Goal: Information Seeking & Learning: Learn about a topic

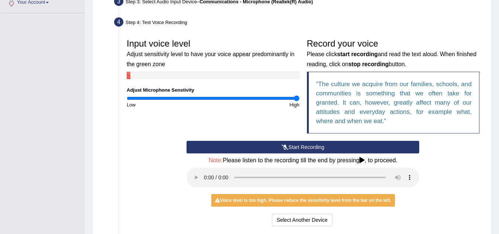
scroll to position [192, 0]
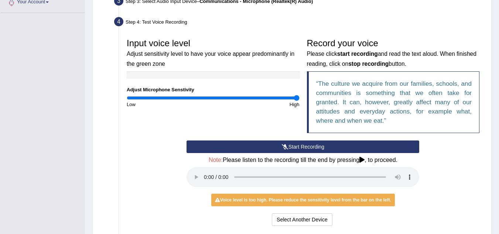
click at [208, 149] on button "Start Recording" at bounding box center [302, 146] width 233 height 13
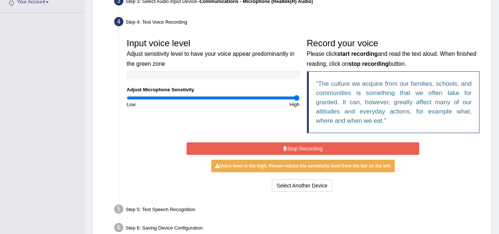
click at [208, 149] on button "Stop Recording" at bounding box center [302, 148] width 233 height 13
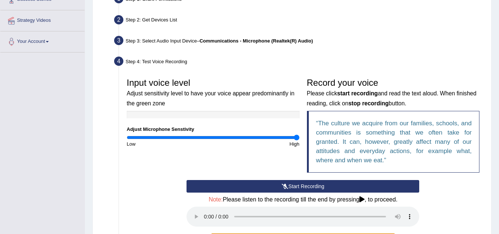
scroll to position [152, 0]
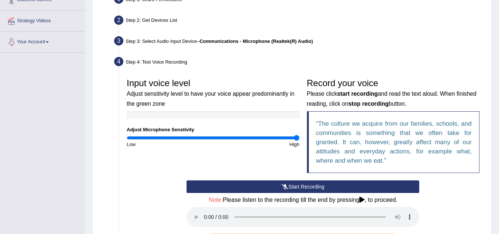
click at [27, 43] on link "Your Account" at bounding box center [42, 41] width 84 height 18
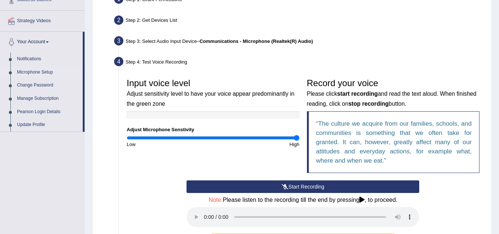
click at [24, 74] on link "Microphone Setup" at bounding box center [48, 72] width 69 height 13
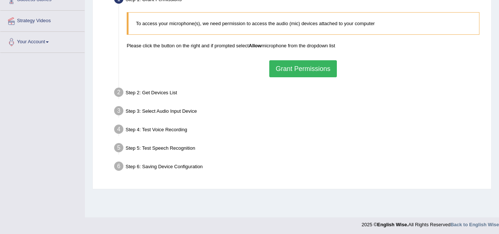
scroll to position [153, 0]
click at [120, 148] on li "Step 5: Test Speech Recognition Text to read The culture we acquire from our fa…" at bounding box center [299, 148] width 367 height 16
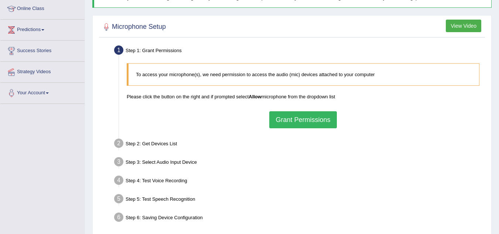
scroll to position [101, 0]
click at [307, 119] on button "Grant Permissions" at bounding box center [302, 120] width 67 height 17
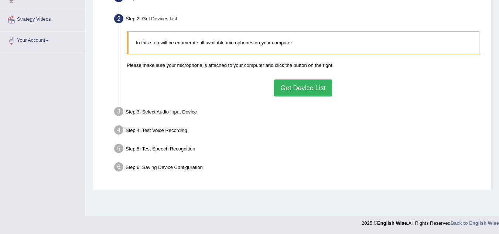
scroll to position [154, 0]
click at [293, 84] on button "Get Device List" at bounding box center [303, 87] width 58 height 17
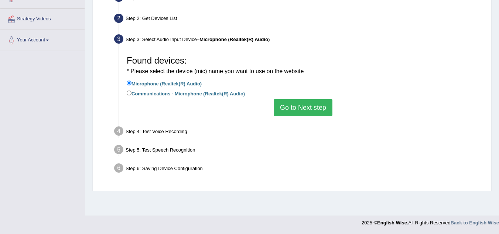
click at [126, 93] on div "Found devices: * Please select the device (mic) name you want to use on the web…" at bounding box center [303, 83] width 360 height 71
click at [127, 92] on input "Communications - Microphone (Realtek(R) Audio)" at bounding box center [129, 92] width 5 height 5
radio input "true"
click at [297, 105] on button "Go to Next step" at bounding box center [303, 107] width 59 height 17
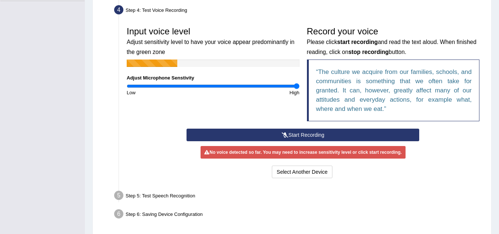
scroll to position [204, 0]
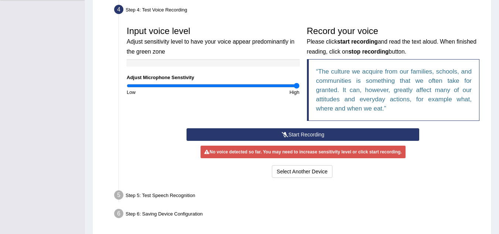
click at [301, 131] on button "Start Recording" at bounding box center [302, 134] width 233 height 13
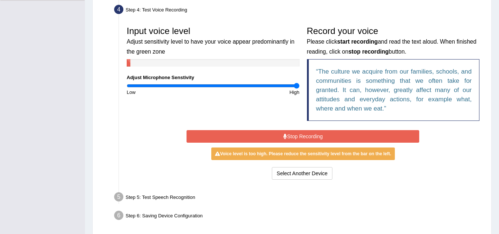
drag, startPoint x: 301, startPoint y: 131, endPoint x: 290, endPoint y: 140, distance: 13.9
click at [290, 140] on button "Stop Recording" at bounding box center [302, 136] width 233 height 13
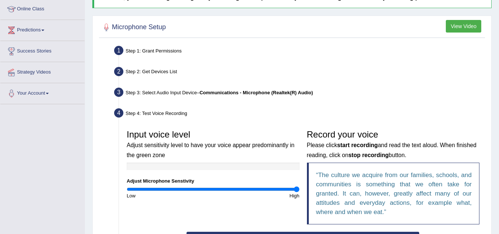
scroll to position [0, 0]
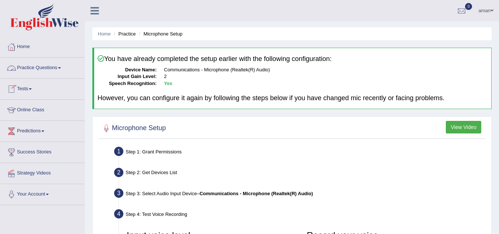
click at [31, 65] on link "Practice Questions" at bounding box center [42, 67] width 84 height 18
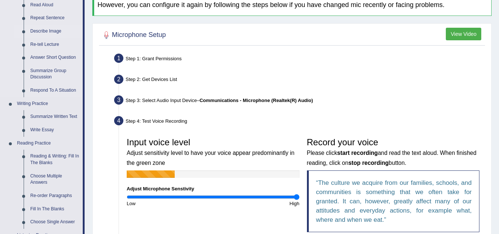
scroll to position [92, 0]
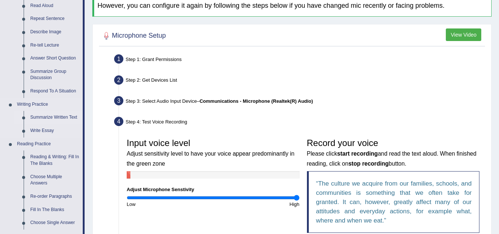
click at [38, 119] on link "Summarize Written Text" at bounding box center [55, 117] width 56 height 13
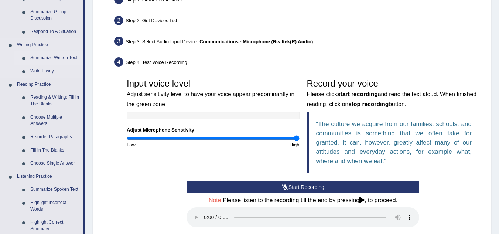
scroll to position [366, 0]
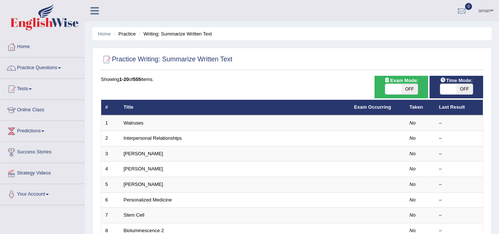
click at [455, 82] on span "Time Mode:" at bounding box center [456, 80] width 38 height 8
click at [456, 86] on span "OFF" at bounding box center [464, 89] width 16 height 10
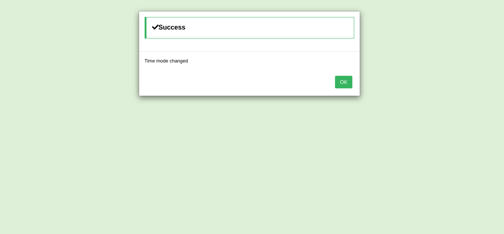
click at [349, 87] on button "OK" at bounding box center [343, 82] width 17 height 13
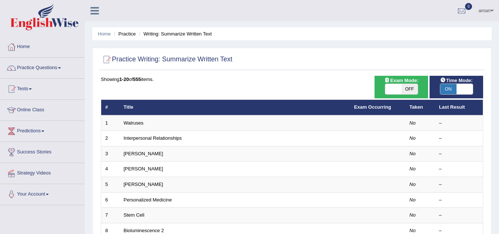
click at [449, 85] on span "ON" at bounding box center [448, 89] width 16 height 10
checkbox input "false"
click at [449, 85] on div "ON OFF" at bounding box center [448, 89] width 49 height 10
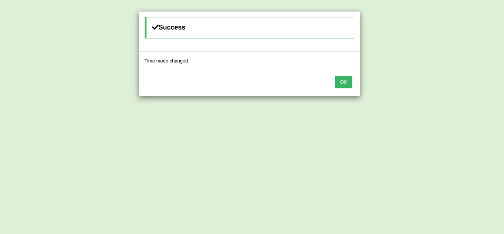
click at [348, 84] on button "OK" at bounding box center [343, 82] width 17 height 13
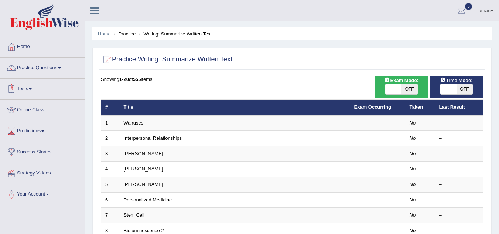
click at [30, 83] on link "Tests" at bounding box center [42, 88] width 84 height 18
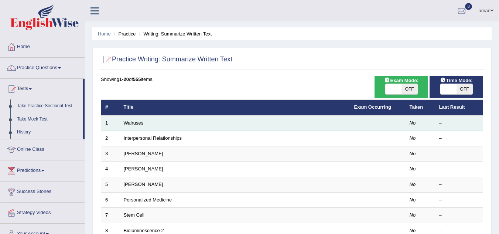
click at [125, 123] on link "Walruses" at bounding box center [134, 123] width 20 height 6
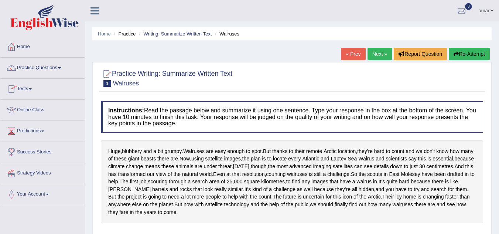
click at [30, 90] on link "Tests" at bounding box center [42, 88] width 84 height 18
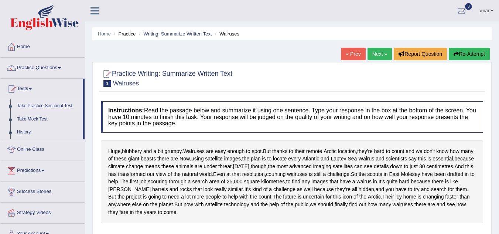
click at [45, 104] on link "Take Practice Sectional Test" at bounding box center [48, 105] width 69 height 13
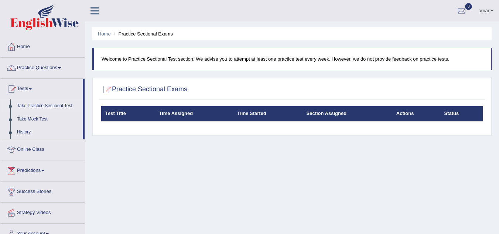
click at [142, 37] on li "Practice Sectional Exams" at bounding box center [142, 33] width 61 height 7
click at [101, 33] on link "Home" at bounding box center [104, 34] width 13 height 6
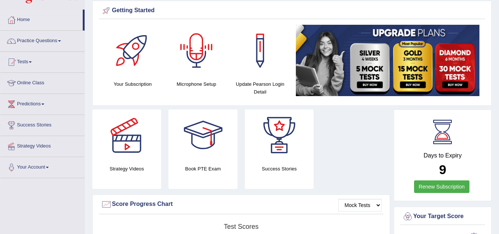
click at [194, 63] on div at bounding box center [197, 51] width 52 height 52
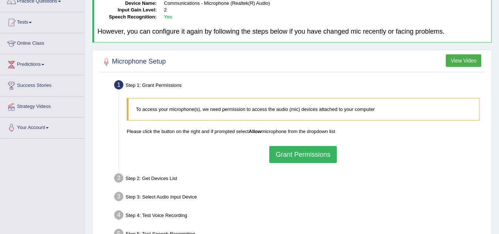
scroll to position [67, 0]
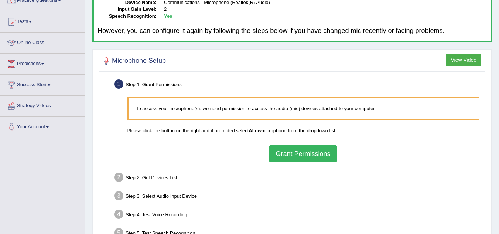
click at [309, 148] on button "Grant Permissions" at bounding box center [302, 153] width 67 height 17
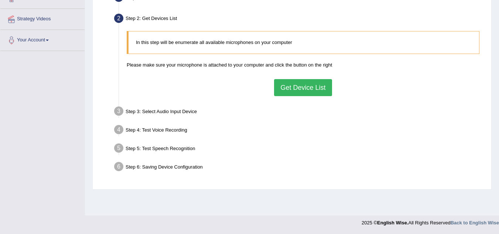
scroll to position [153, 0]
click at [307, 88] on button "Get Device List" at bounding box center [303, 88] width 58 height 17
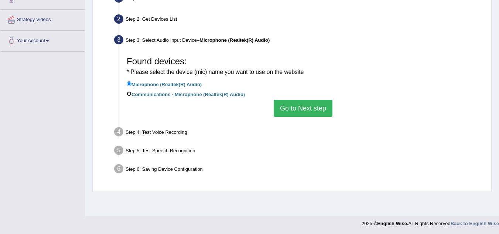
click at [129, 95] on input "Communications - Microphone (Realtek(R) Audio)" at bounding box center [129, 93] width 5 height 5
radio input "true"
click at [283, 110] on button "Go to Next step" at bounding box center [303, 108] width 59 height 17
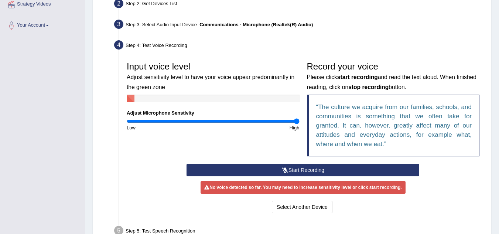
scroll to position [231, 0]
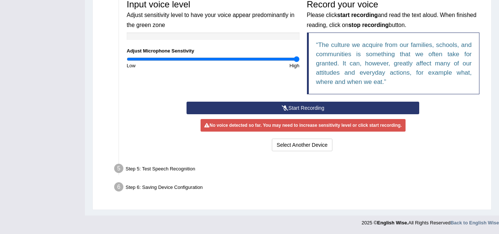
click at [279, 106] on button "Start Recording" at bounding box center [302, 108] width 233 height 13
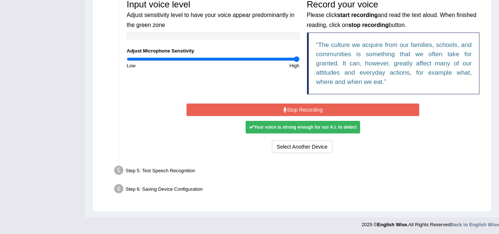
click at [294, 131] on div "Your voice is strong enough for our A.I. to detect" at bounding box center [303, 127] width 114 height 13
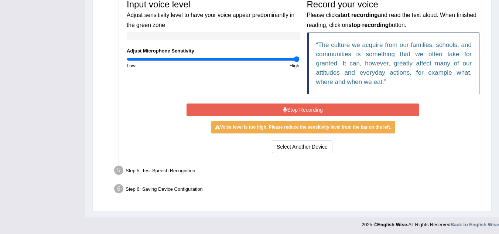
click at [288, 109] on button "Stop Recording" at bounding box center [302, 109] width 233 height 13
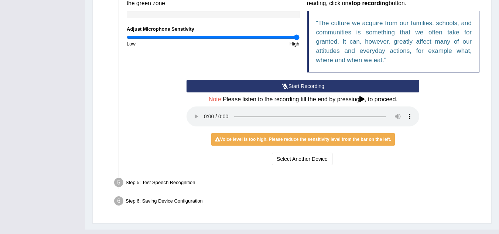
scroll to position [253, 0]
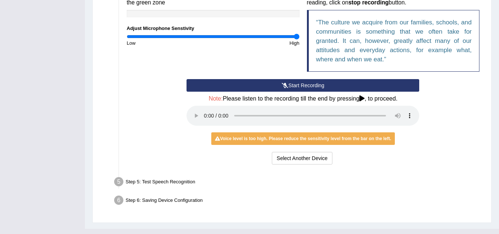
click at [278, 87] on button "Start Recording" at bounding box center [302, 85] width 233 height 13
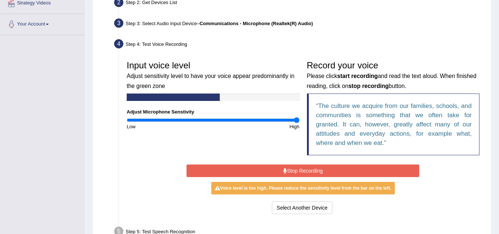
scroll to position [170, 0]
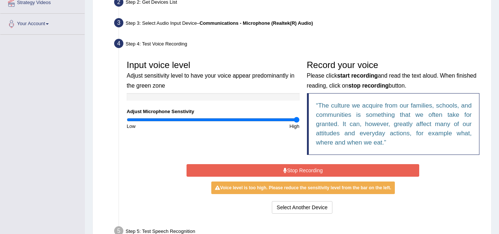
click at [292, 166] on button "Stop Recording" at bounding box center [302, 170] width 233 height 13
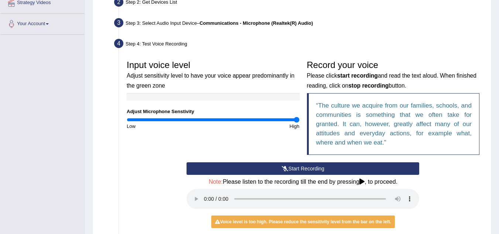
click at [292, 166] on button "Start Recording" at bounding box center [302, 168] width 233 height 13
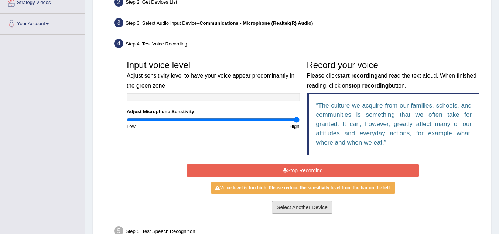
click at [303, 209] on button "Select Another Device" at bounding box center [302, 207] width 61 height 13
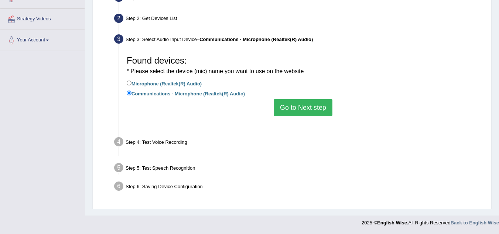
scroll to position [154, 0]
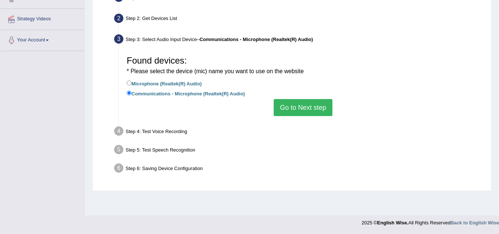
click at [285, 106] on button "Go to Next step" at bounding box center [303, 107] width 59 height 17
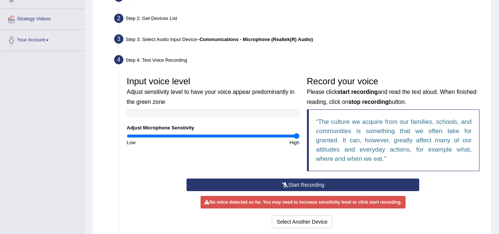
click at [301, 182] on button "Start Recording" at bounding box center [302, 184] width 233 height 13
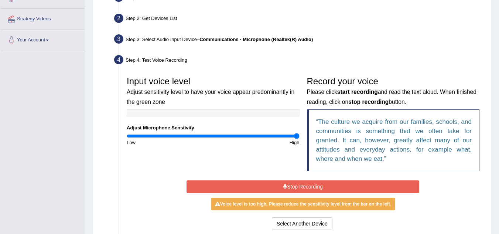
click at [301, 182] on button "Stop Recording" at bounding box center [302, 186] width 233 height 13
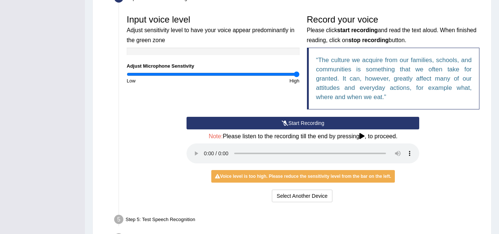
scroll to position [216, 0]
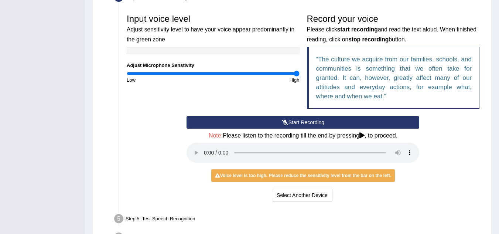
click at [288, 120] on button "Start Recording" at bounding box center [302, 122] width 233 height 13
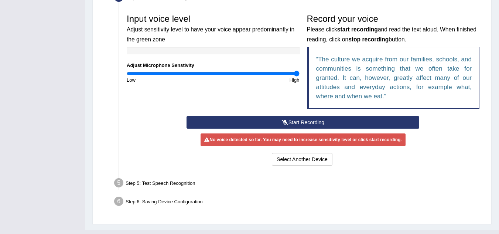
click at [288, 120] on button "Start Recording" at bounding box center [302, 122] width 233 height 13
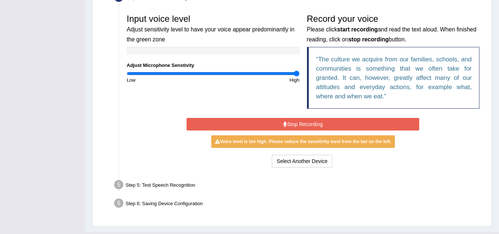
click at [288, 120] on button "Stop Recording" at bounding box center [302, 124] width 233 height 13
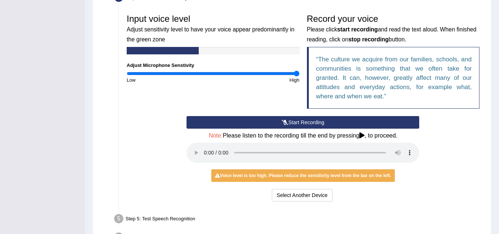
click at [288, 120] on button "Start Recording" at bounding box center [302, 122] width 233 height 13
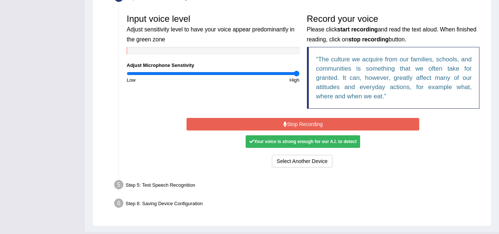
click at [294, 124] on button "Stop Recording" at bounding box center [302, 124] width 233 height 13
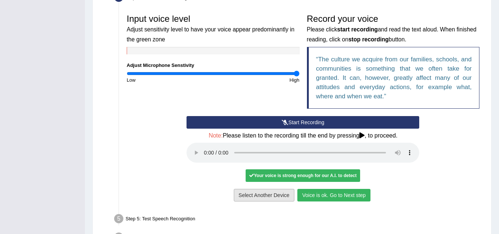
click at [305, 200] on button "Voice is ok. Go to Next step" at bounding box center [333, 195] width 73 height 13
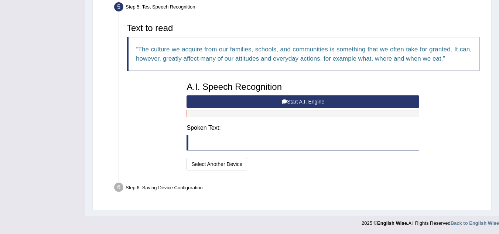
scroll to position [228, 0]
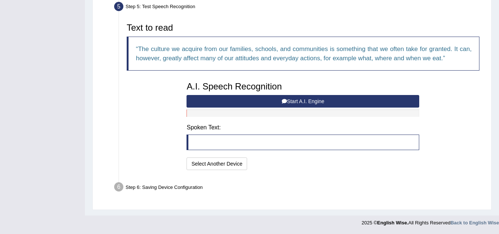
click at [229, 144] on blockquote at bounding box center [302, 142] width 233 height 16
click at [304, 104] on button "Start A.I. Engine" at bounding box center [302, 101] width 233 height 13
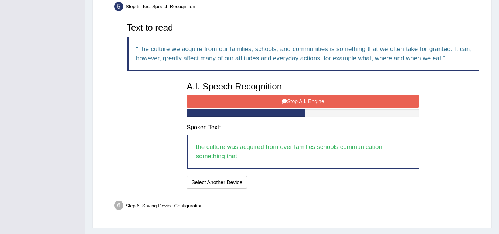
click at [304, 104] on button "Stop A.I. Engine" at bounding box center [302, 101] width 233 height 13
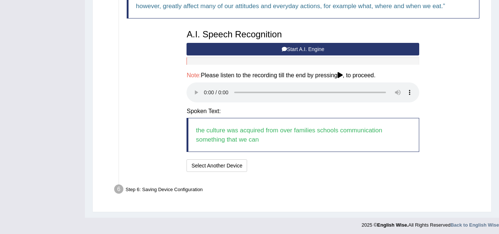
scroll to position [283, 0]
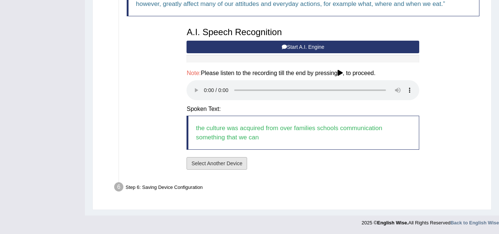
click at [195, 165] on button "Select Another Device" at bounding box center [216, 163] width 61 height 13
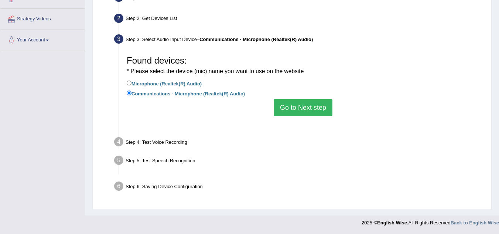
scroll to position [154, 0]
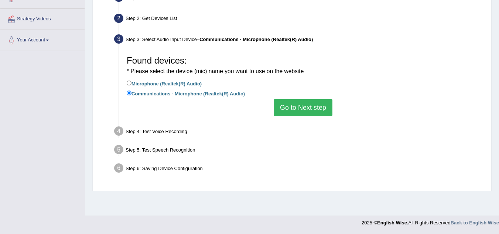
click at [280, 111] on button "Go to Next step" at bounding box center [303, 107] width 59 height 17
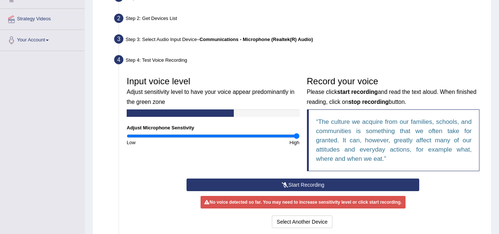
click at [287, 185] on icon at bounding box center [285, 184] width 7 height 5
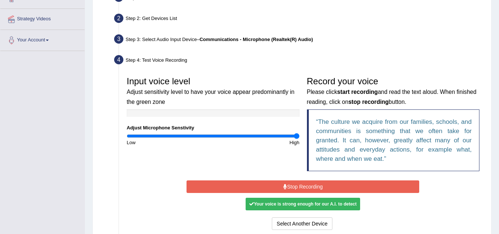
click at [279, 186] on button "Stop Recording" at bounding box center [302, 186] width 233 height 13
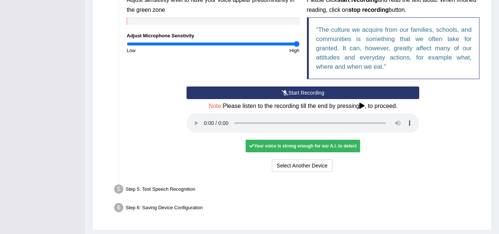
scroll to position [245, 0]
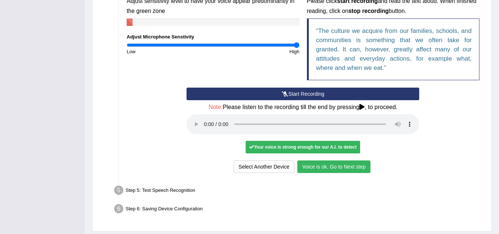
click at [334, 166] on button "Voice is ok. Go to Next step" at bounding box center [333, 166] width 73 height 13
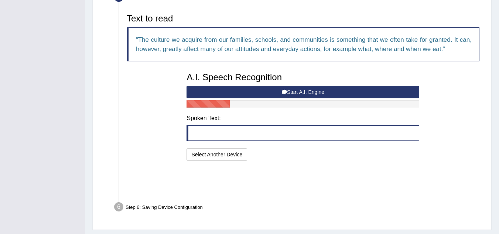
scroll to position [228, 0]
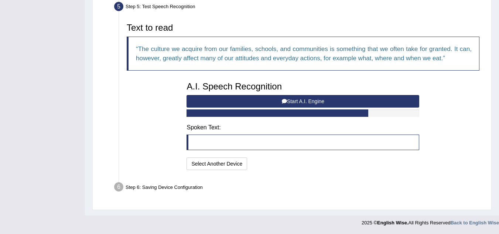
click at [292, 99] on button "Start A.I. Engine" at bounding box center [302, 101] width 233 height 13
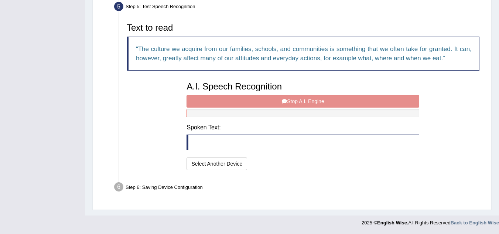
click at [292, 99] on div "A.I. Speech Recognition Start A.I. Engine Stop A.I. Engine Note: Please listen …" at bounding box center [303, 125] width 240 height 94
click at [286, 103] on div "A.I. Speech Recognition Start A.I. Engine Stop A.I. Engine Note: Please listen …" at bounding box center [303, 125] width 240 height 94
click at [226, 99] on div "A.I. Speech Recognition Start A.I. Engine Stop A.I. Engine Note: Please listen …" at bounding box center [303, 125] width 240 height 94
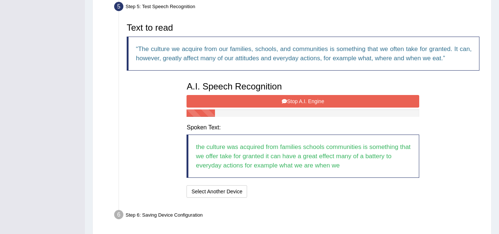
click at [226, 99] on button "Stop A.I. Engine" at bounding box center [302, 101] width 233 height 13
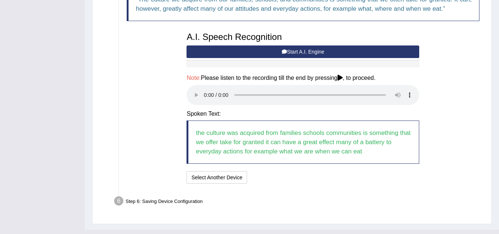
scroll to position [292, 0]
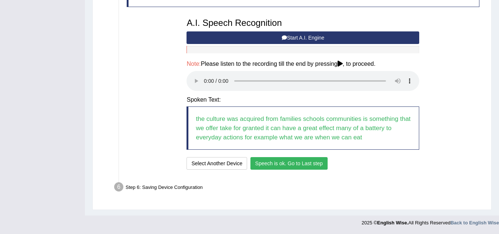
click at [292, 36] on button "Start A.I. Engine" at bounding box center [302, 37] width 233 height 13
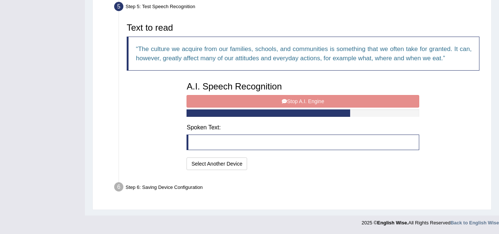
scroll to position [237, 0]
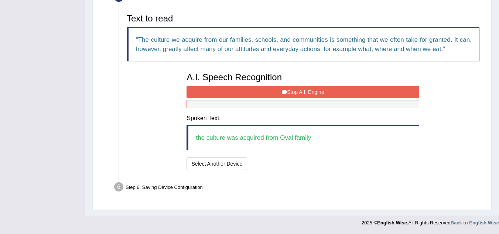
click at [299, 93] on button "Stop A.I. Engine" at bounding box center [302, 92] width 233 height 13
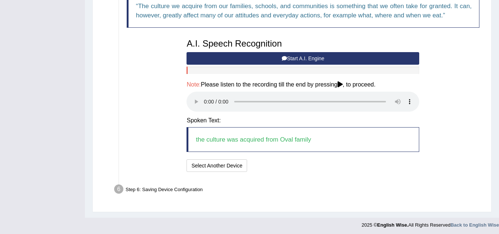
scroll to position [273, 0]
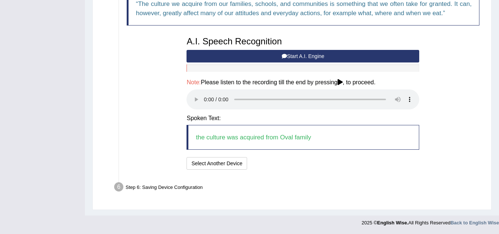
click at [292, 134] on blockquote "the culture was acquired from Oval family" at bounding box center [302, 137] width 233 height 25
click at [239, 54] on button "Start A.I. Engine" at bounding box center [302, 56] width 233 height 13
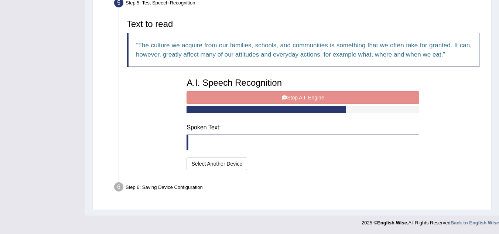
scroll to position [228, 0]
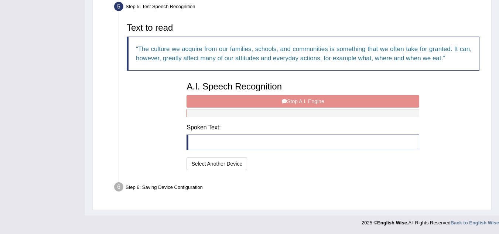
click at [256, 96] on div "A.I. Speech Recognition Start A.I. Engine Stop A.I. Engine Note: Please listen …" at bounding box center [303, 125] width 240 height 94
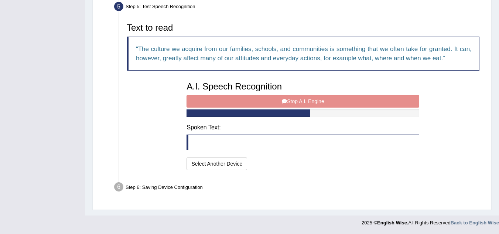
click at [256, 96] on div "A.I. Speech Recognition Start A.I. Engine Stop A.I. Engine Note: Please listen …" at bounding box center [303, 125] width 240 height 94
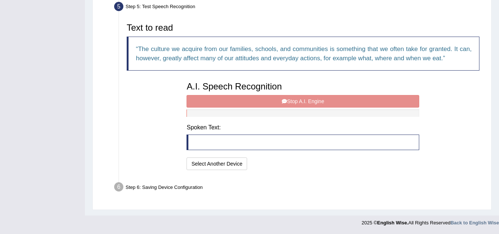
click at [270, 101] on div "A.I. Speech Recognition Start A.I. Engine Stop A.I. Engine Note: Please listen …" at bounding box center [303, 125] width 240 height 94
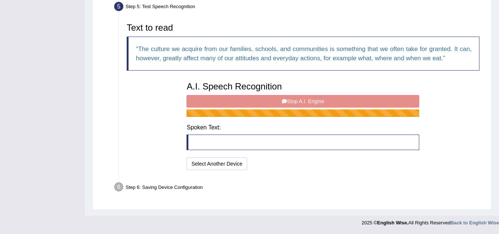
click at [270, 101] on div "A.I. Speech Recognition Start A.I. Engine Stop A.I. Engine Note: Please listen …" at bounding box center [303, 125] width 240 height 94
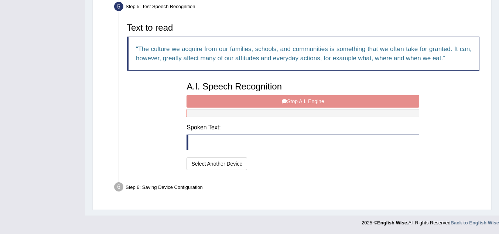
click at [172, 154] on div "Text to read The culture we acquire from our families, schools, and communities…" at bounding box center [303, 95] width 360 height 152
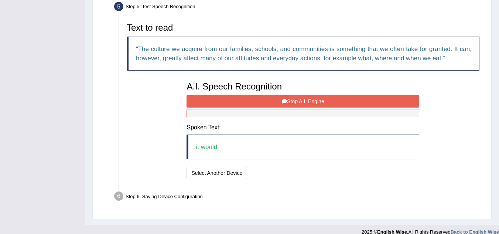
click at [282, 102] on icon at bounding box center [284, 101] width 5 height 5
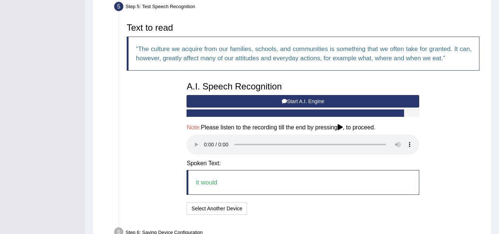
click at [282, 102] on icon at bounding box center [284, 101] width 5 height 5
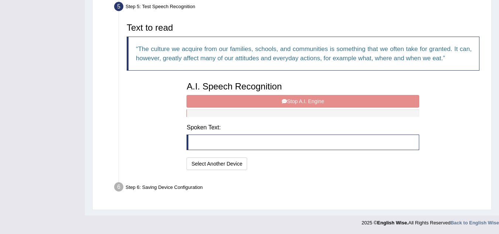
click at [281, 102] on div "A.I. Speech Recognition Start A.I. Engine Stop A.I. Engine Note: Please listen …" at bounding box center [303, 125] width 240 height 94
click at [270, 144] on div "A.I. Speech Recognition Start A.I. Engine Stop A.I. Engine Note: Please listen …" at bounding box center [303, 125] width 240 height 94
click at [213, 129] on h4 "Spoken Text:" at bounding box center [302, 127] width 233 height 7
click at [284, 99] on div "A.I. Speech Recognition Start A.I. Engine Stop A.I. Engine Note: Please listen …" at bounding box center [303, 125] width 240 height 94
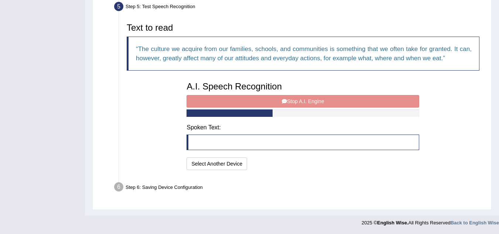
click at [284, 99] on div "A.I. Speech Recognition Start A.I. Engine Stop A.I. Engine Note: Please listen …" at bounding box center [303, 125] width 240 height 94
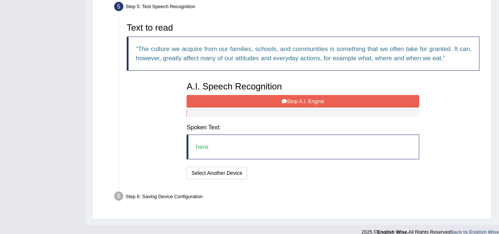
click at [224, 158] on blockquote "here" at bounding box center [302, 146] width 233 height 25
click at [196, 152] on blockquote "here" at bounding box center [302, 146] width 233 height 25
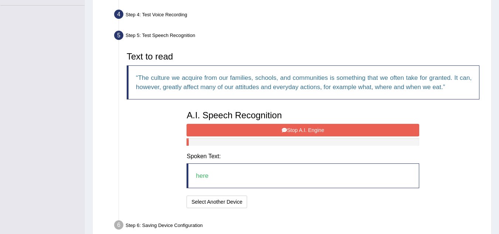
scroll to position [200, 0]
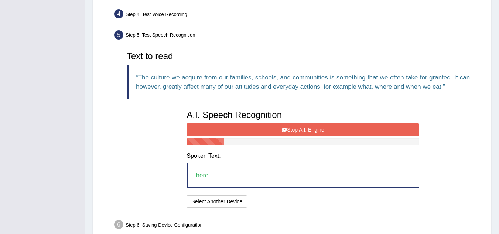
click at [341, 140] on div at bounding box center [302, 141] width 233 height 7
click at [329, 128] on button "Stop A.I. Engine" at bounding box center [302, 129] width 233 height 13
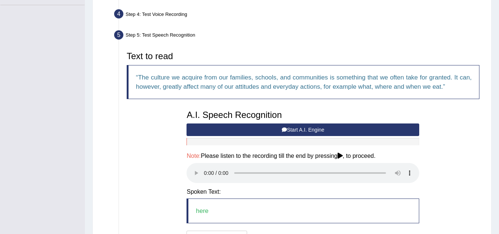
click at [329, 128] on button "Start A.I. Engine" at bounding box center [302, 129] width 233 height 13
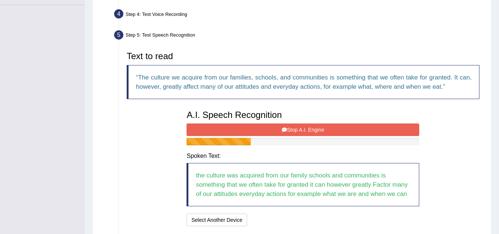
click at [329, 128] on button "Stop A.I. Engine" at bounding box center [302, 129] width 233 height 13
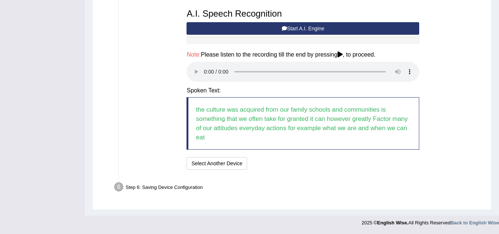
scroll to position [299, 0]
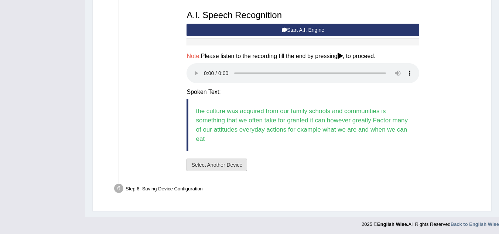
click at [208, 160] on button "Select Another Device" at bounding box center [216, 164] width 61 height 13
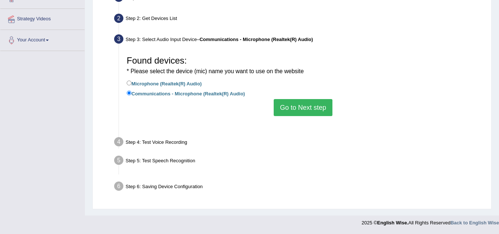
scroll to position [154, 0]
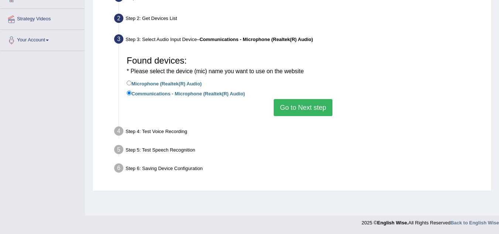
click at [285, 112] on button "Go to Next step" at bounding box center [303, 107] width 59 height 17
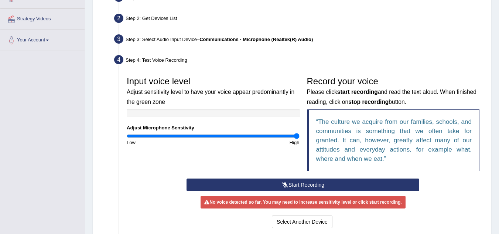
click at [302, 182] on button "Start Recording" at bounding box center [302, 184] width 233 height 13
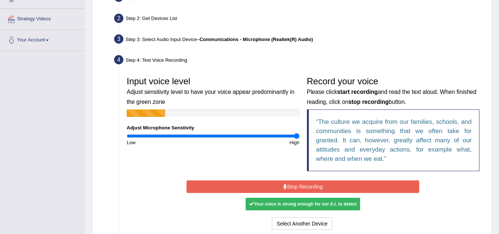
click at [302, 182] on button "Stop Recording" at bounding box center [302, 186] width 233 height 13
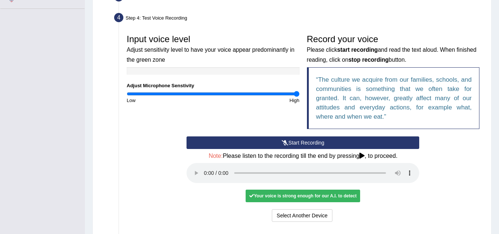
scroll to position [197, 0]
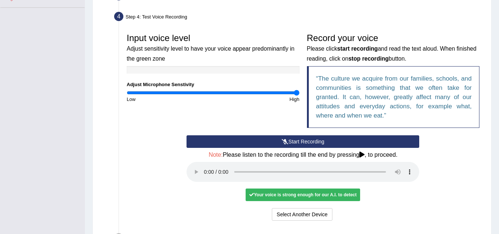
click at [393, 198] on div "Start Recording Stop Recording Note: Please listen to the recording till the en…" at bounding box center [303, 178] width 240 height 87
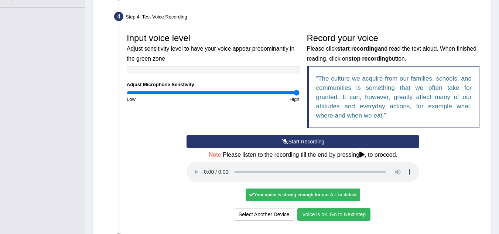
click at [329, 214] on button "Voice is ok. Go to Next step" at bounding box center [333, 214] width 73 height 13
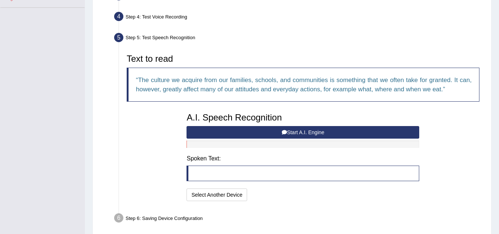
scroll to position [212, 0]
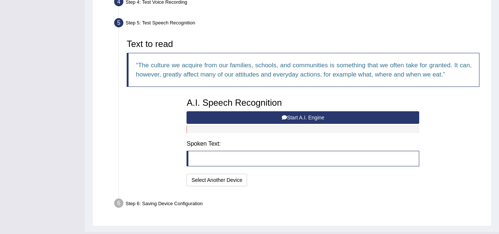
click at [309, 116] on button "Start A.I. Engine" at bounding box center [302, 117] width 233 height 13
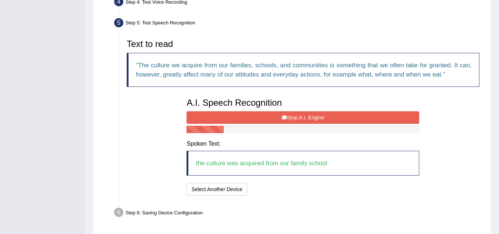
click at [309, 116] on button "Stop A.I. Engine" at bounding box center [302, 117] width 233 height 13
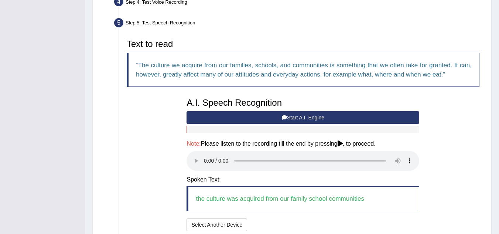
scroll to position [273, 0]
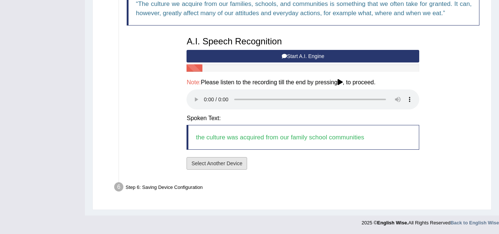
click at [217, 164] on button "Select Another Device" at bounding box center [216, 163] width 61 height 13
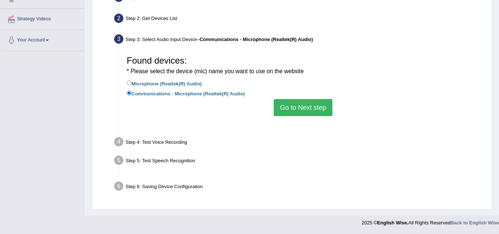
scroll to position [154, 0]
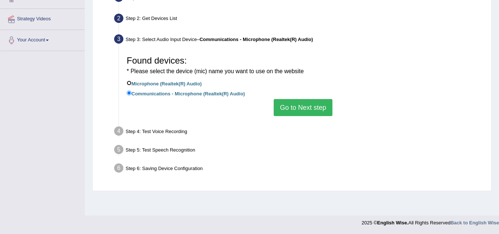
click at [129, 81] on input "Microphone (Realtek(R) Audio)" at bounding box center [129, 83] width 5 height 5
radio input "true"
click at [280, 107] on button "Go to Next step" at bounding box center [303, 107] width 59 height 17
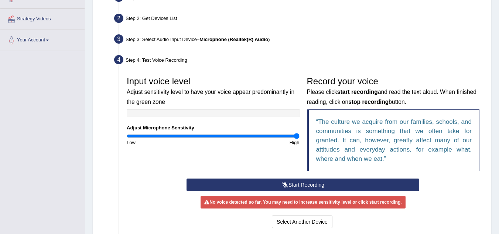
click at [305, 185] on button "Start Recording" at bounding box center [302, 184] width 233 height 13
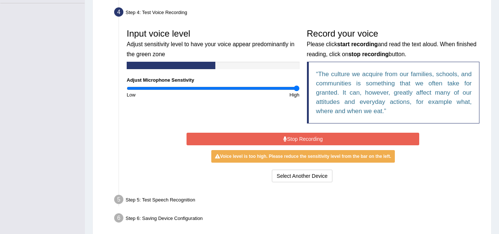
scroll to position [202, 0]
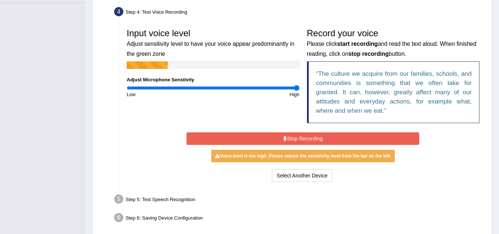
click at [299, 137] on button "Stop Recording" at bounding box center [302, 138] width 233 height 13
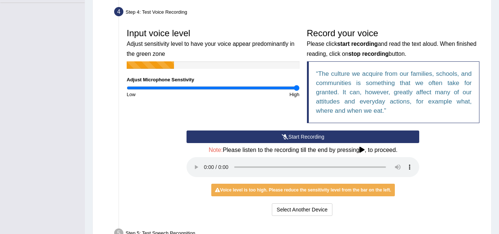
click at [299, 137] on button "Start Recording" at bounding box center [302, 136] width 233 height 13
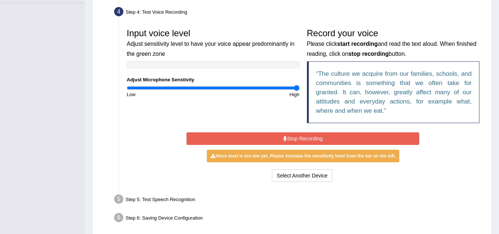
click at [299, 137] on button "Stop Recording" at bounding box center [302, 138] width 233 height 13
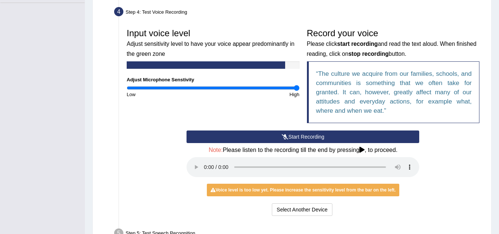
click at [299, 137] on button "Start Recording" at bounding box center [302, 136] width 233 height 13
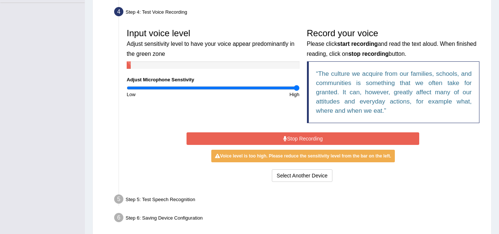
click at [299, 137] on button "Stop Recording" at bounding box center [302, 138] width 233 height 13
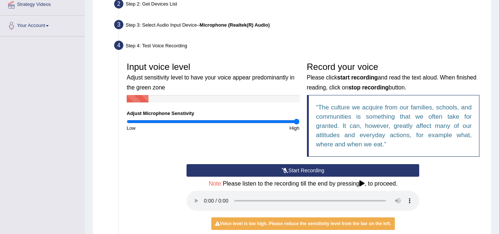
scroll to position [267, 0]
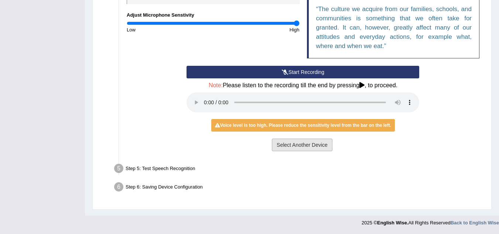
click at [299, 143] on button "Select Another Device" at bounding box center [302, 144] width 61 height 13
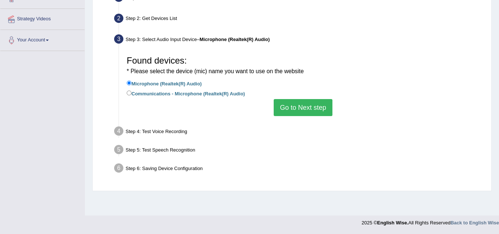
scroll to position [154, 0]
click at [128, 93] on input "Communications - Microphone (Realtek(R) Audio)" at bounding box center [129, 92] width 5 height 5
radio input "true"
click at [301, 108] on button "Go to Next step" at bounding box center [303, 107] width 59 height 17
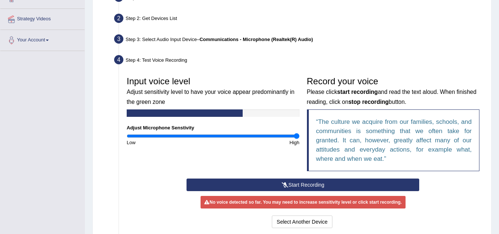
click at [314, 185] on button "Start Recording" at bounding box center [302, 184] width 233 height 13
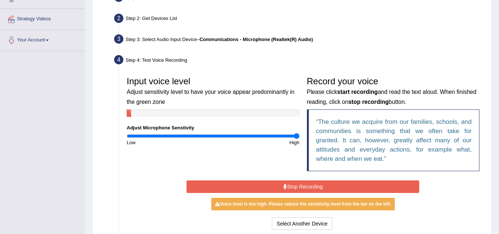
click at [314, 185] on button "Stop Recording" at bounding box center [302, 186] width 233 height 13
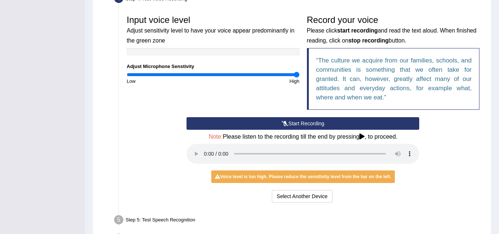
scroll to position [216, 0]
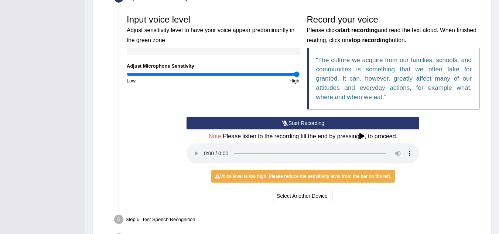
click at [309, 123] on button "Start Recording" at bounding box center [302, 123] width 233 height 13
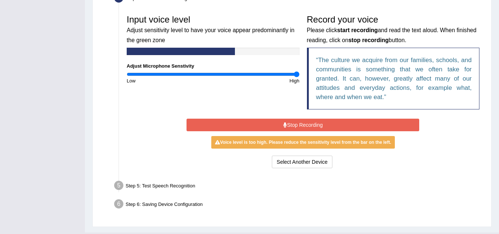
click at [309, 123] on button "Stop Recording" at bounding box center [302, 125] width 233 height 13
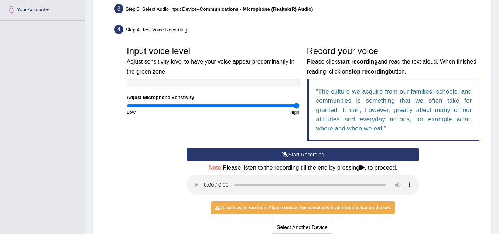
scroll to position [184, 0]
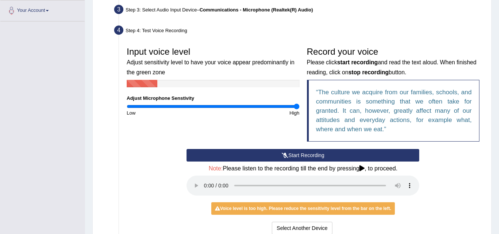
click at [304, 153] on button "Start Recording" at bounding box center [302, 155] width 233 height 13
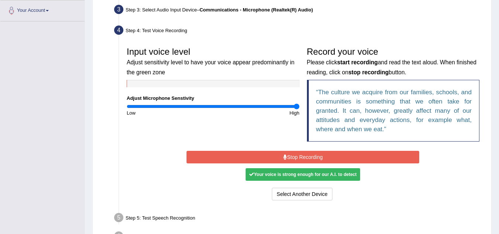
click at [318, 178] on div "Your voice is strong enough for our A.I. to detect" at bounding box center [303, 174] width 114 height 13
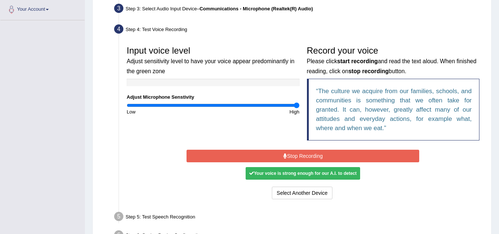
scroll to position [186, 0]
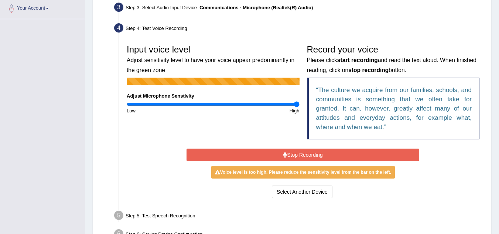
click at [344, 173] on div "Voice level is too high. Please reduce the sensitivity level from the bar on th…" at bounding box center [303, 172] width 184 height 13
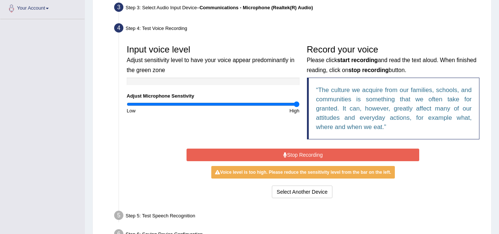
click at [338, 157] on button "Stop Recording" at bounding box center [302, 154] width 233 height 13
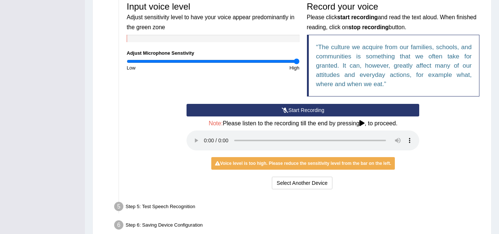
scroll to position [230, 0]
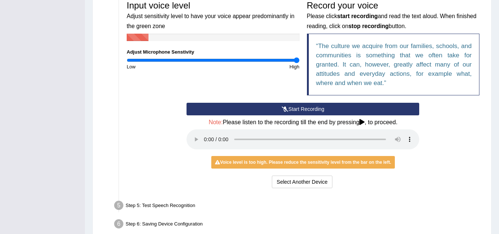
click at [326, 102] on div "Record your voice Please click start recording and read the text aloud. When fi…" at bounding box center [393, 50] width 180 height 106
click at [326, 105] on button "Start Recording" at bounding box center [302, 109] width 233 height 13
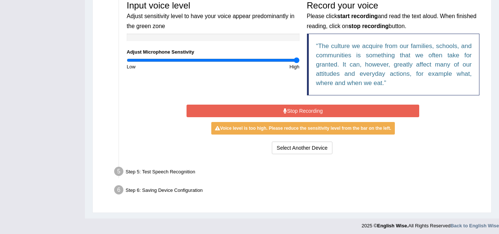
click at [326, 105] on button "Stop Recording" at bounding box center [302, 111] width 233 height 13
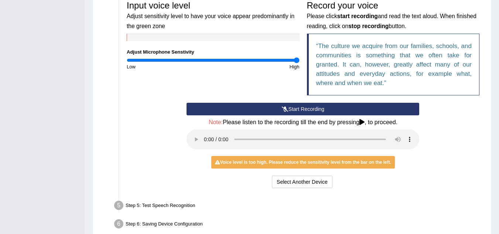
click at [326, 109] on button "Start Recording" at bounding box center [302, 109] width 233 height 13
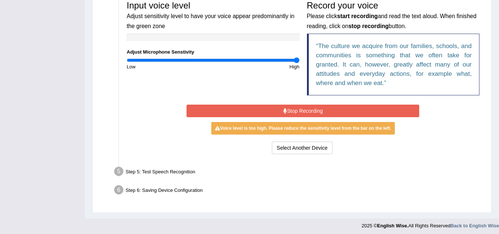
click at [326, 109] on button "Stop Recording" at bounding box center [302, 111] width 233 height 13
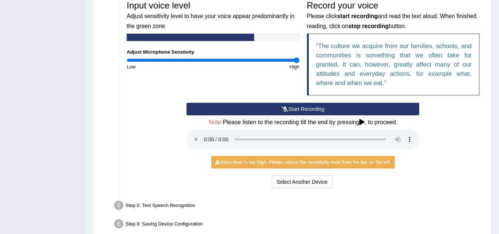
click at [295, 111] on button "Start Recording" at bounding box center [302, 109] width 233 height 13
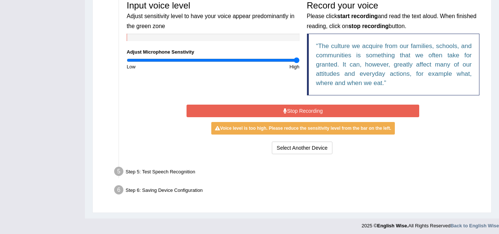
click at [295, 111] on button "Stop Recording" at bounding box center [302, 111] width 233 height 13
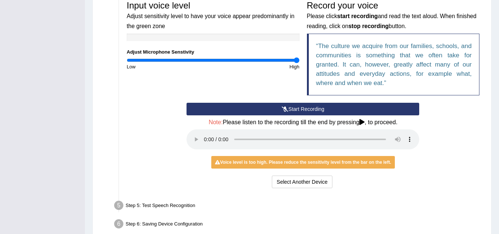
click at [295, 111] on button "Start Recording" at bounding box center [302, 109] width 233 height 13
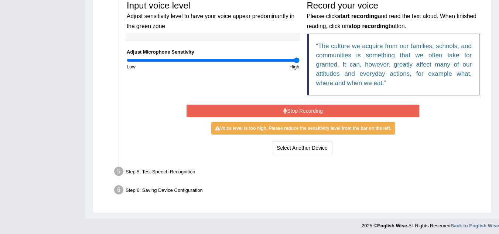
click at [295, 111] on button "Stop Recording" at bounding box center [302, 111] width 233 height 13
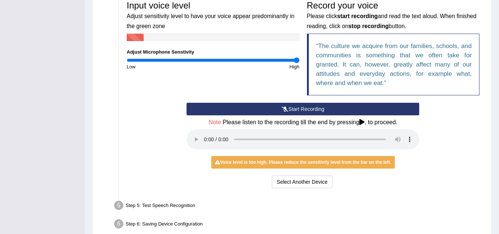
click at [295, 111] on button "Start Recording" at bounding box center [302, 109] width 233 height 13
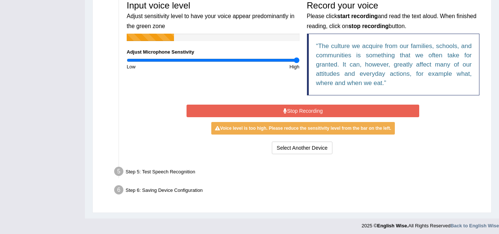
click at [295, 111] on button "Stop Recording" at bounding box center [302, 111] width 233 height 13
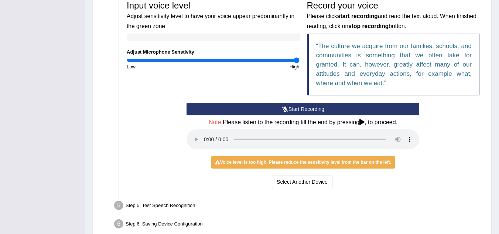
click at [295, 111] on button "Start Recording" at bounding box center [302, 109] width 233 height 13
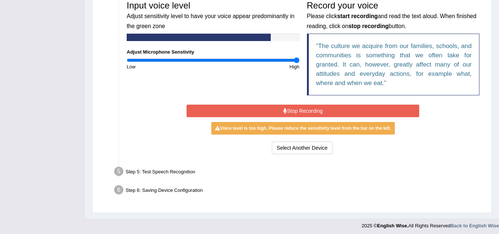
click at [295, 111] on button "Stop Recording" at bounding box center [302, 111] width 233 height 13
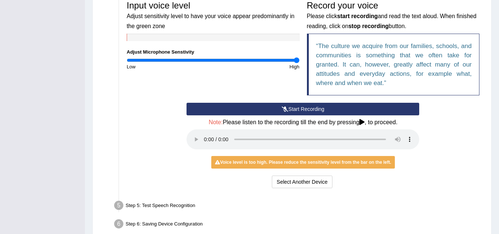
click at [282, 107] on icon at bounding box center [285, 108] width 7 height 5
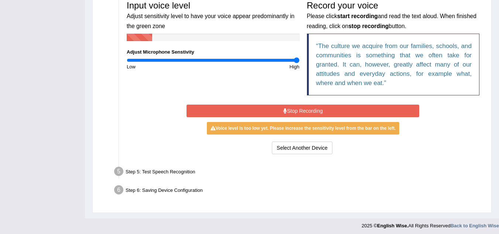
click at [281, 107] on button "Stop Recording" at bounding box center [302, 111] width 233 height 13
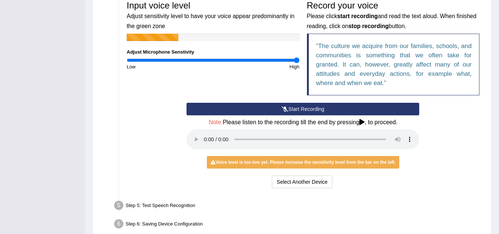
click at [282, 107] on icon at bounding box center [285, 108] width 7 height 5
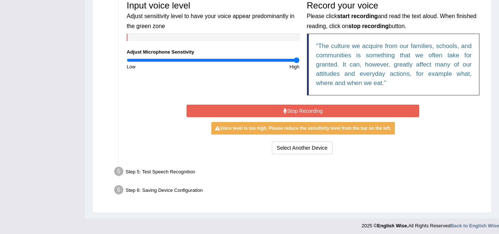
click at [281, 107] on button "Stop Recording" at bounding box center [302, 111] width 233 height 13
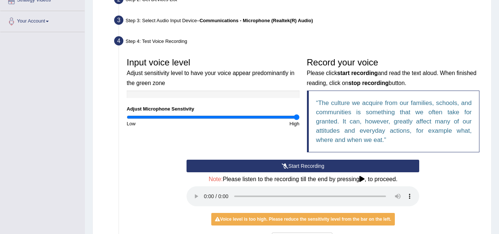
scroll to position [175, 0]
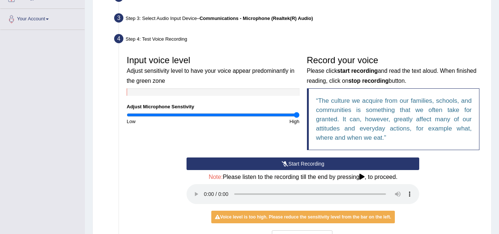
click at [315, 161] on button "Start Recording" at bounding box center [302, 163] width 233 height 13
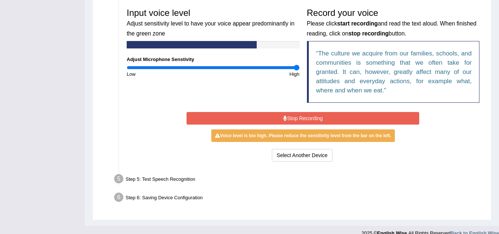
scroll to position [226, 0]
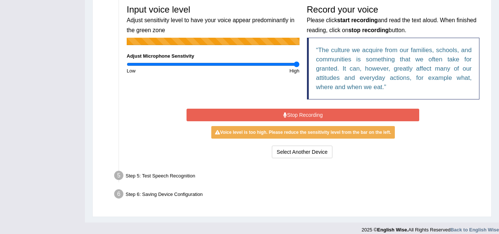
click at [304, 119] on button "Stop Recording" at bounding box center [302, 115] width 233 height 13
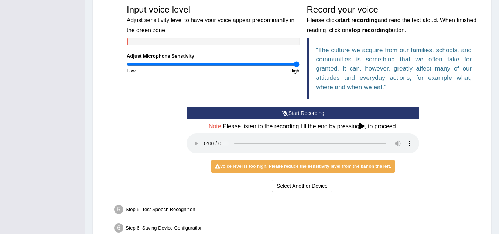
click at [304, 119] on button "Start Recording" at bounding box center [302, 113] width 233 height 13
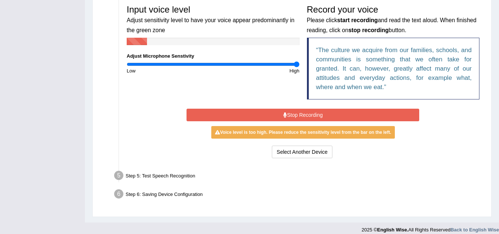
click at [304, 119] on button "Stop Recording" at bounding box center [302, 115] width 233 height 13
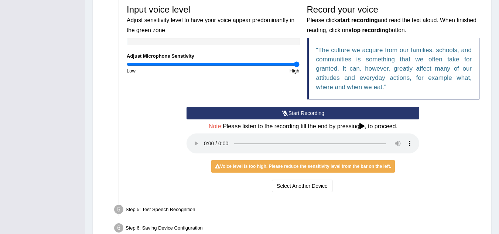
click at [311, 110] on button "Start Recording" at bounding box center [302, 113] width 233 height 13
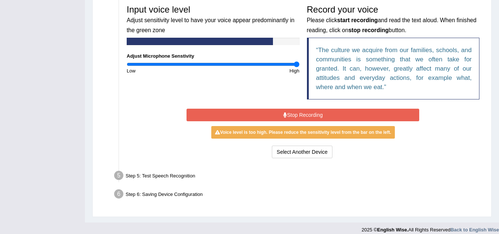
click at [311, 110] on button "Stop Recording" at bounding box center [302, 115] width 233 height 13
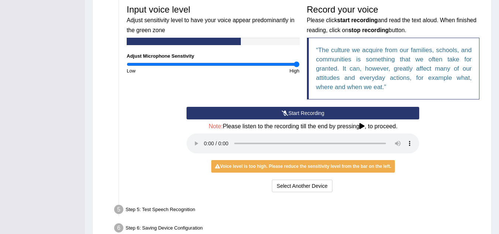
click at [311, 110] on button "Start Recording" at bounding box center [302, 113] width 233 height 13
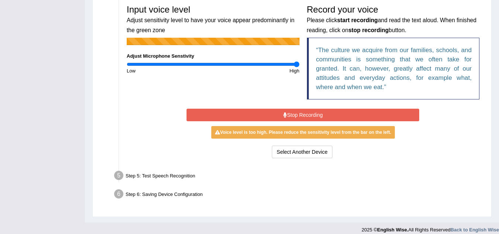
click at [311, 110] on button "Stop Recording" at bounding box center [302, 115] width 233 height 13
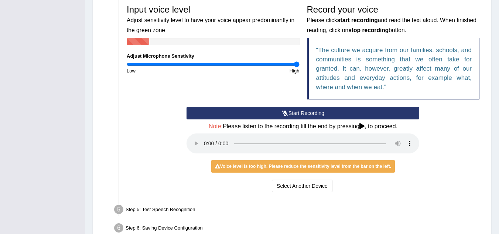
click at [311, 110] on button "Start Recording" at bounding box center [302, 113] width 233 height 13
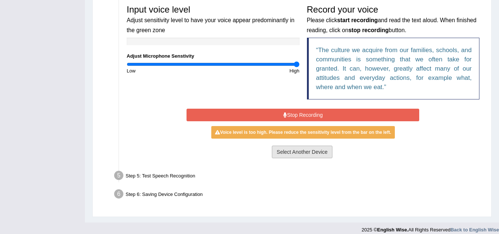
click at [299, 150] on button "Select Another Device" at bounding box center [302, 151] width 61 height 13
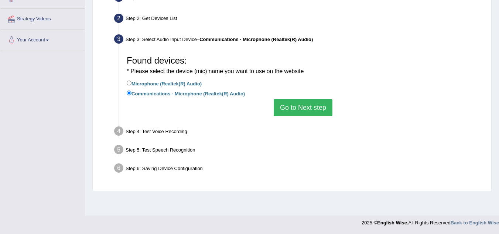
scroll to position [154, 0]
click at [299, 109] on button "Go to Next step" at bounding box center [303, 107] width 59 height 17
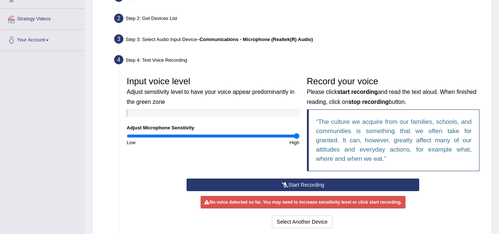
click at [278, 186] on button "Start Recording" at bounding box center [302, 184] width 233 height 13
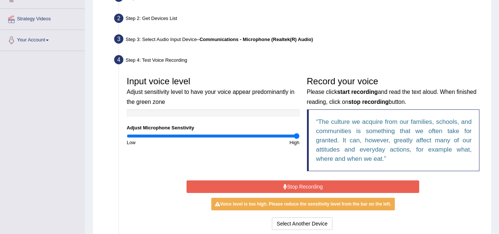
click at [278, 186] on button "Stop Recording" at bounding box center [302, 186] width 233 height 13
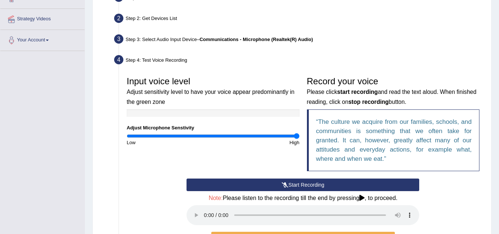
click at [278, 186] on button "Start Recording" at bounding box center [302, 184] width 233 height 13
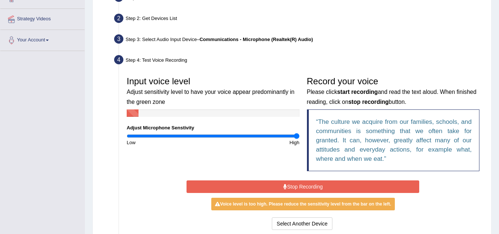
click at [278, 186] on button "Stop Recording" at bounding box center [302, 186] width 233 height 13
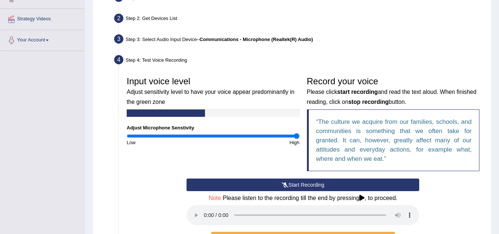
click at [278, 186] on button "Start Recording" at bounding box center [302, 184] width 233 height 13
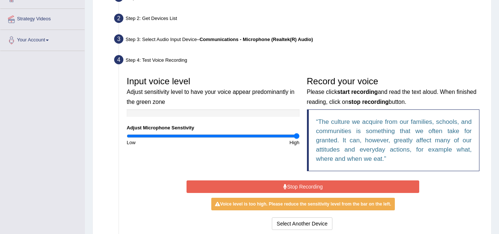
click at [278, 186] on button "Stop Recording" at bounding box center [302, 186] width 233 height 13
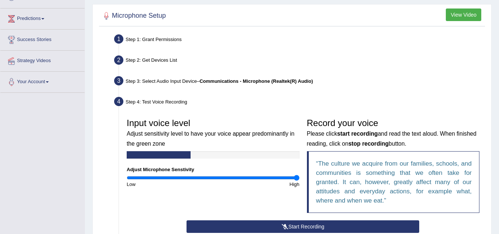
scroll to position [139, 0]
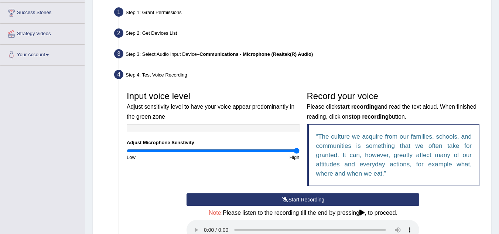
click at [282, 197] on icon at bounding box center [285, 199] width 7 height 5
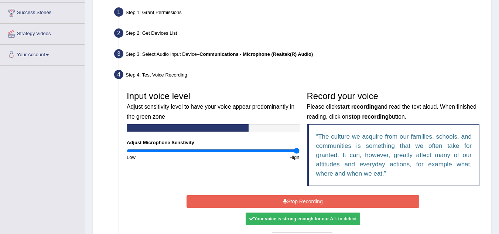
click at [281, 197] on button "Stop Recording" at bounding box center [302, 201] width 233 height 13
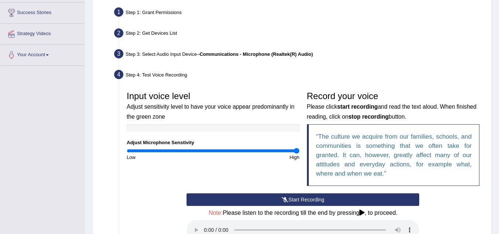
scroll to position [217, 0]
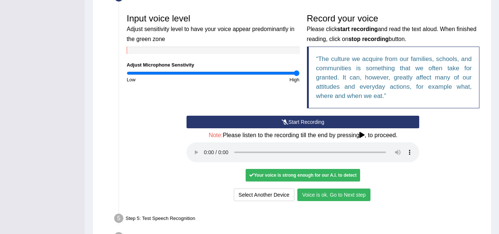
click at [320, 195] on button "Voice is ok. Go to Next step" at bounding box center [333, 194] width 73 height 13
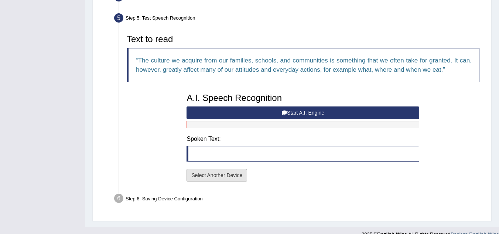
scroll to position [228, 0]
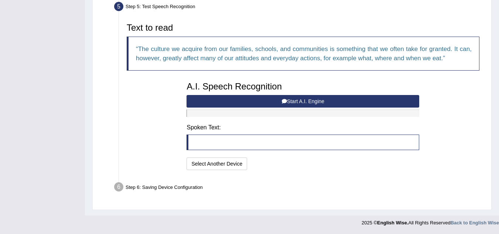
click at [285, 101] on icon at bounding box center [284, 101] width 5 height 5
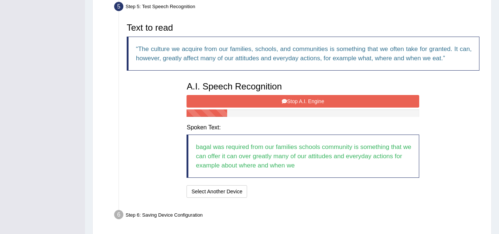
click at [285, 101] on icon at bounding box center [284, 101] width 5 height 5
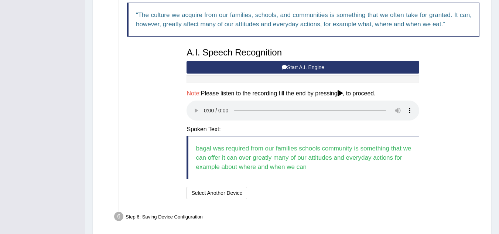
scroll to position [262, 0]
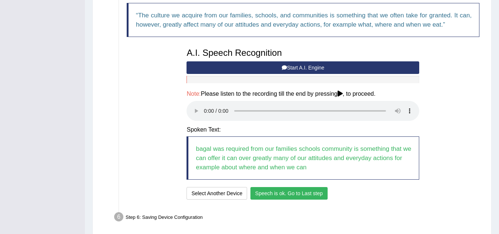
click at [278, 195] on button "Speech is ok. Go to Last step" at bounding box center [288, 193] width 77 height 13
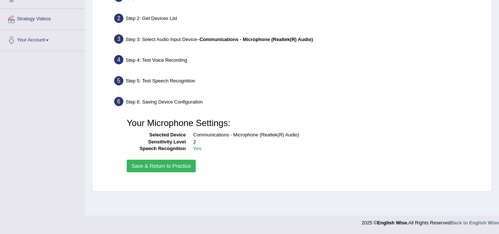
scroll to position [154, 0]
click at [174, 167] on button "Save & Return to Practice" at bounding box center [161, 166] width 69 height 13
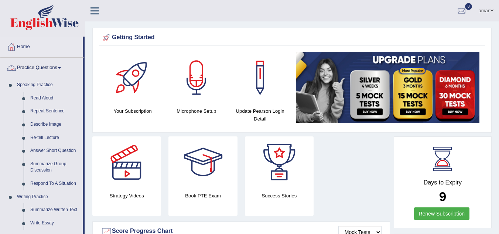
click at [41, 72] on link "Practice Questions" at bounding box center [41, 67] width 82 height 18
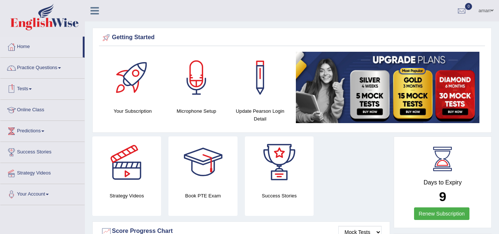
click at [29, 88] on link "Tests" at bounding box center [42, 88] width 84 height 18
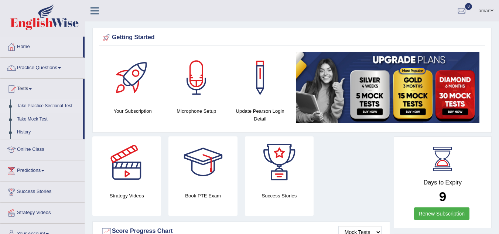
click at [31, 105] on link "Take Practice Sectional Test" at bounding box center [48, 105] width 69 height 13
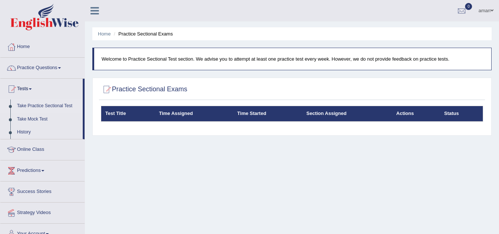
click at [451, 39] on ul "Home Practice Sectional Exams" at bounding box center [291, 33] width 399 height 13
click at [464, 9] on div at bounding box center [461, 11] width 11 height 11
click at [444, 32] on div "See All Alerts" at bounding box center [417, 31] width 98 height 8
click at [493, 10] on link "aman" at bounding box center [486, 9] width 26 height 19
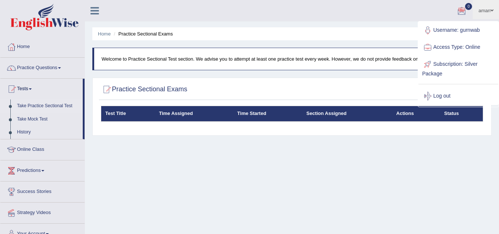
click at [474, 48] on link "Access Type: Online" at bounding box center [458, 47] width 80 height 17
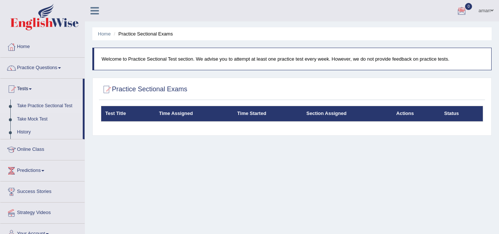
click at [490, 11] on span at bounding box center [491, 10] width 3 height 5
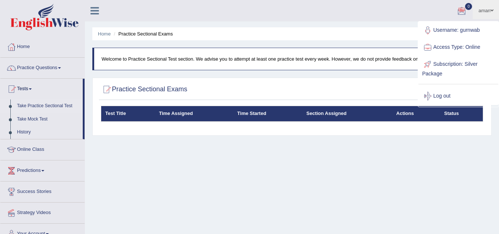
click at [450, 62] on link "Subscription: Silver Package" at bounding box center [458, 68] width 80 height 25
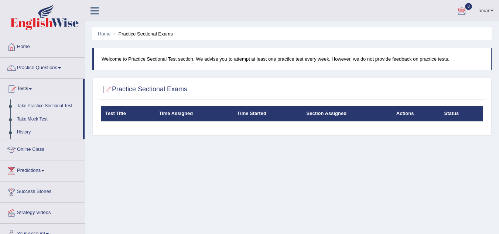
click at [492, 13] on span at bounding box center [491, 10] width 3 height 5
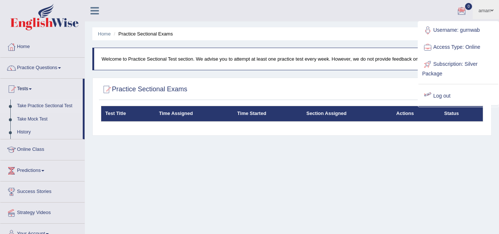
click at [345, 149] on div "Home Practice Sectional Exams Welcome to Practice Sectional Test section. We ad…" at bounding box center [292, 184] width 414 height 369
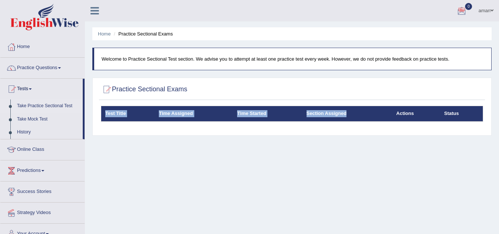
drag, startPoint x: 354, startPoint y: 109, endPoint x: 355, endPoint y: 92, distance: 17.0
click at [355, 92] on div "Practice Sectional Exams Test Title Time Assigned Time Started Section Assigned…" at bounding box center [291, 107] width 399 height 58
click at [321, 115] on th "Section Assigned" at bounding box center [347, 114] width 90 height 16
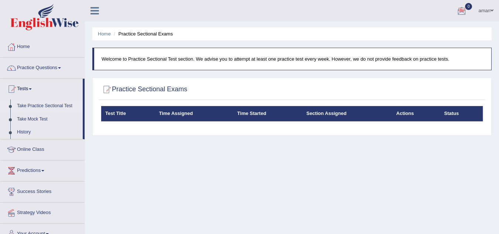
click at [321, 115] on th "Section Assigned" at bounding box center [347, 114] width 90 height 16
click at [34, 86] on link "Tests" at bounding box center [41, 88] width 82 height 18
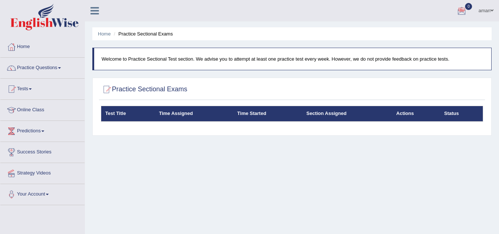
click at [34, 86] on link "Tests" at bounding box center [42, 88] width 84 height 18
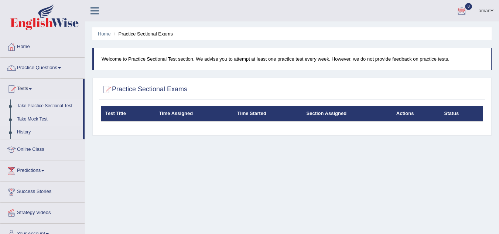
click at [34, 117] on link "Take Mock Test" at bounding box center [48, 119] width 69 height 13
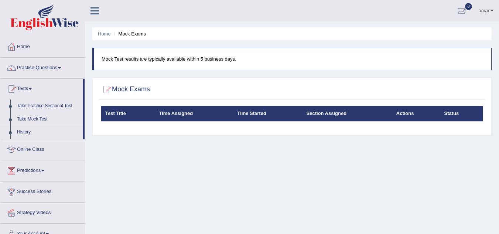
click at [102, 90] on div at bounding box center [106, 89] width 11 height 11
click at [27, 49] on link "Home" at bounding box center [42, 46] width 84 height 18
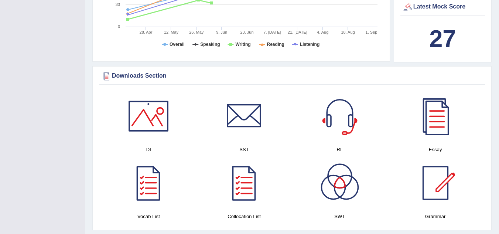
scroll to position [307, 0]
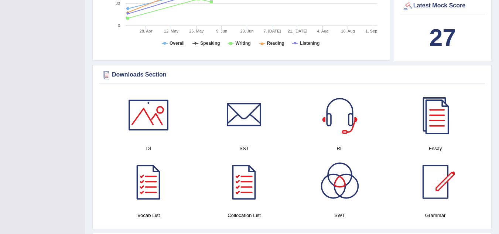
click at [163, 109] on div at bounding box center [149, 115] width 52 height 52
click at [342, 128] on div at bounding box center [340, 115] width 52 height 52
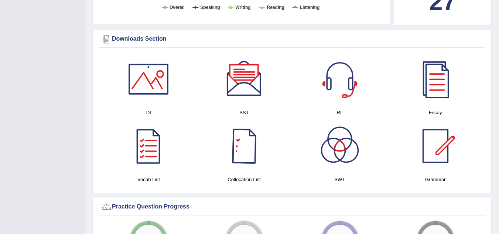
scroll to position [366, 0]
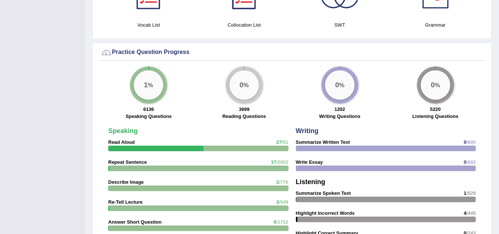
click at [150, 81] on div "1 %" at bounding box center [149, 85] width 30 height 30
click at [244, 86] on div "0 %" at bounding box center [244, 85] width 30 height 30
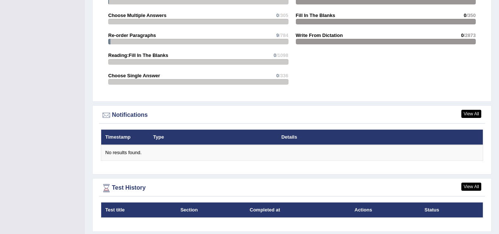
scroll to position [814, 0]
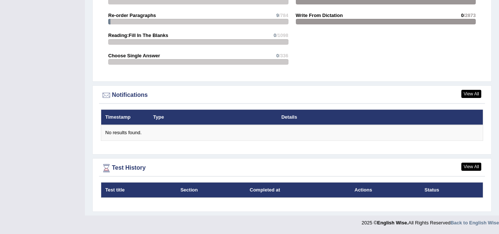
click at [134, 115] on th "Timestamp" at bounding box center [125, 117] width 48 height 16
click at [469, 92] on link "View All" at bounding box center [471, 94] width 20 height 8
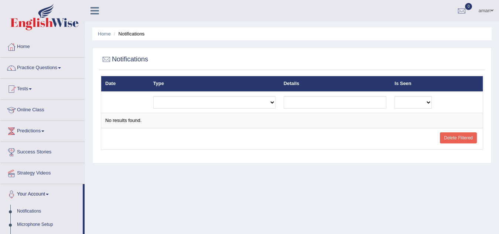
click at [232, 188] on div "Home Notifications Notifications Date Type Details Is Seen Exam evaluated Quest…" at bounding box center [292, 184] width 414 height 369
click at [28, 48] on link "Home" at bounding box center [42, 46] width 84 height 18
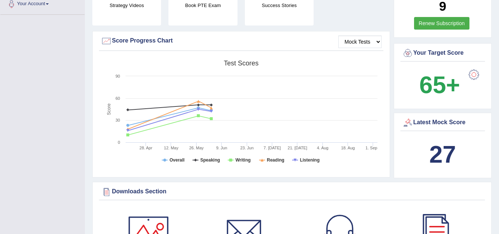
scroll to position [209, 0]
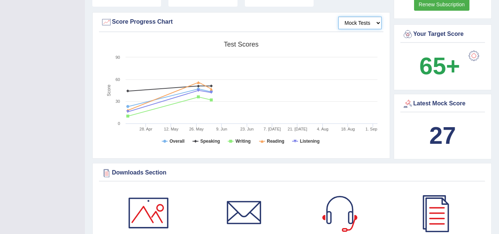
click at [365, 26] on select "Mock Tests" at bounding box center [359, 23] width 43 height 13
click at [338, 17] on select "Mock Tests" at bounding box center [359, 23] width 43 height 13
click at [370, 22] on select "Mock Tests" at bounding box center [359, 23] width 43 height 13
click at [380, 24] on select "Mock Tests" at bounding box center [359, 23] width 43 height 13
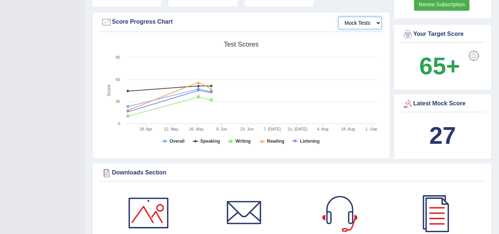
click at [338, 17] on select "Mock Tests" at bounding box center [359, 23] width 43 height 13
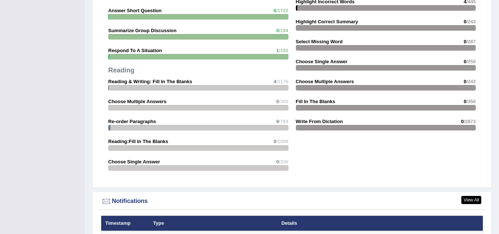
scroll to position [814, 0]
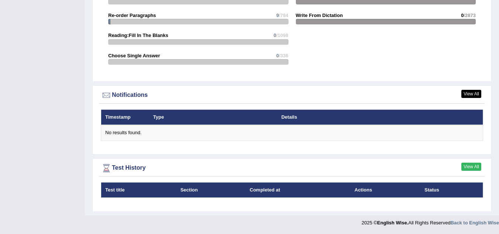
click at [475, 165] on link "View All" at bounding box center [471, 166] width 20 height 8
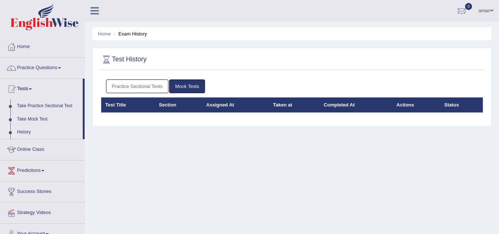
click at [126, 86] on link "Practice Sectional Tests" at bounding box center [137, 86] width 63 height 14
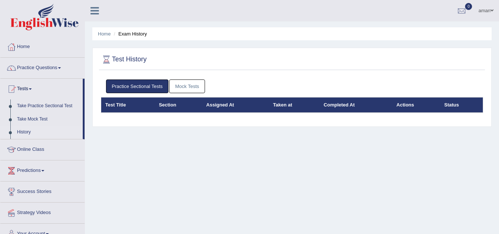
click at [335, 106] on th "Completed At" at bounding box center [355, 105] width 73 height 16
drag, startPoint x: 369, startPoint y: 120, endPoint x: 409, endPoint y: 118, distance: 39.9
click at [409, 118] on div "Practice Sectional Tests Mock Tests Test Title Section Assigned At Taken at Com…" at bounding box center [292, 99] width 386 height 47
click at [412, 106] on th "Actions" at bounding box center [416, 105] width 48 height 16
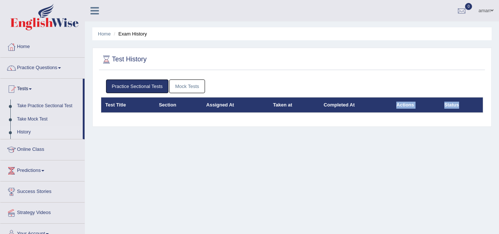
drag, startPoint x: 412, startPoint y: 106, endPoint x: 454, endPoint y: 103, distance: 42.5
click at [454, 103] on tr "Test Title Section Assigned At Taken at Completed At Actions Status" at bounding box center [292, 105] width 382 height 16
click at [465, 105] on th "Status" at bounding box center [461, 105] width 43 height 16
drag, startPoint x: 112, startPoint y: 104, endPoint x: 143, endPoint y: 97, distance: 31.0
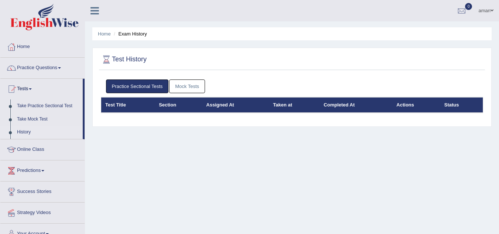
click at [142, 97] on th "Test Title" at bounding box center [128, 105] width 54 height 16
click at [148, 84] on link "Practice Sectional Tests" at bounding box center [137, 86] width 63 height 14
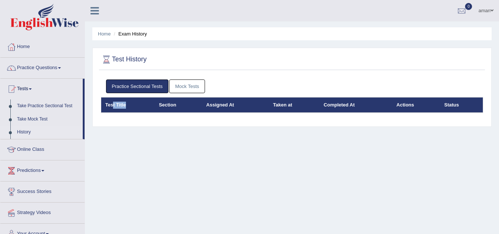
click at [148, 84] on link "Practice Sectional Tests" at bounding box center [137, 86] width 63 height 14
click at [108, 57] on div at bounding box center [106, 59] width 11 height 11
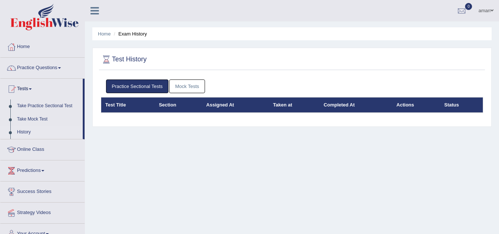
drag, startPoint x: 108, startPoint y: 57, endPoint x: 162, endPoint y: 69, distance: 56.0
click at [162, 69] on div "Test History" at bounding box center [292, 61] width 386 height 18
click at [110, 162] on div "Home Exam History Test History Practice Sectional Tests Mock Tests Test Title S…" at bounding box center [292, 184] width 414 height 369
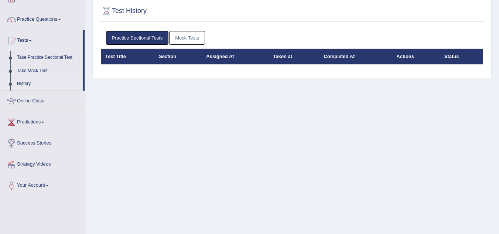
scroll to position [46, 0]
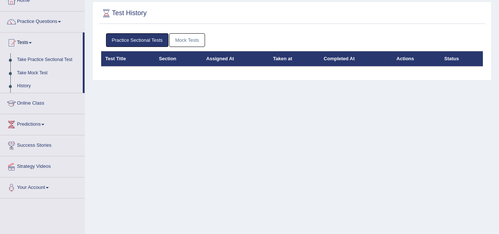
click at [40, 189] on link "Your Account" at bounding box center [42, 186] width 84 height 18
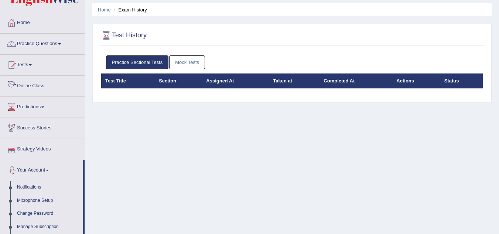
scroll to position [0, 0]
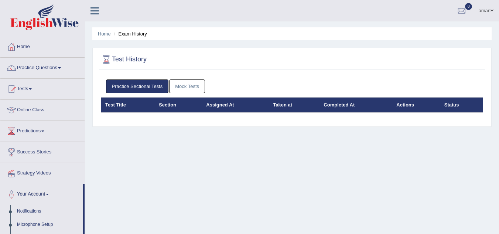
click at [32, 90] on link "Tests" at bounding box center [42, 88] width 84 height 18
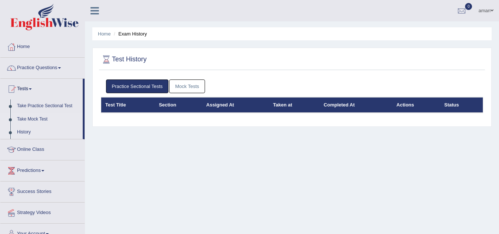
click at [30, 119] on link "Take Mock Test" at bounding box center [48, 119] width 69 height 13
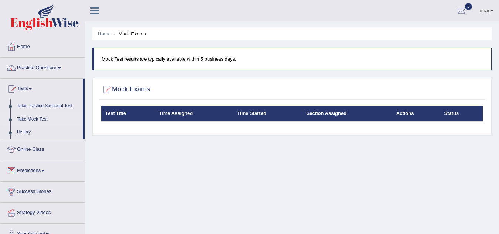
click at [12, 124] on li "Take Mock Test" at bounding box center [41, 119] width 82 height 13
click at [32, 66] on link "Practice Questions" at bounding box center [42, 67] width 84 height 18
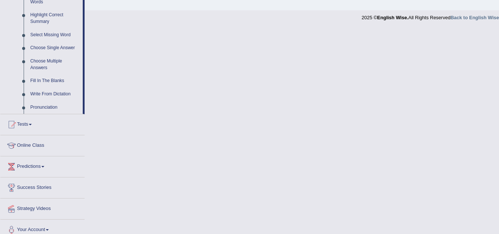
scroll to position [366, 0]
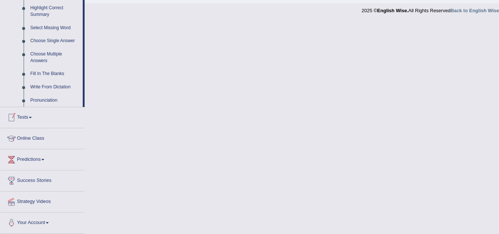
click at [30, 117] on link "Tests" at bounding box center [42, 116] width 84 height 18
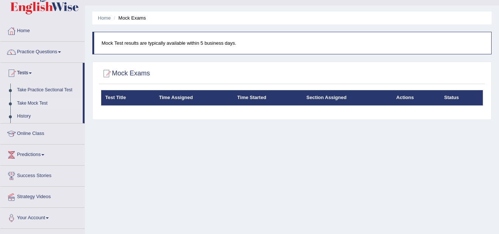
scroll to position [0, 0]
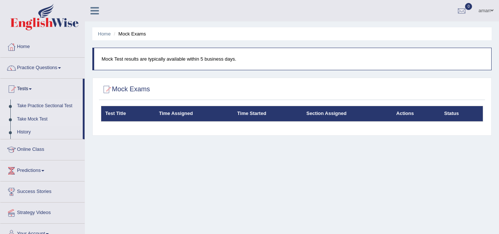
click at [57, 104] on link "Take Practice Sectional Test" at bounding box center [48, 105] width 69 height 13
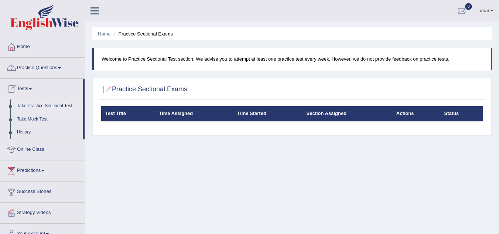
click at [97, 6] on icon at bounding box center [94, 11] width 8 height 10
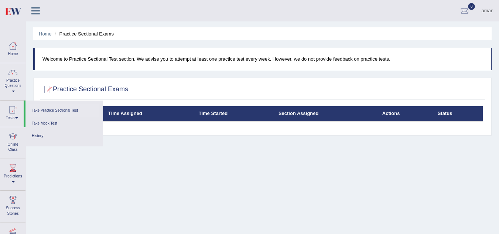
click at [66, 109] on link "Take Practice Sectional Test" at bounding box center [64, 110] width 70 height 13
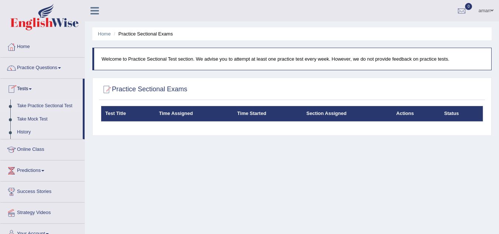
click at [100, 17] on div "aman Toggle navigation Username: gurnwab Access Type: Online Subscription: Silv…" at bounding box center [292, 10] width 414 height 21
click at [90, 9] on icon at bounding box center [94, 11] width 8 height 10
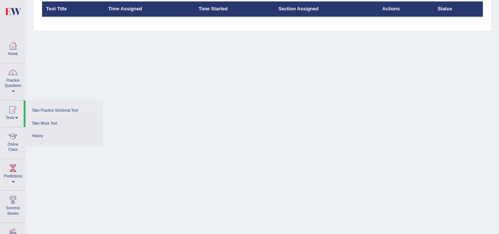
scroll to position [103, 0]
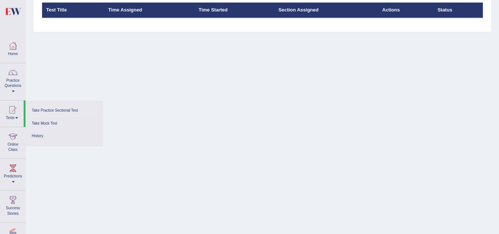
click at [63, 11] on th "Test Title" at bounding box center [73, 11] width 62 height 16
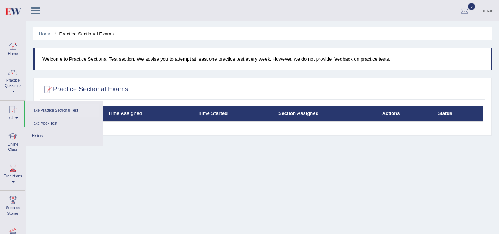
drag, startPoint x: 495, startPoint y: 0, endPoint x: 333, endPoint y: 180, distance: 242.1
click at [333, 180] on div "Home Practice Sectional Exams Welcome to Practice Sectional Test section. We ad…" at bounding box center [262, 184] width 473 height 369
click at [60, 93] on h2 "Practice Sectional Exams" at bounding box center [85, 89] width 86 height 11
click at [64, 93] on h2 "Practice Sectional Exams" at bounding box center [85, 89] width 86 height 11
click at [79, 37] on li "Practice Sectional Exams" at bounding box center [83, 33] width 61 height 7
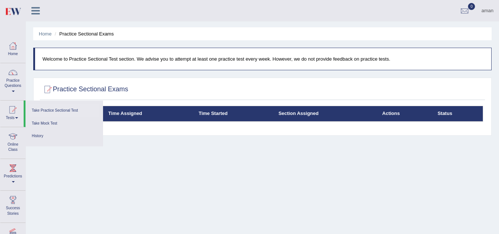
click at [73, 34] on li "Practice Sectional Exams" at bounding box center [83, 33] width 61 height 7
click at [65, 35] on li "Practice Sectional Exams" at bounding box center [83, 33] width 61 height 7
click at [59, 30] on ul "Home Practice Sectional Exams" at bounding box center [262, 33] width 458 height 13
click at [48, 31] on link "Home" at bounding box center [45, 34] width 13 height 6
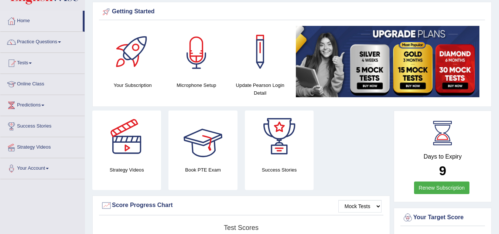
scroll to position [8, 0]
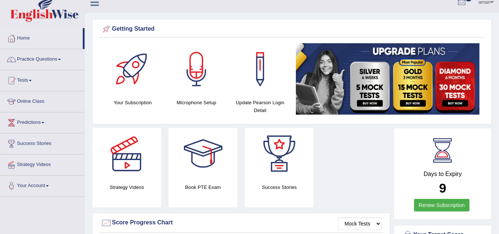
click at [263, 81] on div at bounding box center [260, 69] width 52 height 52
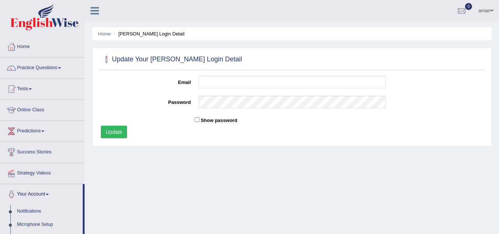
click at [191, 189] on div "Home Pearson Login Detail Update Your Pearson Login Detail Email Password Show …" at bounding box center [292, 184] width 414 height 369
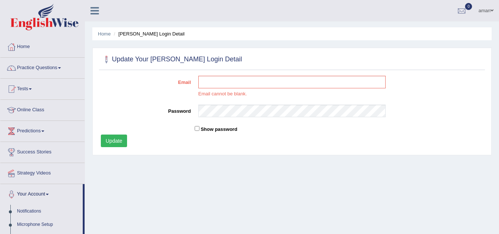
drag, startPoint x: 191, startPoint y: 189, endPoint x: 33, endPoint y: 87, distance: 188.2
click at [33, 87] on link "Tests" at bounding box center [42, 88] width 84 height 18
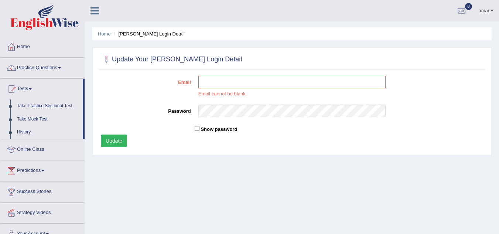
click at [494, 8] on link "aman" at bounding box center [486, 9] width 26 height 19
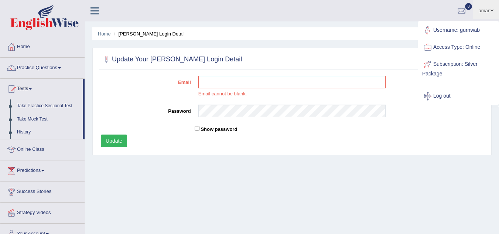
click at [472, 29] on link "Username: gurnwab" at bounding box center [458, 30] width 80 height 17
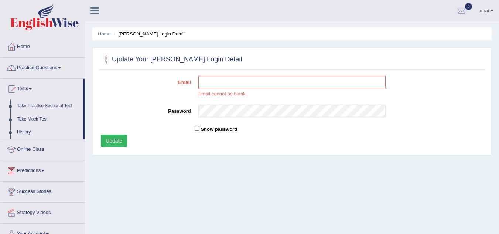
click at [121, 144] on button "Update" at bounding box center [114, 140] width 26 height 13
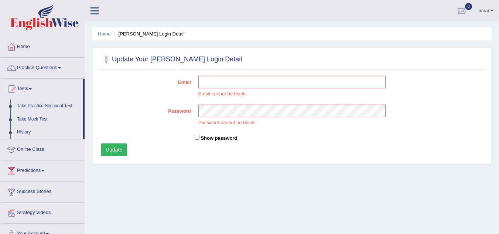
click at [129, 193] on div "Home Pearson Login Detail Update Your Pearson Login Detail Email Email cannot b…" at bounding box center [292, 184] width 414 height 369
click at [104, 37] on li "Home" at bounding box center [104, 33] width 13 height 7
click at [109, 34] on link "Home" at bounding box center [104, 34] width 13 height 6
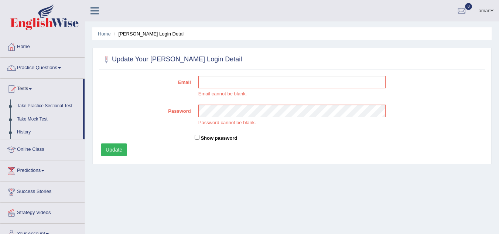
click at [109, 34] on link "Home" at bounding box center [104, 34] width 13 height 6
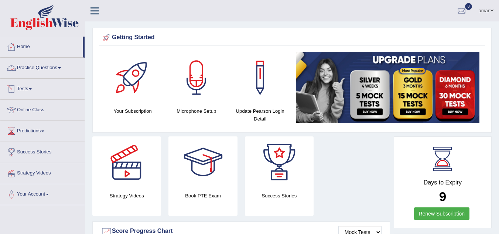
click at [28, 90] on link "Tests" at bounding box center [42, 88] width 84 height 18
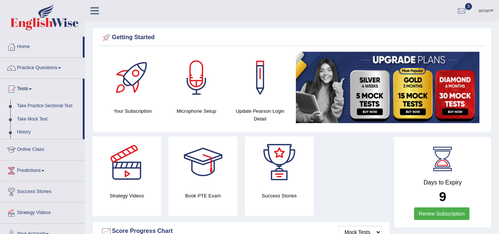
click at [38, 106] on link "Take Practice Sectional Test" at bounding box center [48, 105] width 69 height 13
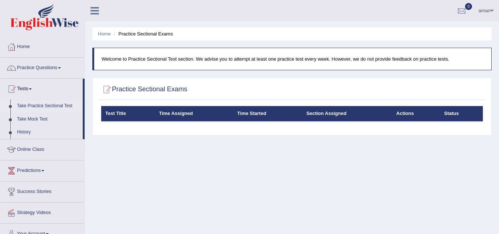
click at [171, 113] on th "Time Assigned" at bounding box center [194, 114] width 78 height 16
click at [267, 108] on th "Time Started" at bounding box center [267, 114] width 69 height 16
click at [455, 111] on th "Status" at bounding box center [461, 114] width 43 height 16
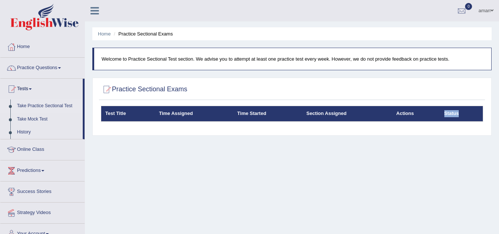
click at [455, 111] on th "Status" at bounding box center [461, 114] width 43 height 16
click at [463, 13] on div at bounding box center [461, 11] width 11 height 11
click at [447, 30] on div "See All Alerts" at bounding box center [417, 31] width 98 height 8
click at [462, 8] on div at bounding box center [461, 11] width 11 height 11
click at [462, 8] on li "0 See All Alerts" at bounding box center [462, 10] width 22 height 21
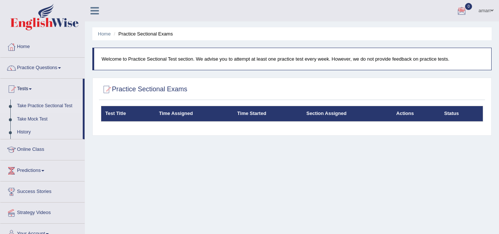
click at [417, 171] on div "Home Practice Sectional Exams Welcome to Practice Sectional Test section. We ad…" at bounding box center [292, 184] width 414 height 369
click at [95, 9] on icon at bounding box center [94, 11] width 8 height 10
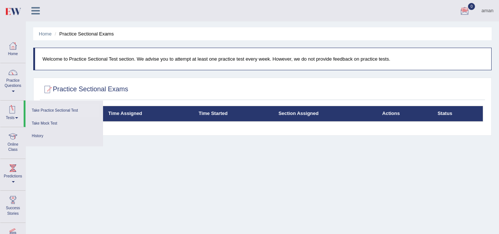
click at [12, 112] on div at bounding box center [12, 109] width 11 height 11
click at [42, 123] on link "Take Mock Test" at bounding box center [64, 123] width 70 height 13
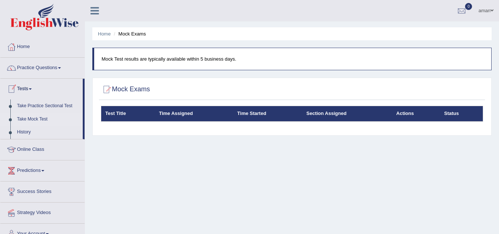
click at [32, 87] on link "Tests" at bounding box center [41, 88] width 82 height 18
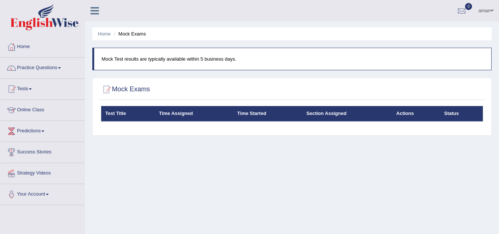
click at [32, 87] on link "Tests" at bounding box center [42, 88] width 84 height 18
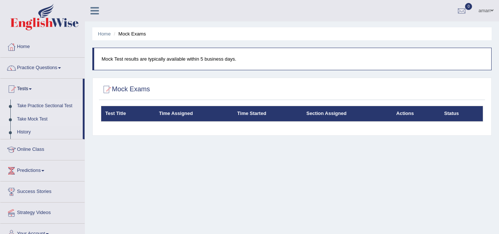
click at [13, 106] on li "Take Practice Sectional Test" at bounding box center [41, 105] width 82 height 13
click at [128, 90] on h2 "Mock Exams" at bounding box center [125, 89] width 49 height 11
click at [163, 57] on p "Mock Test results are typically available within 5 business days." at bounding box center [293, 58] width 382 height 7
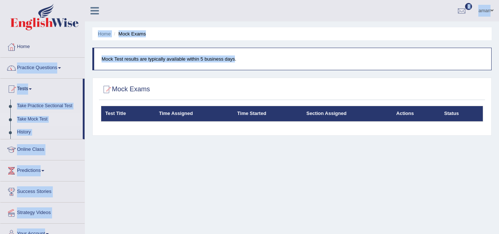
drag, startPoint x: 215, startPoint y: 59, endPoint x: 13, endPoint y: 64, distance: 201.3
click at [13, 64] on div "Toggle navigation Home Practice Questions Speaking Practice Read Aloud Repeat S…" at bounding box center [249, 192] width 499 height 384
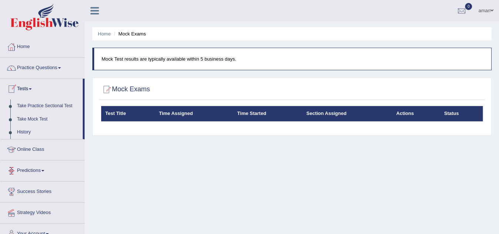
click at [112, 141] on div "Home Mock Exams Mock Test results are typically available within 5 business day…" at bounding box center [292, 184] width 414 height 369
click at [123, 33] on li "Mock Exams" at bounding box center [129, 33] width 34 height 7
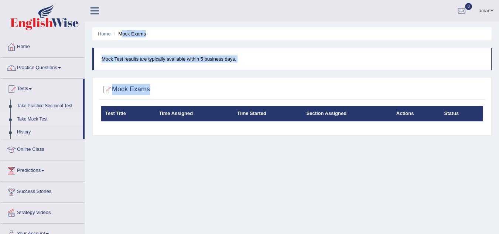
drag, startPoint x: 123, startPoint y: 33, endPoint x: 127, endPoint y: 165, distance: 132.3
click at [127, 165] on div "Home Mock Exams Mock Test results are typically available within 5 business day…" at bounding box center [292, 184] width 414 height 369
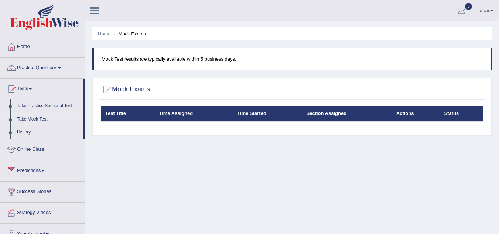
click at [127, 165] on div "Home Mock Exams Mock Test results are typically available within 5 business day…" at bounding box center [292, 184] width 414 height 369
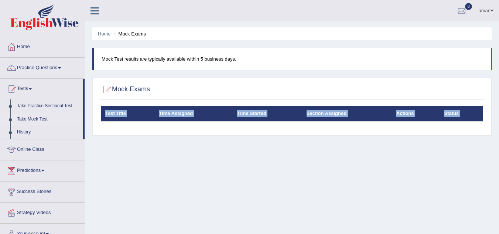
click at [127, 165] on div "Home Mock Exams Mock Test results are typically available within 5 business day…" at bounding box center [292, 184] width 414 height 369
click at [62, 106] on link "Take Practice Sectional Test" at bounding box center [48, 105] width 69 height 13
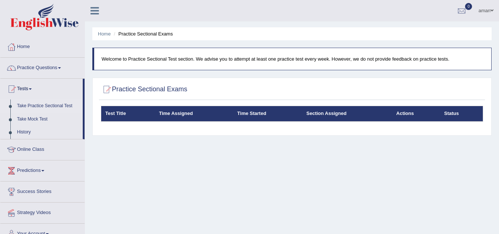
click at [11, 111] on li "Take Practice Sectional Test" at bounding box center [41, 105] width 82 height 13
click at [36, 66] on link "Practice Questions" at bounding box center [42, 67] width 84 height 18
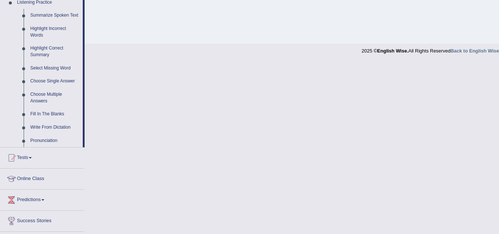
scroll to position [366, 0]
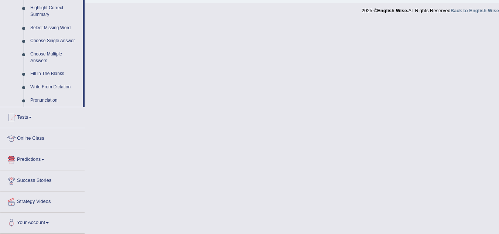
click at [35, 158] on link "Predictions" at bounding box center [42, 158] width 84 height 18
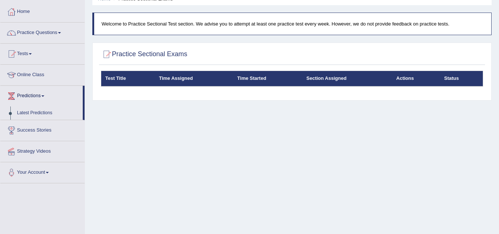
scroll to position [0, 0]
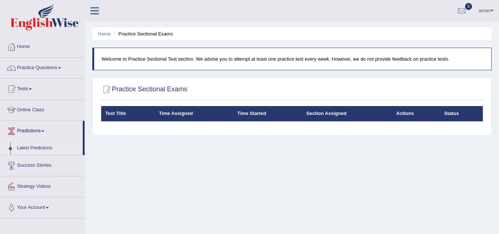
click at [34, 145] on link "Latest Predictions" at bounding box center [48, 147] width 69 height 13
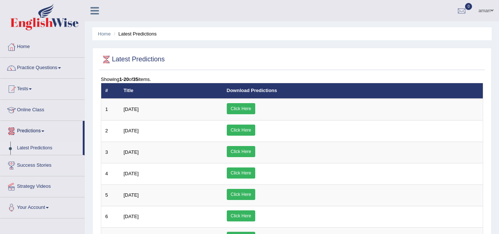
click at [33, 88] on link "Tests" at bounding box center [42, 88] width 84 height 18
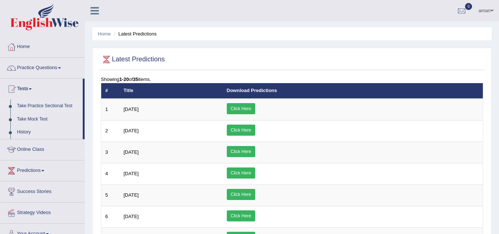
click at [44, 106] on link "Take Practice Sectional Test" at bounding box center [48, 105] width 69 height 13
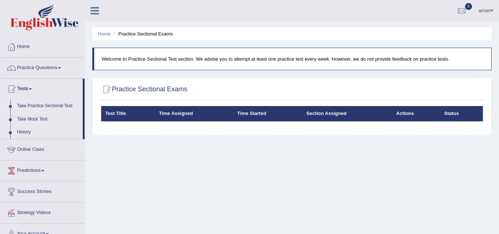
click at [44, 106] on link "Take Practice Sectional Test" at bounding box center [48, 105] width 69 height 13
click at [129, 113] on th "Test Title" at bounding box center [128, 114] width 54 height 16
click at [262, 114] on th "Time Started" at bounding box center [267, 114] width 69 height 16
click at [106, 90] on div at bounding box center [106, 89] width 11 height 11
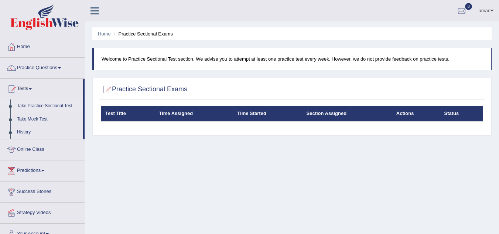
click at [106, 90] on div at bounding box center [106, 89] width 11 height 11
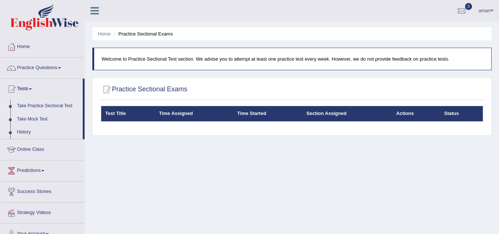
click at [106, 90] on div at bounding box center [106, 89] width 11 height 11
click at [107, 87] on div at bounding box center [106, 89] width 11 height 11
click at [104, 87] on div at bounding box center [106, 89] width 11 height 11
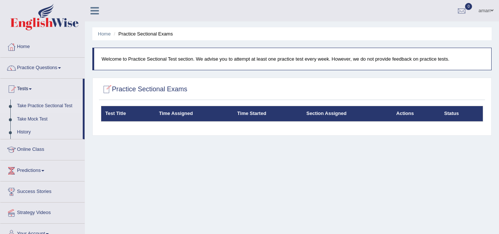
click at [104, 87] on div at bounding box center [106, 89] width 11 height 11
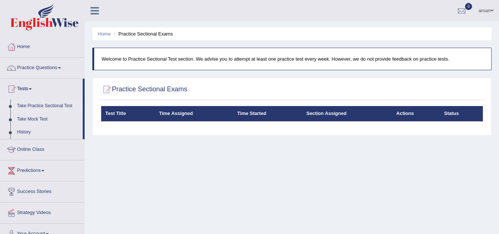
click at [104, 87] on div at bounding box center [106, 89] width 11 height 11
click at [108, 87] on div at bounding box center [106, 89] width 11 height 11
drag, startPoint x: 108, startPoint y: 87, endPoint x: 170, endPoint y: 116, distance: 67.9
click at [170, 116] on div "Practice Sectional Exams Test Title Time Assigned Time Started Section Assigned…" at bounding box center [291, 107] width 399 height 58
click at [109, 90] on div at bounding box center [106, 89] width 11 height 11
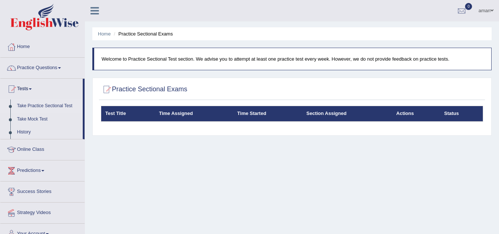
click at [109, 90] on div at bounding box center [106, 89] width 11 height 11
click at [219, 158] on div "Home Practice Sectional Exams Welcome to Practice Sectional Test section. We ad…" at bounding box center [292, 184] width 414 height 369
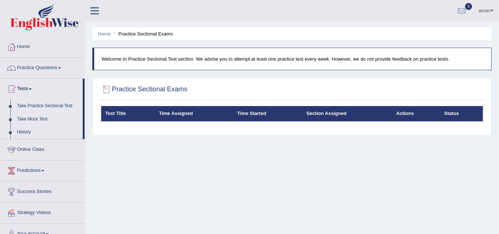
click at [103, 92] on div at bounding box center [106, 89] width 11 height 11
drag, startPoint x: 103, startPoint y: 92, endPoint x: 107, endPoint y: 90, distance: 3.8
click at [107, 90] on div at bounding box center [106, 89] width 11 height 11
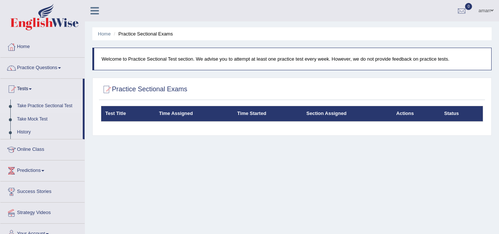
click at [107, 90] on div at bounding box center [106, 89] width 11 height 11
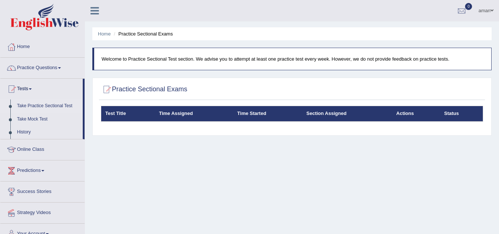
click at [107, 90] on div at bounding box center [106, 89] width 11 height 11
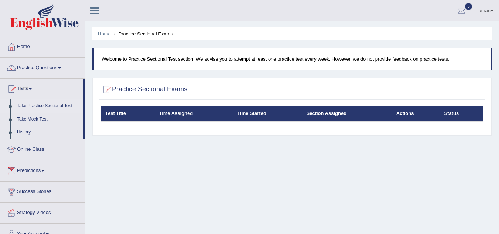
click at [107, 90] on div at bounding box center [106, 89] width 11 height 11
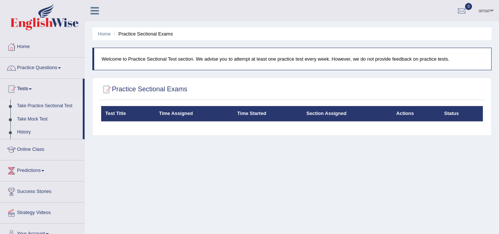
click at [107, 90] on div at bounding box center [106, 89] width 11 height 11
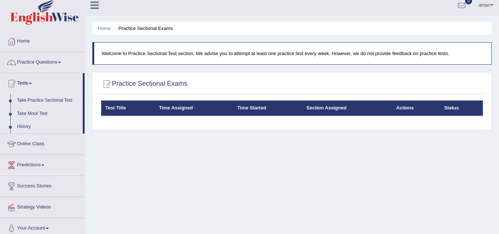
click at [26, 100] on link "Take Practice Sectional Test" at bounding box center [48, 100] width 69 height 13
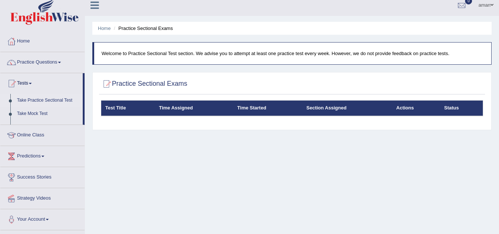
click at [26, 100] on link "Take Practice Sectional Test" at bounding box center [48, 100] width 69 height 13
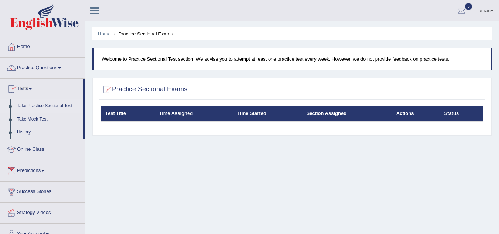
click at [35, 105] on link "Take Practice Sectional Test" at bounding box center [48, 105] width 69 height 13
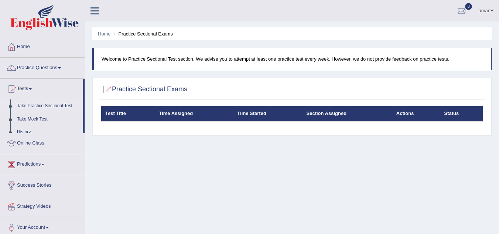
click at [35, 105] on link "Take Practice Sectional Test" at bounding box center [48, 105] width 69 height 13
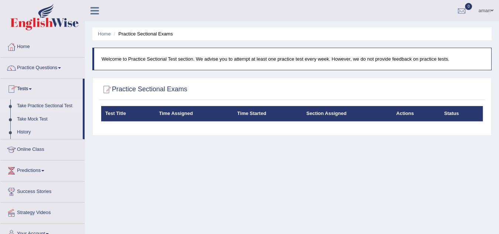
click at [13, 89] on div at bounding box center [11, 88] width 11 height 11
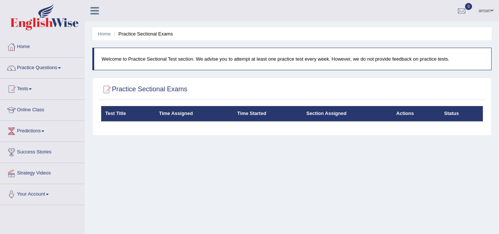
click at [13, 89] on div at bounding box center [11, 88] width 11 height 11
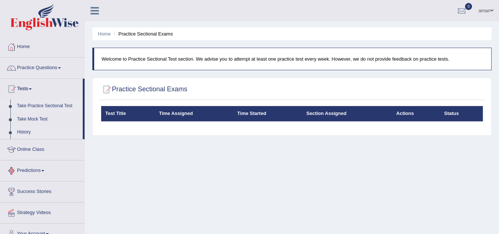
click at [21, 130] on link "History" at bounding box center [48, 132] width 69 height 13
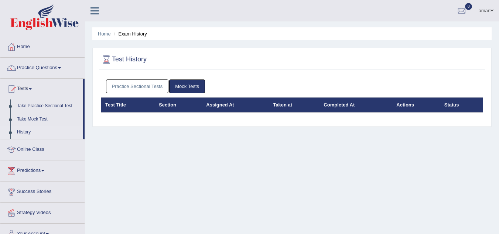
click at [153, 82] on link "Practice Sectional Tests" at bounding box center [137, 86] width 63 height 14
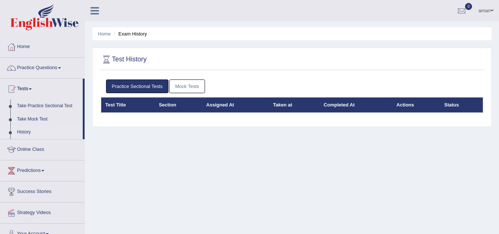
click at [335, 109] on th "Completed At" at bounding box center [355, 105] width 73 height 16
click at [331, 104] on th "Completed At" at bounding box center [355, 105] width 73 height 16
click at [396, 105] on th "Actions" at bounding box center [416, 105] width 48 height 16
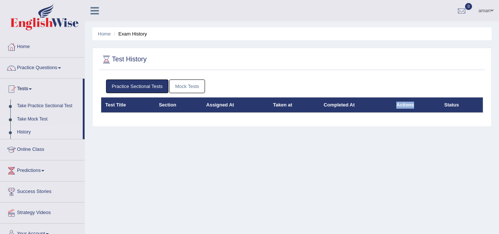
click at [396, 105] on th "Actions" at bounding box center [416, 105] width 48 height 16
click at [451, 107] on th "Status" at bounding box center [461, 105] width 43 height 16
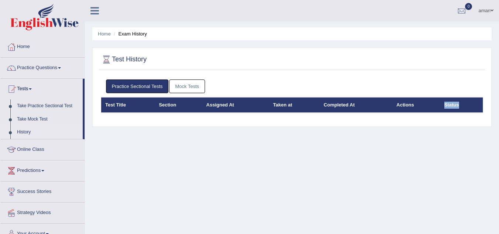
click at [451, 107] on th "Status" at bounding box center [461, 105] width 43 height 16
click at [225, 105] on th "Assigned At" at bounding box center [235, 105] width 67 height 16
click at [120, 102] on th "Test Title" at bounding box center [128, 105] width 54 height 16
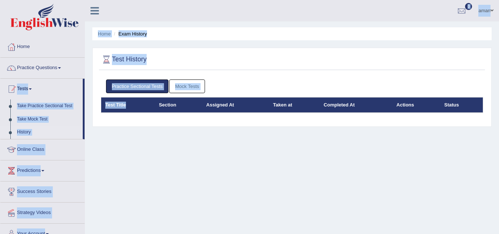
drag, startPoint x: 120, startPoint y: 102, endPoint x: 12, endPoint y: 84, distance: 109.8
click at [12, 84] on div "Toggle navigation Home Practice Questions Speaking Practice Read Aloud Repeat S…" at bounding box center [249, 192] width 499 height 384
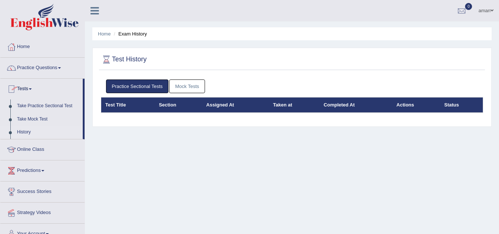
click at [122, 158] on div "Home Exam History Test History Practice Sectional Tests Mock Tests Test Title S…" at bounding box center [292, 184] width 414 height 369
click at [153, 87] on link "Practice Sectional Tests" at bounding box center [137, 86] width 63 height 14
click at [154, 89] on link "Practice Sectional Tests" at bounding box center [137, 86] width 63 height 14
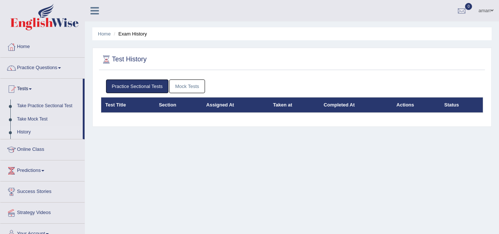
click at [108, 57] on div at bounding box center [106, 59] width 11 height 11
click at [128, 56] on h2 "Test History" at bounding box center [124, 59] width 46 height 11
click at [107, 59] on div at bounding box center [106, 59] width 11 height 11
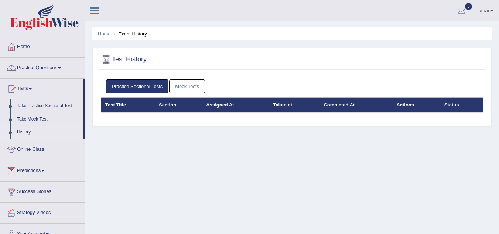
click at [109, 62] on div at bounding box center [106, 59] width 11 height 11
click at [105, 57] on div at bounding box center [106, 59] width 11 height 11
click at [138, 39] on ul "Home Exam History" at bounding box center [291, 33] width 399 height 13
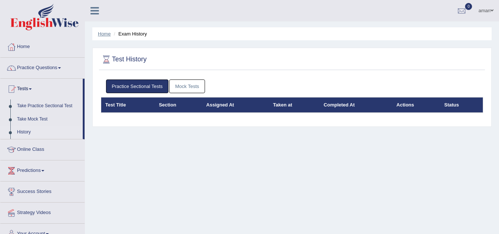
click at [107, 31] on link "Home" at bounding box center [104, 34] width 13 height 6
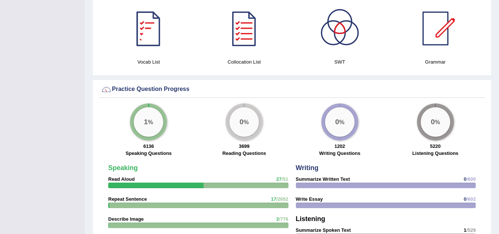
scroll to position [461, 0]
click at [160, 126] on div "1 %" at bounding box center [149, 122] width 30 height 30
click at [149, 148] on div "6136 Speaking Questions" at bounding box center [149, 150] width 88 height 16
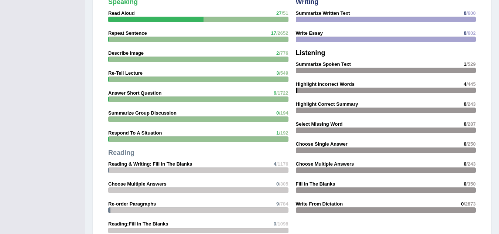
scroll to position [627, 0]
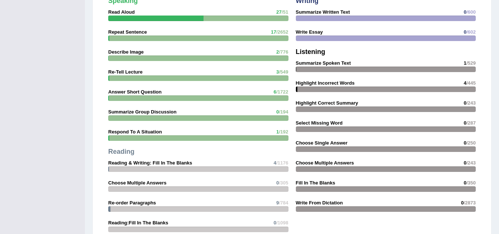
click at [155, 135] on div "Speaking Read Aloud 27 /51 Repeat Sentence 17 /2652 Describe Image 2 /776 Re-Te…" at bounding box center [199, 127] width 188 height 266
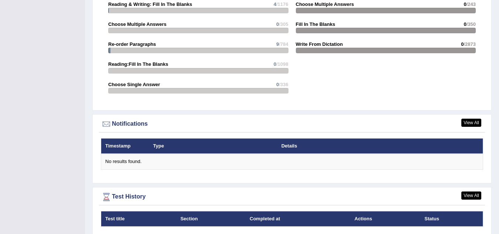
scroll to position [792, 0]
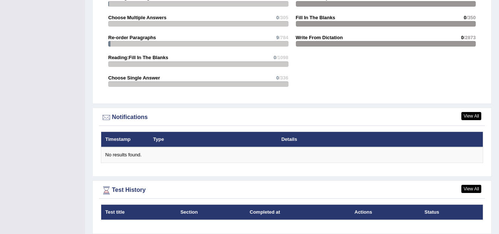
click at [140, 117] on div "Notifications" at bounding box center [292, 117] width 382 height 11
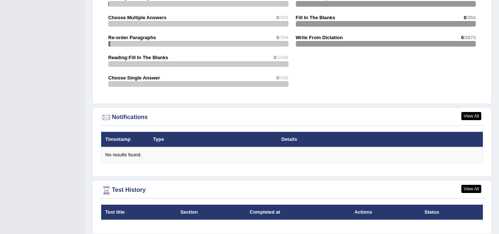
click at [140, 117] on div "Notifications" at bounding box center [292, 117] width 382 height 11
click at [476, 115] on link "View All" at bounding box center [471, 116] width 20 height 8
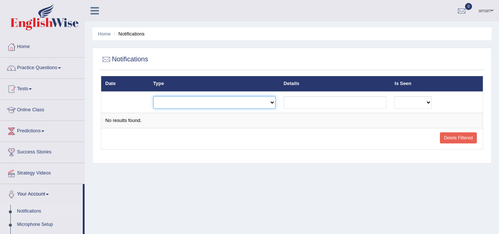
click at [275, 102] on select "Exam evaluated Question report replied Practice question report replied Test as…" at bounding box center [214, 102] width 122 height 13
select select "test_assigned"
click at [153, 96] on select "Exam evaluated Question report replied Practice question report replied Test as…" at bounding box center [214, 102] width 122 height 13
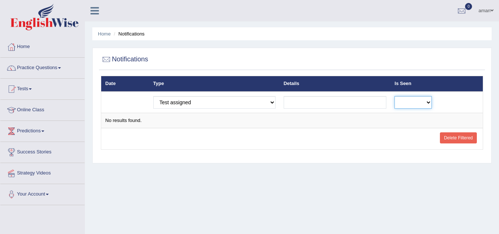
click at [405, 98] on select "No Yes" at bounding box center [412, 102] width 37 height 13
select select "0"
click at [394, 96] on select "No Yes" at bounding box center [412, 102] width 37 height 13
click at [30, 89] on link "Tests" at bounding box center [42, 88] width 84 height 18
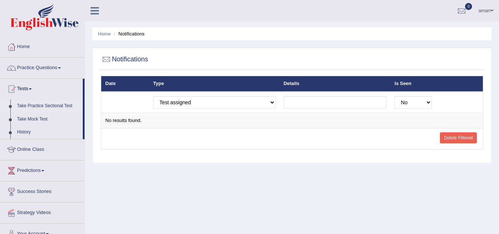
click at [34, 106] on link "Take Practice Sectional Test" at bounding box center [48, 105] width 69 height 13
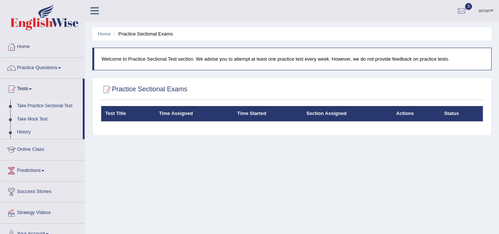
click at [161, 90] on h2 "Practice Sectional Exams" at bounding box center [144, 89] width 86 height 11
click at [107, 88] on div at bounding box center [106, 89] width 11 height 11
drag, startPoint x: 107, startPoint y: 88, endPoint x: 175, endPoint y: 100, distance: 69.5
click at [175, 100] on div "Practice Sectional Exams Test Title Time Assigned Time Started Section Assigned…" at bounding box center [291, 107] width 399 height 58
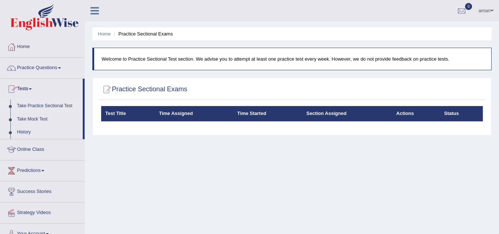
click at [38, 106] on link "Take Practice Sectional Test" at bounding box center [48, 105] width 69 height 13
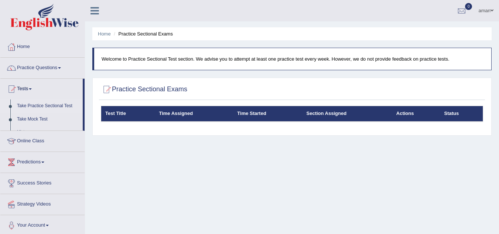
click at [38, 106] on link "Take Practice Sectional Test" at bounding box center [48, 105] width 69 height 13
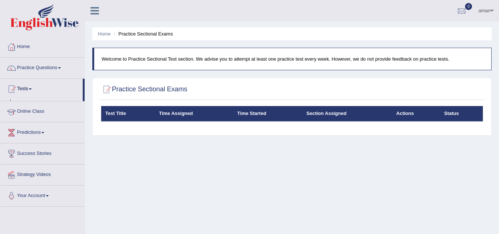
click at [38, 106] on ul "Home Practice Questions Speaking Practice Read Aloud Repeat Sentence Describe I…" at bounding box center [42, 122] width 84 height 170
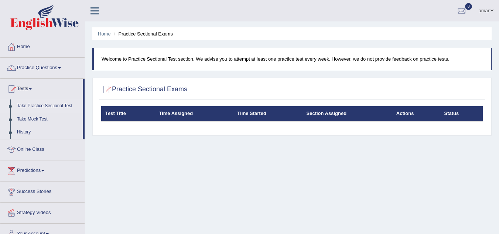
click at [12, 109] on li "Take Practice Sectional Test" at bounding box center [41, 105] width 82 height 13
click at [133, 35] on li "Practice Sectional Exams" at bounding box center [142, 33] width 61 height 7
click at [195, 34] on ul "Home Practice Sectional Exams" at bounding box center [291, 33] width 399 height 13
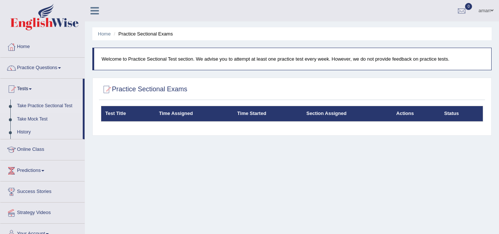
click at [145, 32] on li "Practice Sectional Exams" at bounding box center [142, 33] width 61 height 7
click at [104, 35] on link "Home" at bounding box center [104, 34] width 13 height 6
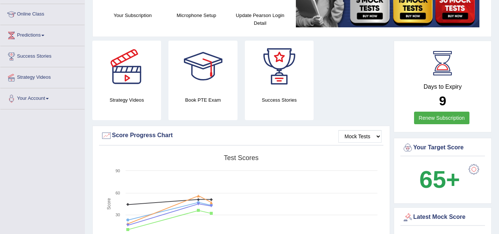
scroll to position [96, 0]
click at [452, 118] on link "Renew Subscription" at bounding box center [442, 117] width 56 height 13
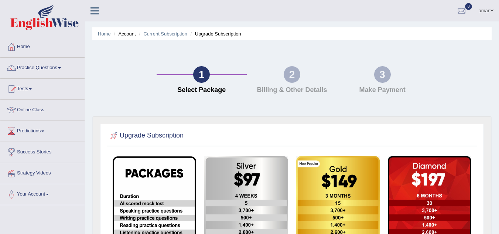
click at [32, 89] on span at bounding box center [30, 88] width 3 height 1
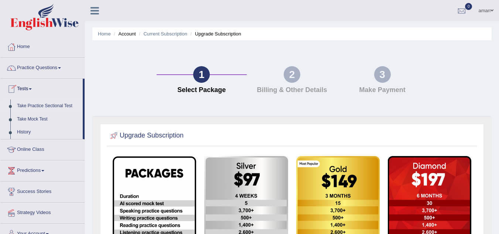
click at [49, 106] on link "Take Practice Sectional Test" at bounding box center [48, 105] width 69 height 13
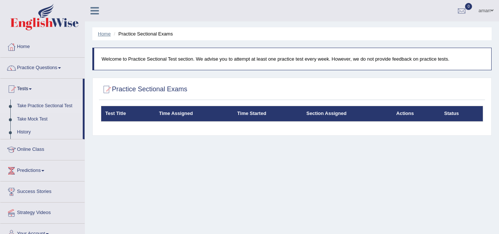
click at [105, 33] on link "Home" at bounding box center [104, 34] width 13 height 6
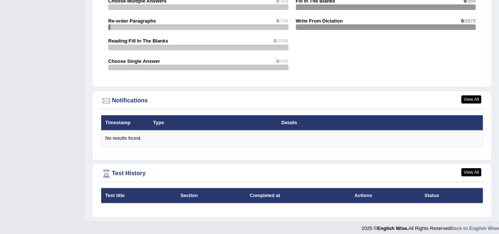
scroll to position [814, 0]
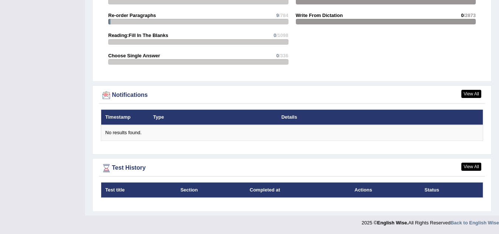
click at [108, 92] on div at bounding box center [106, 95] width 11 height 11
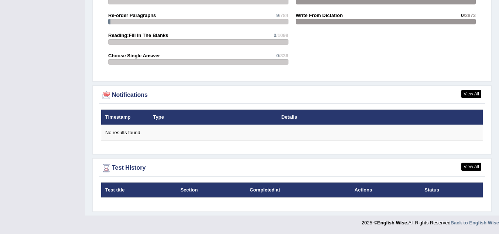
click at [291, 116] on th "Details" at bounding box center [357, 117] width 161 height 16
click at [473, 94] on link "View All" at bounding box center [471, 94] width 20 height 8
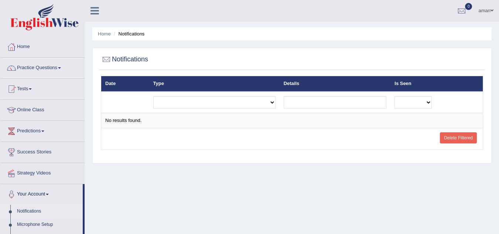
click at [127, 32] on li "Notifications" at bounding box center [128, 33] width 32 height 7
drag, startPoint x: 254, startPoint y: 181, endPoint x: 107, endPoint y: 36, distance: 207.1
click at [107, 36] on div "Home Notifications Notifications Date Type Details Is Seen Exam evaluated Quest…" at bounding box center [292, 184] width 414 height 369
click at [107, 36] on link "Home" at bounding box center [104, 34] width 13 height 6
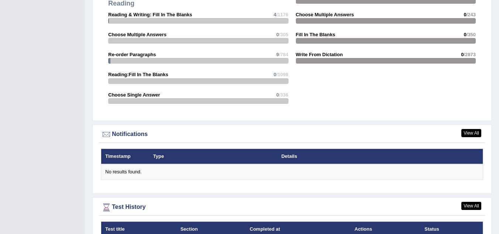
scroll to position [814, 0]
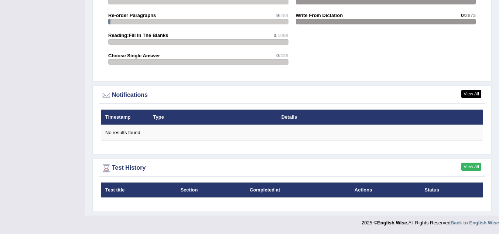
click at [462, 164] on link "View All" at bounding box center [471, 166] width 20 height 8
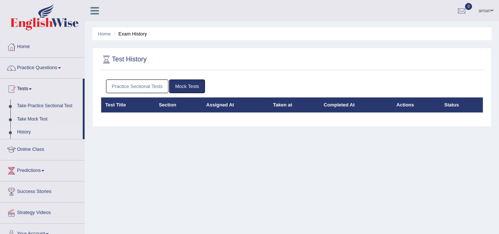
click at [154, 86] on link "Practice Sectional Tests" at bounding box center [137, 86] width 63 height 14
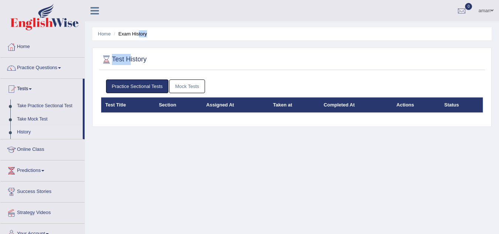
drag, startPoint x: 138, startPoint y: 34, endPoint x: 129, endPoint y: 62, distance: 29.1
click at [129, 62] on div "Home Exam History Test History Practice Sectional Tests Mock Tests Test Title S…" at bounding box center [292, 184] width 414 height 369
click at [107, 57] on div at bounding box center [106, 59] width 11 height 11
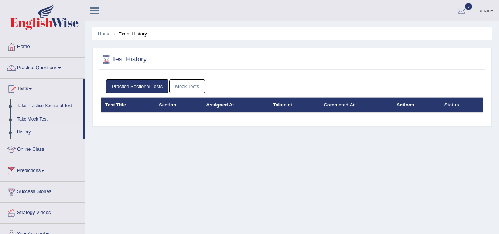
click at [107, 57] on div at bounding box center [106, 59] width 11 height 11
drag, startPoint x: 107, startPoint y: 57, endPoint x: 148, endPoint y: -9, distance: 77.0
click at [148, 0] on html "Toggle navigation Home Practice Questions Speaking Practice Read Aloud Repeat S…" at bounding box center [249, 117] width 499 height 234
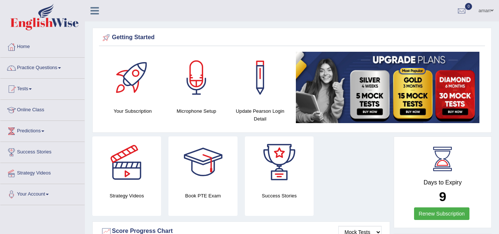
click at [12, 89] on div at bounding box center [11, 88] width 11 height 11
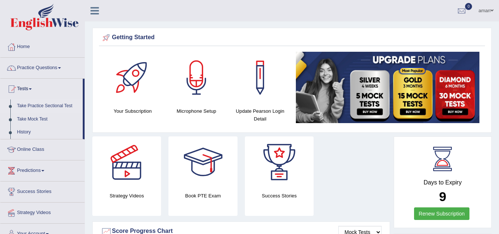
click at [17, 105] on link "Take Practice Sectional Test" at bounding box center [48, 105] width 69 height 13
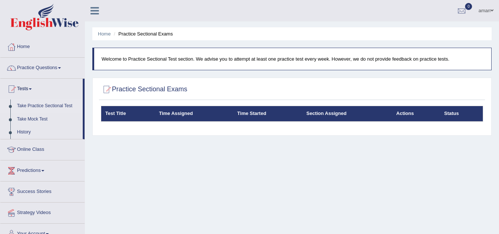
click at [92, 15] on icon at bounding box center [94, 11] width 8 height 10
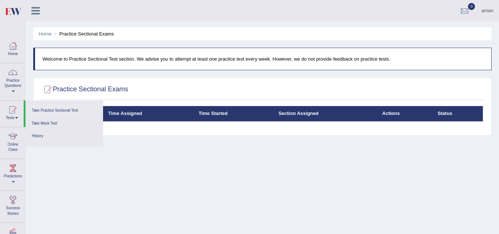
click at [70, 94] on h2 "Practice Sectional Exams" at bounding box center [85, 89] width 86 height 11
click at [109, 113] on th "Time Assigned" at bounding box center [149, 114] width 90 height 16
click at [38, 123] on link "Take Mock Test" at bounding box center [64, 123] width 70 height 13
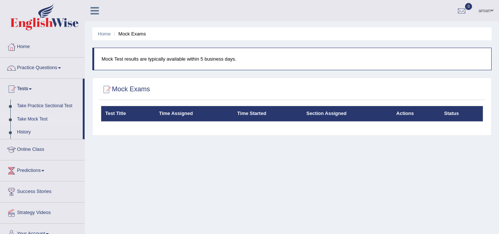
click at [24, 119] on link "Take Mock Test" at bounding box center [48, 119] width 69 height 13
click at [32, 68] on link "Practice Questions" at bounding box center [42, 67] width 84 height 18
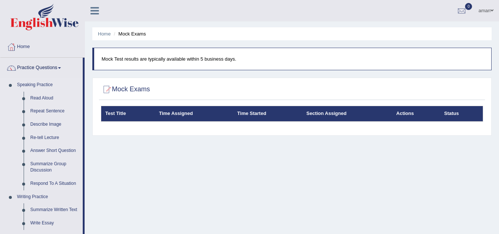
click at [27, 84] on link "Speaking Practice" at bounding box center [48, 84] width 69 height 13
click at [38, 96] on link "Read Aloud" at bounding box center [55, 98] width 56 height 13
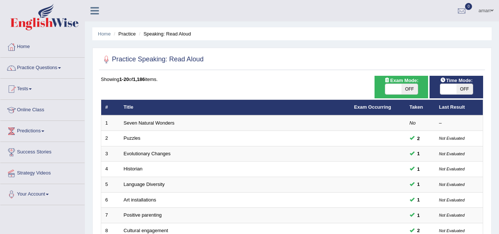
click at [32, 88] on link "Tests" at bounding box center [42, 88] width 84 height 18
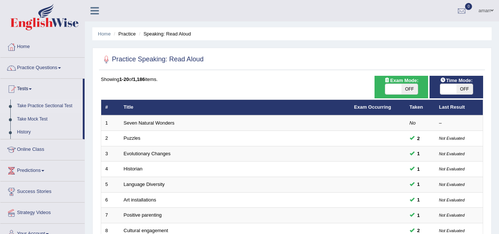
click at [37, 103] on link "Take Practice Sectional Test" at bounding box center [48, 105] width 69 height 13
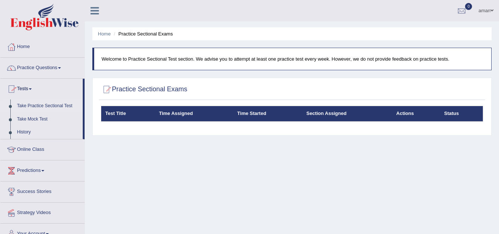
click at [31, 106] on link "Take Practice Sectional Test" at bounding box center [48, 105] width 69 height 13
click at [104, 89] on div at bounding box center [106, 89] width 11 height 11
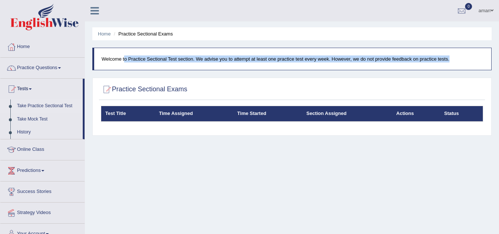
drag, startPoint x: 104, startPoint y: 89, endPoint x: 113, endPoint y: 59, distance: 31.6
click at [113, 59] on div "Home Practice Sectional Exams Welcome to Practice Sectional Test section. We ad…" at bounding box center [292, 184] width 414 height 369
click at [104, 66] on blockquote "Welcome to Practice Sectional Test section. We advise you to attempt at least o…" at bounding box center [291, 59] width 399 height 23
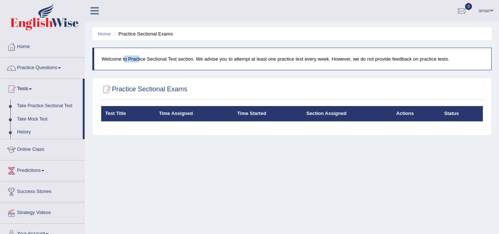
click at [104, 66] on blockquote "Welcome to Practice Sectional Test section. We advise you to attempt at least o…" at bounding box center [291, 59] width 399 height 23
click at [139, 36] on li "Practice Sectional Exams" at bounding box center [142, 33] width 61 height 7
click at [134, 37] on li "Practice Sectional Exams" at bounding box center [142, 33] width 61 height 7
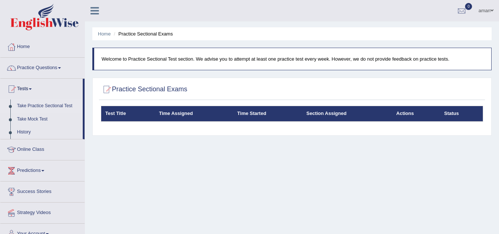
click at [133, 29] on ul "Home Practice Sectional Exams" at bounding box center [291, 33] width 399 height 13
click at [102, 90] on div at bounding box center [106, 89] width 11 height 11
click at [113, 93] on h2 "Practice Sectional Exams" at bounding box center [144, 89] width 86 height 11
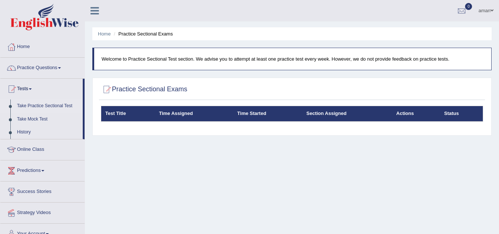
click at [113, 93] on h2 "Practice Sectional Exams" at bounding box center [144, 89] width 86 height 11
click at [109, 91] on div at bounding box center [106, 89] width 11 height 11
click at [120, 113] on th "Test Title" at bounding box center [128, 114] width 54 height 16
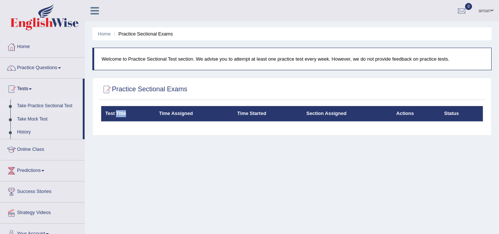
click at [120, 113] on th "Test Title" at bounding box center [128, 114] width 54 height 16
click at [179, 115] on th "Time Assigned" at bounding box center [194, 114] width 78 height 16
click at [20, 118] on link "Take Mock Test" at bounding box center [48, 119] width 69 height 13
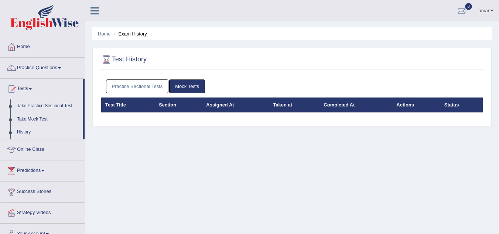
click at [145, 87] on link "Practice Sectional Tests" at bounding box center [137, 86] width 63 height 14
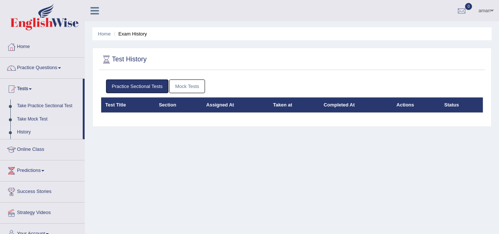
click at [141, 86] on link "Practice Sectional Tests" at bounding box center [137, 86] width 63 height 14
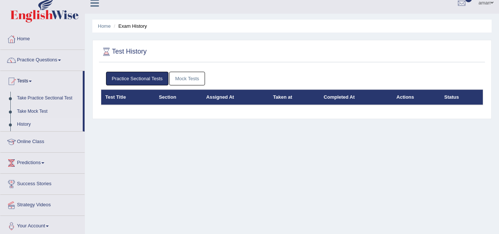
scroll to position [8, 0]
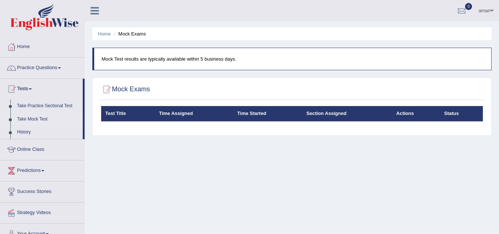
click at [23, 167] on link "Predictions" at bounding box center [42, 169] width 84 height 18
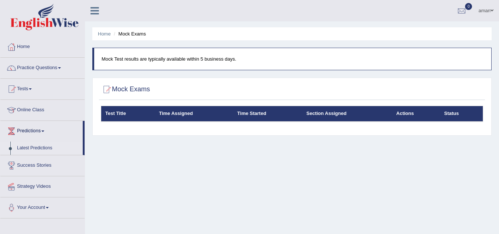
click at [30, 145] on link "Latest Predictions" at bounding box center [48, 147] width 69 height 13
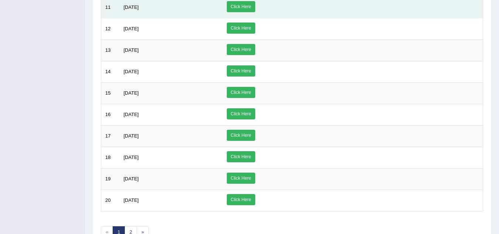
scroll to position [360, 0]
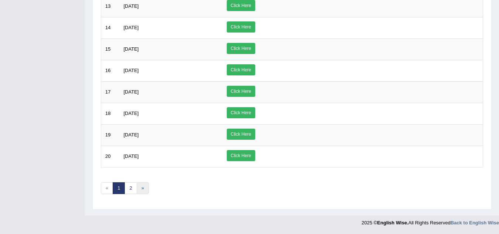
click at [142, 188] on link "»" at bounding box center [143, 188] width 12 height 12
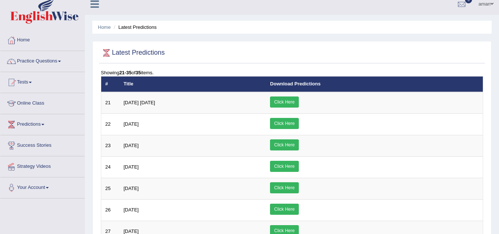
scroll to position [6, 0]
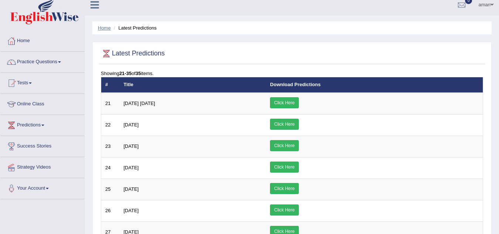
click at [103, 28] on link "Home" at bounding box center [104, 28] width 13 height 6
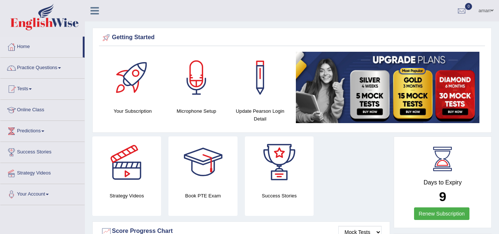
click at [201, 192] on h4 "Book PTE Exam" at bounding box center [202, 196] width 69 height 8
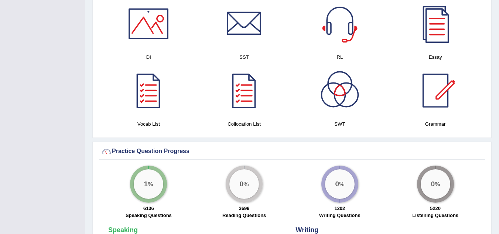
scroll to position [392, 0]
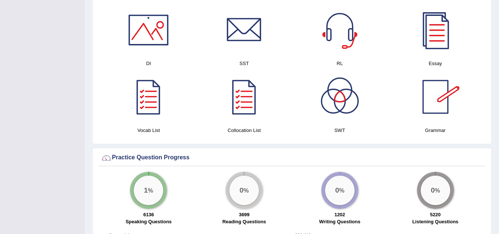
click at [335, 87] on div at bounding box center [340, 97] width 52 height 52
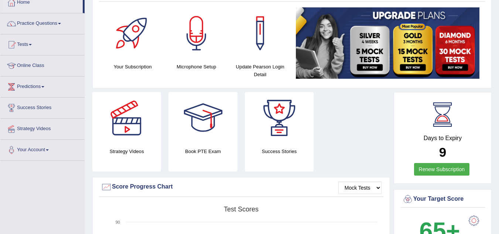
scroll to position [45, 0]
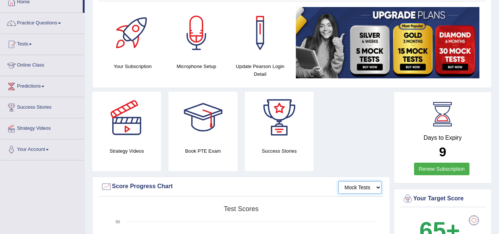
click at [353, 190] on select "Mock Tests" at bounding box center [359, 187] width 43 height 13
click at [379, 188] on select "Mock Tests" at bounding box center [359, 187] width 43 height 13
click at [338, 181] on select "Mock Tests" at bounding box center [359, 187] width 43 height 13
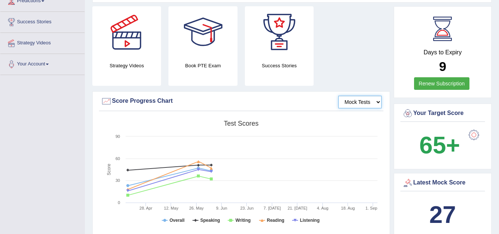
scroll to position [144, 0]
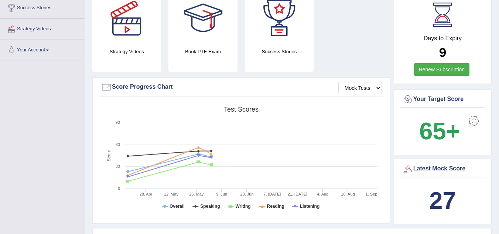
click at [448, 113] on span "65+" at bounding box center [438, 130] width 47 height 35
click at [438, 100] on div "Your Target Score" at bounding box center [442, 99] width 81 height 11
click at [450, 128] on b "65+" at bounding box center [439, 130] width 41 height 27
click at [475, 126] on div at bounding box center [473, 120] width 15 height 15
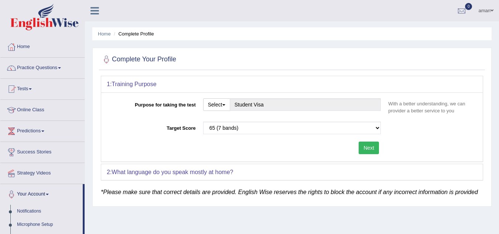
click at [371, 147] on button "Next" at bounding box center [369, 147] width 20 height 13
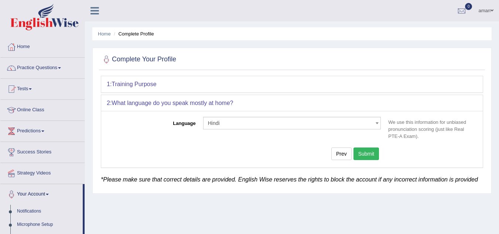
click at [369, 154] on button "Submit" at bounding box center [366, 153] width 26 height 13
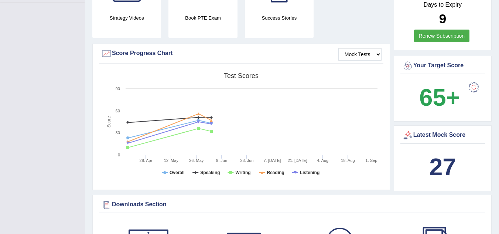
scroll to position [202, 0]
click at [417, 131] on div "Latest Mock Score" at bounding box center [442, 134] width 81 height 11
click at [410, 135] on div at bounding box center [407, 134] width 11 height 11
drag, startPoint x: 410, startPoint y: 135, endPoint x: 414, endPoint y: 136, distance: 4.6
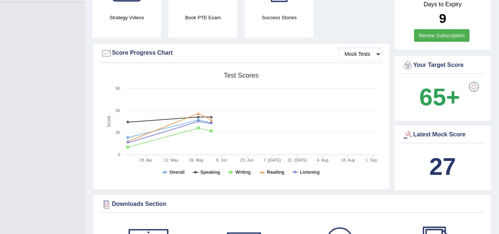
click at [414, 136] on div "Latest Mock Score" at bounding box center [442, 134] width 81 height 11
click at [425, 131] on div "Latest Mock Score" at bounding box center [442, 134] width 81 height 11
click at [405, 130] on div at bounding box center [407, 134] width 11 height 11
click at [279, 172] on tspan "Reading" at bounding box center [275, 172] width 17 height 5
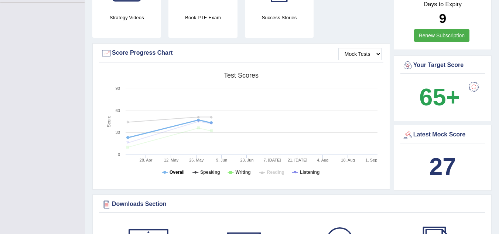
click at [175, 172] on tspan "Overall" at bounding box center [177, 172] width 15 height 5
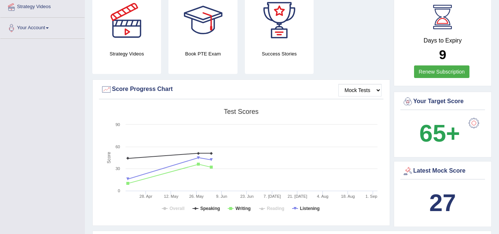
scroll to position [164, 0]
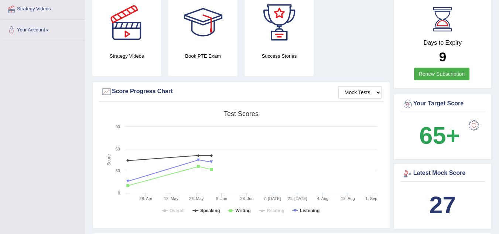
click at [406, 172] on div at bounding box center [407, 173] width 11 height 11
drag, startPoint x: 406, startPoint y: 172, endPoint x: 475, endPoint y: 123, distance: 84.7
click at [475, 123] on div "Days to Expiry 9 Renew Subscription Your Target Score 65+ Latest Mock Score 27" at bounding box center [443, 115] width 98 height 236
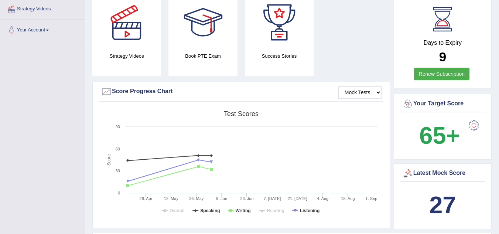
click at [475, 123] on div at bounding box center [473, 125] width 15 height 15
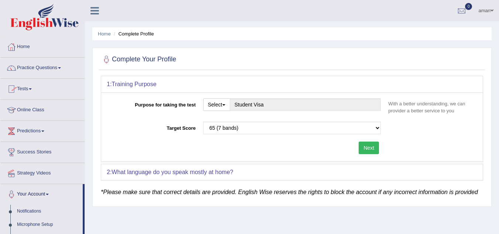
click at [31, 88] on link "Tests" at bounding box center [42, 88] width 84 height 18
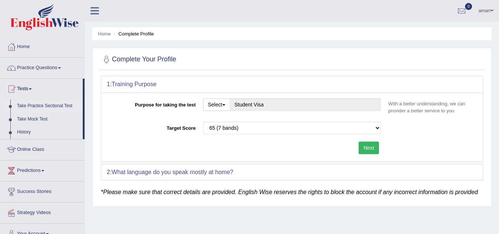
click at [24, 107] on link "Take Practice Sectional Test" at bounding box center [48, 105] width 69 height 13
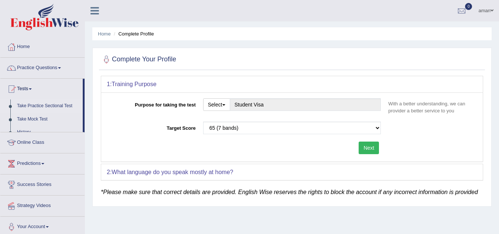
click at [24, 107] on link "Take Practice Sectional Test" at bounding box center [48, 105] width 69 height 13
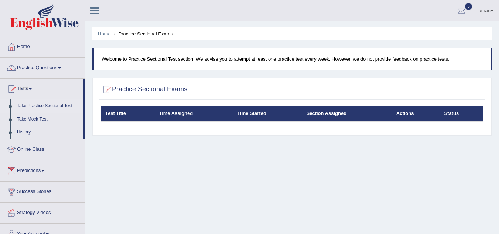
click at [119, 113] on th "Test Title" at bounding box center [128, 114] width 54 height 16
click at [107, 81] on div "Practice Sectional Exams Test Title Time Assigned Time Started Section Assigned…" at bounding box center [291, 107] width 399 height 58
click at [105, 91] on div at bounding box center [106, 89] width 11 height 11
click at [103, 32] on link "Home" at bounding box center [104, 34] width 13 height 6
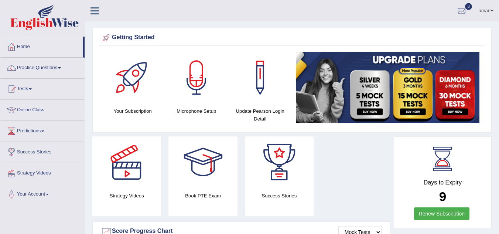
click at [198, 85] on div at bounding box center [197, 78] width 52 height 52
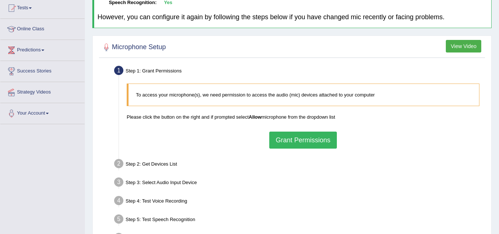
scroll to position [81, 0]
click at [277, 138] on button "Grant Permissions" at bounding box center [302, 139] width 67 height 17
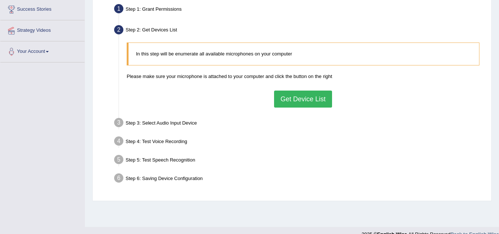
scroll to position [143, 0]
click at [293, 98] on button "Get Device List" at bounding box center [303, 98] width 58 height 17
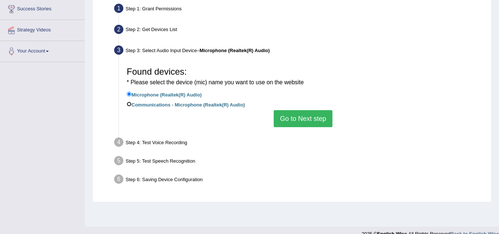
click at [130, 102] on input "Communications - Microphone (Realtek(R) Audio)" at bounding box center [129, 104] width 5 height 5
radio input "true"
click at [280, 113] on button "Go to Next step" at bounding box center [303, 118] width 59 height 17
click at [280, 113] on ul "Step 1: Grant Permissions To access your microphone(s), we need permission to a…" at bounding box center [292, 94] width 382 height 187
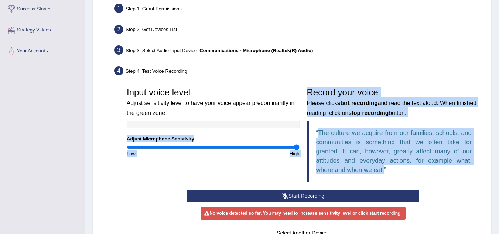
drag, startPoint x: 280, startPoint y: 113, endPoint x: 320, endPoint y: 192, distance: 88.0
click at [320, 192] on div "Input voice level Adjust sensitivity level to have your voice appear predominan…" at bounding box center [303, 162] width 360 height 164
click at [320, 192] on button "Start Recording" at bounding box center [302, 195] width 233 height 13
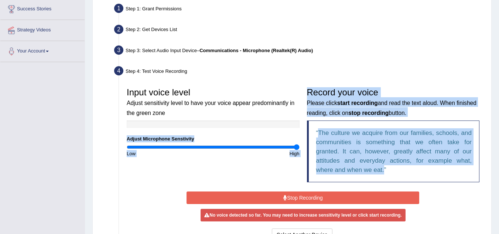
click at [281, 159] on div "Input voice level Adjust sensitivity level to have your voice appear predominan…" at bounding box center [303, 137] width 360 height 106
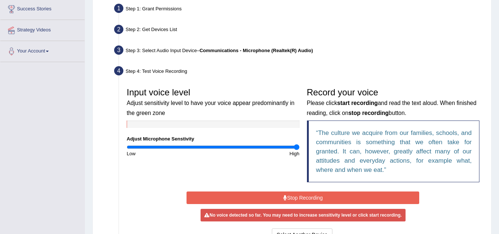
click at [301, 199] on button "Stop Recording" at bounding box center [302, 197] width 233 height 13
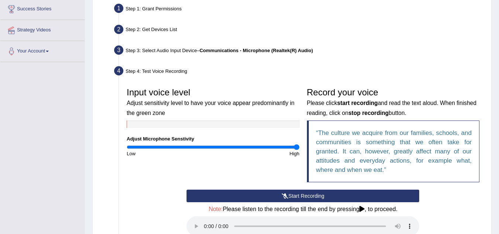
click at [302, 196] on button "Start Recording" at bounding box center [302, 195] width 233 height 13
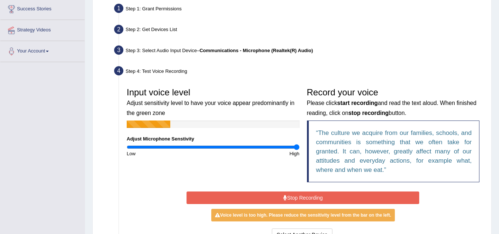
click at [302, 196] on button "Stop Recording" at bounding box center [302, 197] width 233 height 13
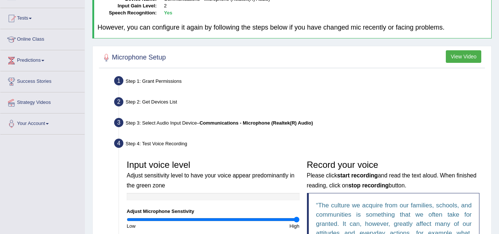
scroll to position [70, 0]
click at [32, 17] on link "Tests" at bounding box center [42, 17] width 84 height 18
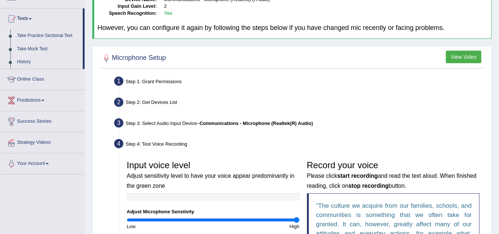
click at [11, 41] on li "Take Practice Sectional Test" at bounding box center [41, 35] width 82 height 13
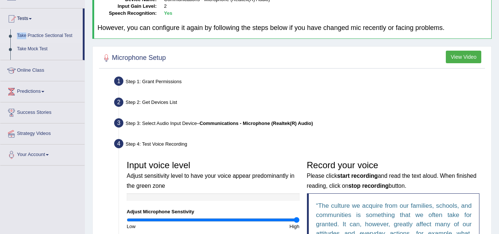
click at [11, 41] on li "Take Practice Sectional Test" at bounding box center [41, 35] width 82 height 13
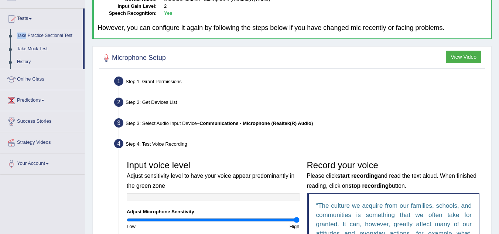
click at [60, 34] on link "Take Practice Sectional Test" at bounding box center [48, 35] width 69 height 13
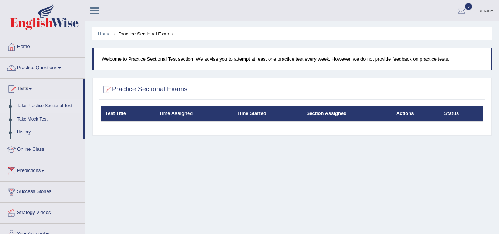
click at [128, 34] on li "Practice Sectional Exams" at bounding box center [142, 33] width 61 height 7
click at [151, 34] on li "Practice Sectional Exams" at bounding box center [142, 33] width 61 height 7
click at [168, 37] on li "Practice Sectional Exams" at bounding box center [142, 33] width 61 height 7
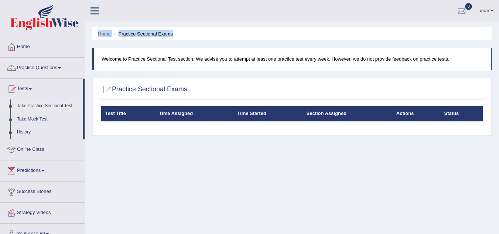
click at [168, 37] on li "Practice Sectional Exams" at bounding box center [142, 33] width 61 height 7
click at [166, 58] on p "Welcome to Practice Sectional Test section. We advise you to attempt at least o…" at bounding box center [293, 58] width 382 height 7
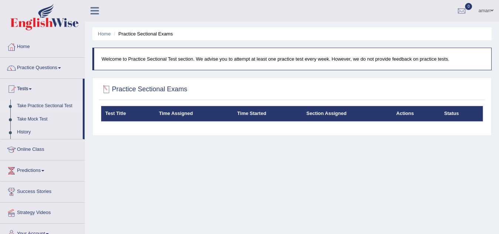
click at [104, 90] on div at bounding box center [106, 89] width 11 height 11
drag, startPoint x: 104, startPoint y: 90, endPoint x: 113, endPoint y: 95, distance: 10.4
click at [113, 95] on div "Practice Sectional Exams" at bounding box center [292, 91] width 386 height 18
click at [114, 102] on div "Practice Sectional Exams Test Title Time Assigned Time Started Section Assigned…" at bounding box center [291, 107] width 399 height 58
click at [123, 89] on h2 "Practice Sectional Exams" at bounding box center [144, 89] width 86 height 11
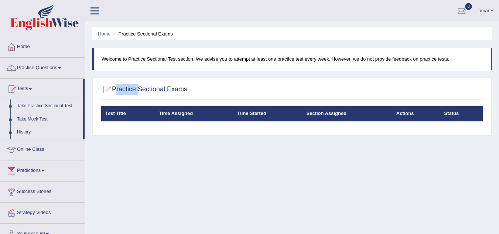
click at [123, 89] on h2 "Practice Sectional Exams" at bounding box center [144, 89] width 86 height 11
click at [116, 99] on div "Practice Sectional Exams" at bounding box center [292, 91] width 386 height 18
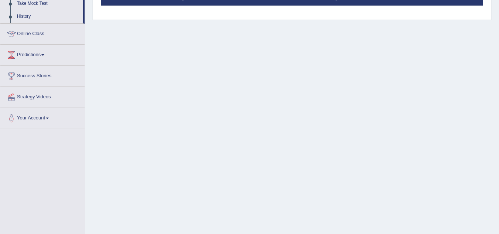
scroll to position [117, 0]
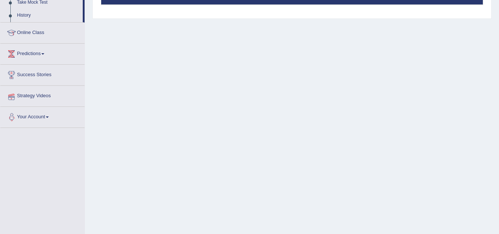
click at [48, 116] on link "Your Account" at bounding box center [42, 116] width 84 height 18
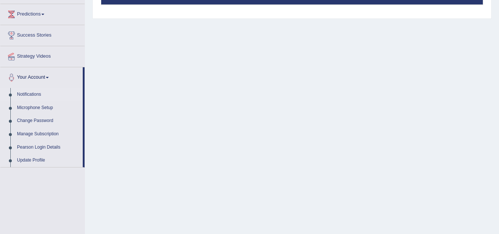
click at [37, 96] on link "Notifications" at bounding box center [48, 94] width 69 height 13
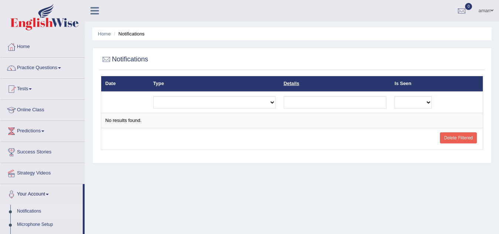
click at [291, 81] on link "Details" at bounding box center [292, 84] width 16 height 6
click at [112, 61] on div at bounding box center [106, 59] width 11 height 11
click at [128, 33] on li "Notifications" at bounding box center [128, 33] width 32 height 7
click at [108, 32] on link "Home" at bounding box center [104, 34] width 13 height 6
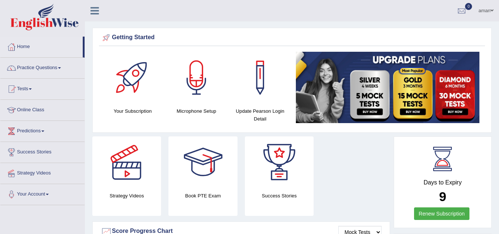
click at [93, 10] on icon at bounding box center [94, 11] width 8 height 10
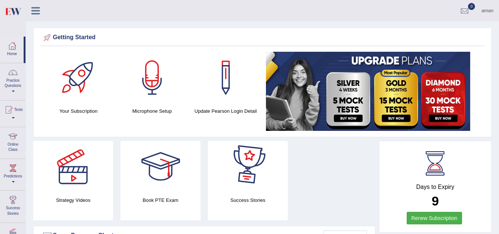
scroll to position [86, 0]
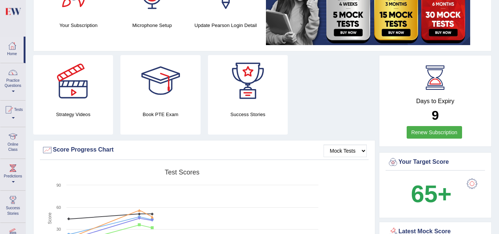
click at [428, 76] on div at bounding box center [434, 77] width 33 height 33
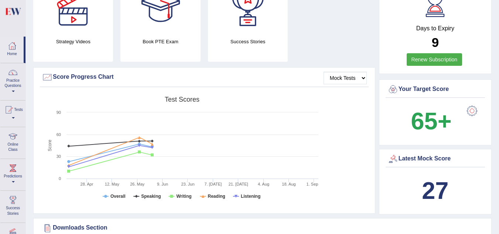
scroll to position [159, 0]
click at [472, 107] on div at bounding box center [472, 110] width 15 height 15
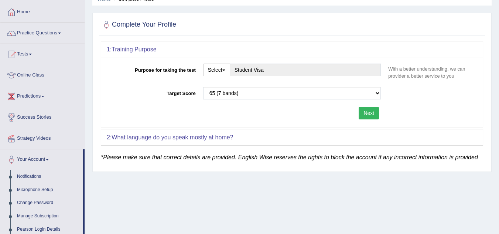
scroll to position [35, 0]
click at [256, 133] on div "2: What language do you speak mostly at home?" at bounding box center [291, 137] width 381 height 16
click at [373, 111] on button "Next" at bounding box center [369, 112] width 20 height 13
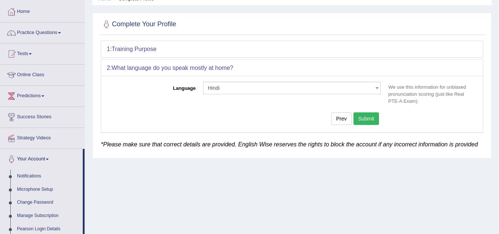
click at [355, 49] on div "1: Training Purpose" at bounding box center [291, 49] width 381 height 16
click at [151, 52] on div "1: Training Purpose" at bounding box center [291, 49] width 381 height 16
click at [369, 117] on button "Submit" at bounding box center [366, 118] width 26 height 13
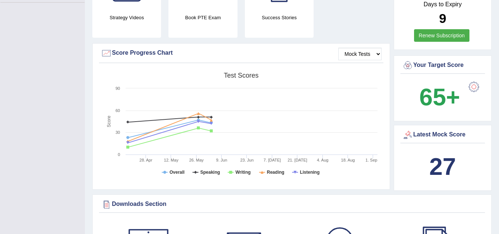
scroll to position [203, 0]
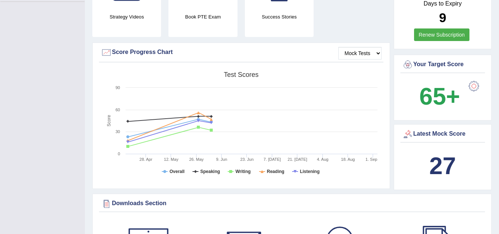
click at [473, 84] on div at bounding box center [473, 86] width 15 height 15
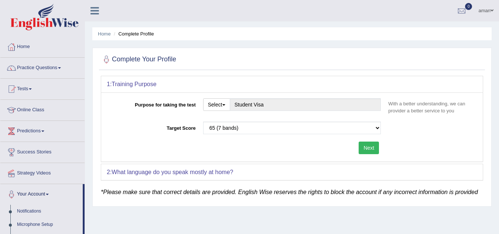
click at [226, 175] on b "What language do you speak mostly at home?" at bounding box center [172, 172] width 121 height 6
click at [370, 147] on button "Next" at bounding box center [369, 147] width 20 height 13
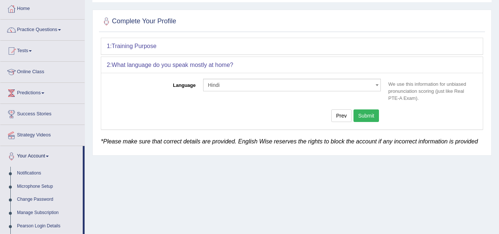
scroll to position [47, 0]
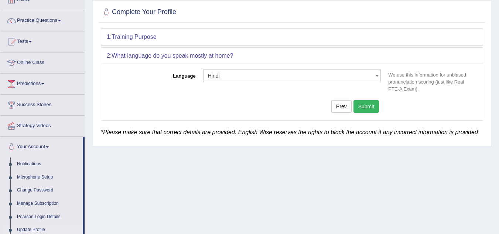
click at [366, 104] on button "Submit" at bounding box center [366, 106] width 26 height 13
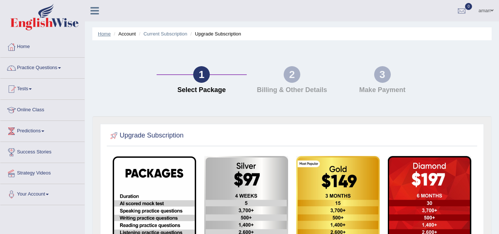
click at [108, 33] on link "Home" at bounding box center [104, 34] width 13 height 6
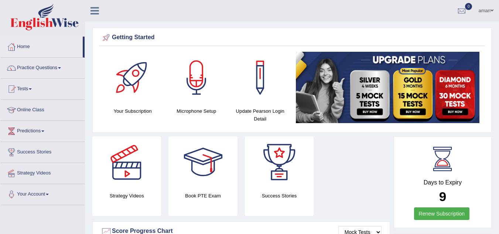
click at [204, 162] on div at bounding box center [203, 162] width 52 height 52
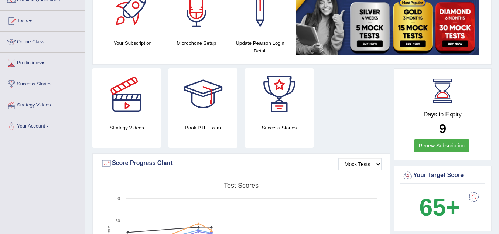
scroll to position [68, 0]
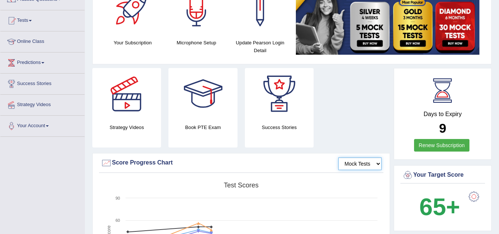
click at [380, 162] on select "Mock Tests" at bounding box center [359, 163] width 43 height 13
click at [338, 157] on select "Mock Tests" at bounding box center [359, 163] width 43 height 13
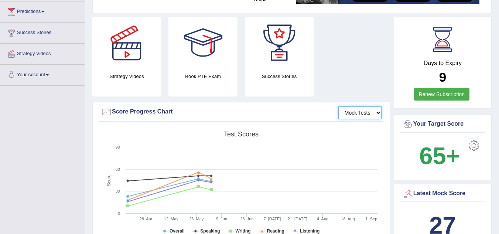
scroll to position [120, 0]
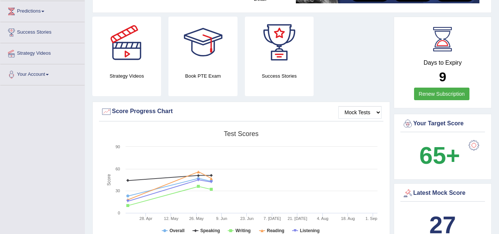
click at [106, 113] on div at bounding box center [106, 111] width 11 height 11
click at [107, 112] on div at bounding box center [106, 111] width 11 height 11
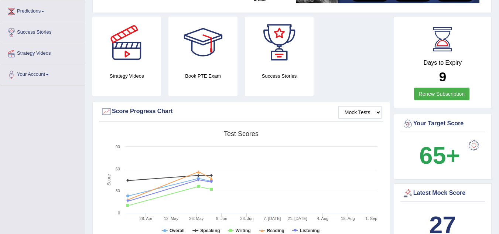
click at [107, 112] on div at bounding box center [106, 111] width 11 height 11
drag, startPoint x: 107, startPoint y: 112, endPoint x: 123, endPoint y: 111, distance: 16.3
click at [123, 111] on div "Score Progress Chart" at bounding box center [241, 111] width 281 height 11
drag, startPoint x: 123, startPoint y: 111, endPoint x: 106, endPoint y: 109, distance: 17.8
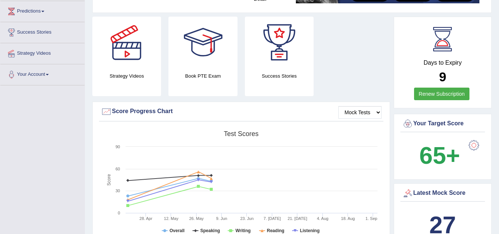
click at [106, 109] on div "Score Progress Chart" at bounding box center [241, 111] width 281 height 11
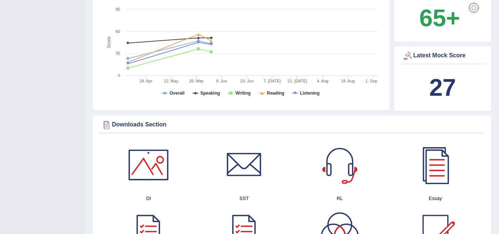
scroll to position [258, 0]
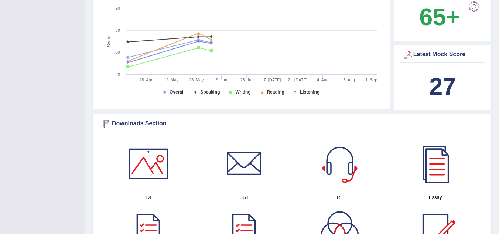
click at [135, 120] on div "Downloads Section" at bounding box center [292, 123] width 382 height 11
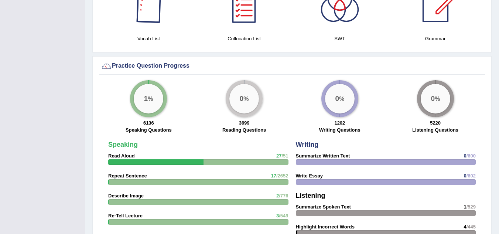
scroll to position [487, 0]
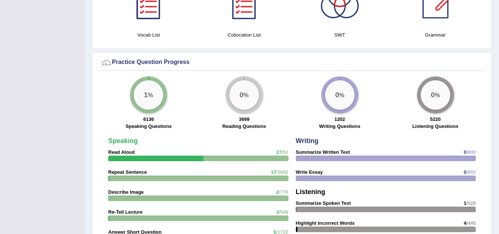
click at [161, 62] on div "Practice Question Progress" at bounding box center [292, 62] width 382 height 11
click at [250, 102] on div "0 %" at bounding box center [244, 95] width 30 height 30
click at [343, 97] on div "0 %" at bounding box center [340, 95] width 30 height 30
drag, startPoint x: 343, startPoint y: 97, endPoint x: 357, endPoint y: 96, distance: 13.7
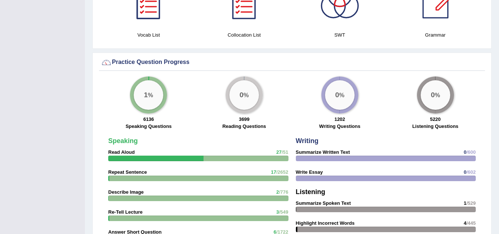
click at [350, 98] on div "0 %" at bounding box center [340, 95] width 30 height 30
click at [122, 158] on div at bounding box center [155, 158] width 95 height 6
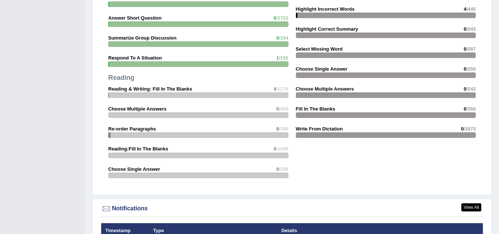
scroll to position [702, 0]
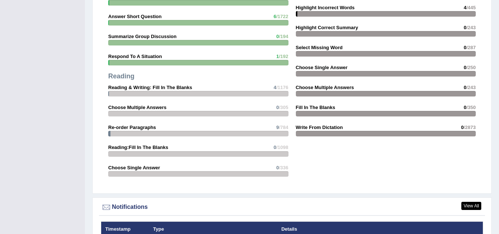
click at [144, 132] on div at bounding box center [198, 134] width 180 height 6
click at [123, 90] on strong "Reading & Writing: Fill In The Blanks" at bounding box center [150, 88] width 84 height 6
click at [130, 86] on strong "Reading & Writing: Fill In The Blanks" at bounding box center [150, 88] width 84 height 6
drag, startPoint x: 130, startPoint y: 86, endPoint x: 131, endPoint y: 95, distance: 8.6
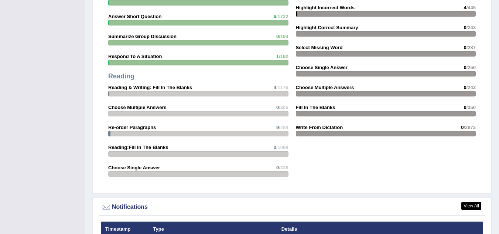
click at [131, 95] on div "Speaking Read Aloud 27 /51 Repeat Sentence 17 /2652 Describe Image 2 /776 Re-Te…" at bounding box center [199, 51] width 188 height 266
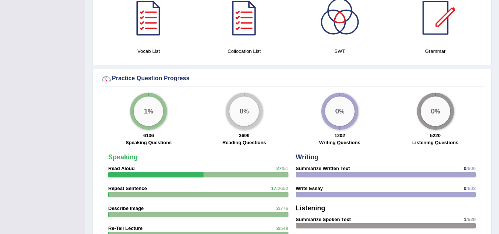
scroll to position [470, 0]
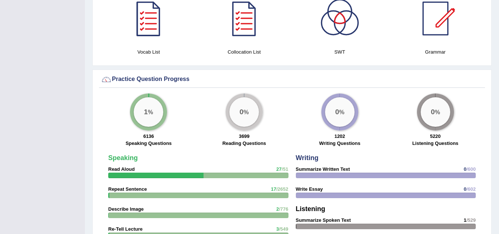
click at [141, 117] on div "1 %" at bounding box center [149, 112] width 30 height 30
click at [108, 79] on div at bounding box center [106, 79] width 11 height 11
click at [124, 82] on div "Practice Question Progress" at bounding box center [292, 79] width 382 height 11
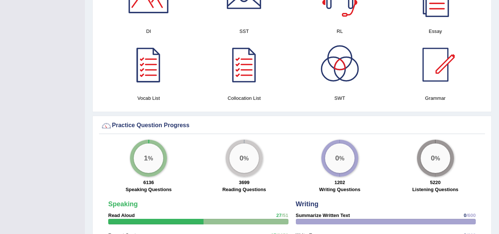
scroll to position [425, 0]
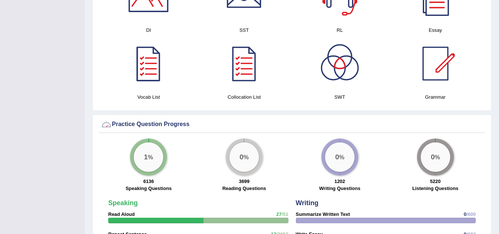
click at [108, 123] on div at bounding box center [106, 124] width 11 height 11
click at [124, 121] on div "Practice Question Progress" at bounding box center [292, 124] width 382 height 11
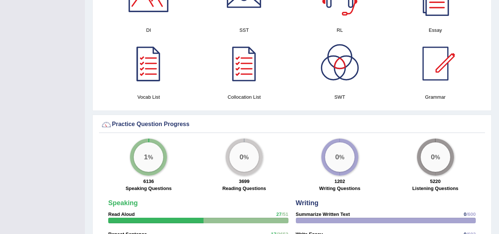
click at [134, 165] on div "1 %" at bounding box center [148, 156] width 37 height 37
click at [316, 219] on div at bounding box center [386, 221] width 180 height 6
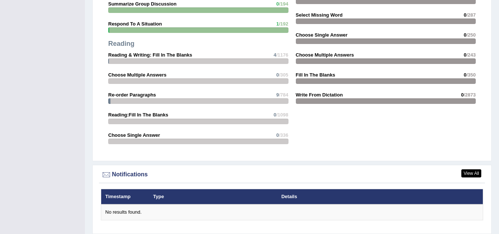
scroll to position [736, 0]
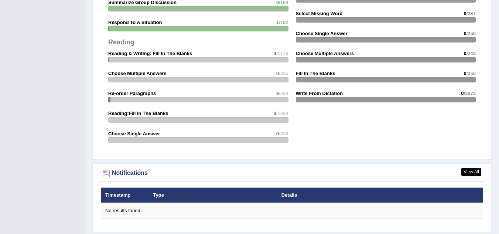
click at [110, 176] on div at bounding box center [106, 173] width 11 height 11
click at [109, 172] on div at bounding box center [106, 173] width 11 height 11
click at [127, 195] on th "Timestamp" at bounding box center [125, 195] width 48 height 16
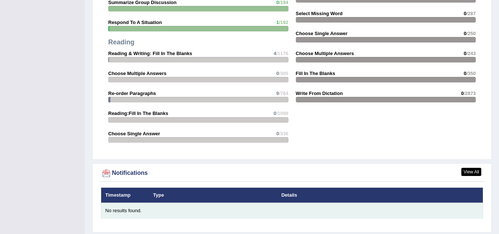
click at [131, 207] on div "No results found." at bounding box center [291, 210] width 373 height 7
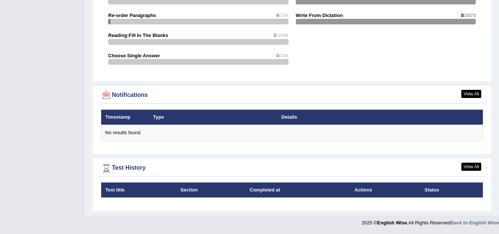
click at [121, 186] on th "Test title" at bounding box center [138, 190] width 75 height 16
click at [133, 169] on div "Test History" at bounding box center [292, 167] width 382 height 11
click at [107, 167] on div at bounding box center [106, 167] width 11 height 11
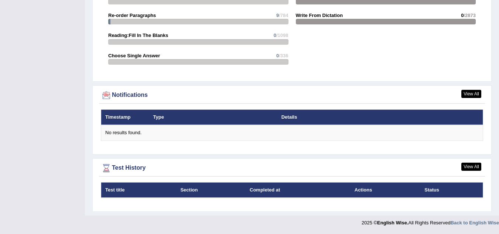
click at [107, 167] on div at bounding box center [106, 167] width 11 height 11
click at [189, 191] on th "Section" at bounding box center [210, 190] width 69 height 16
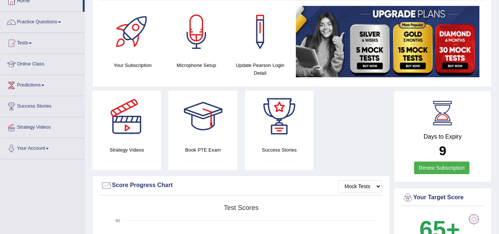
scroll to position [0, 0]
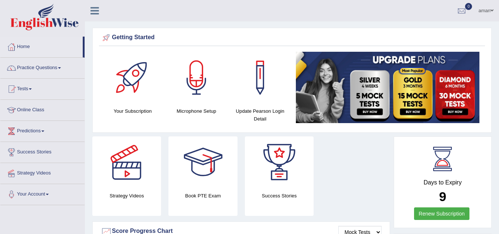
click at [50, 150] on link "Success Stories" at bounding box center [42, 151] width 84 height 18
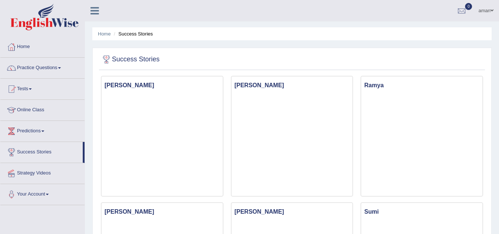
click at [16, 46] on div at bounding box center [11, 46] width 11 height 11
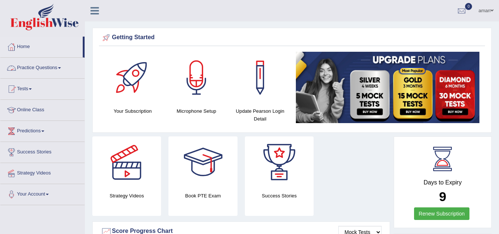
click at [32, 68] on link "Practice Questions" at bounding box center [42, 67] width 84 height 18
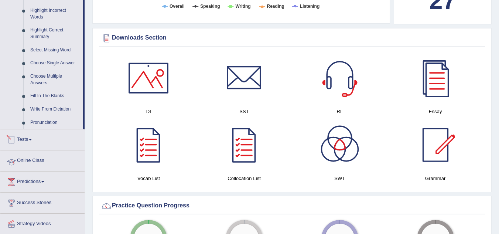
scroll to position [370, 0]
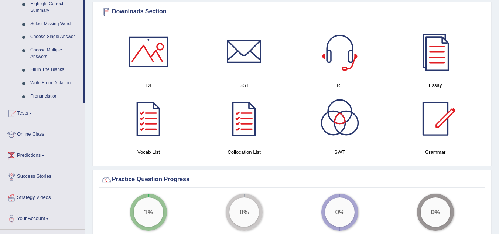
click at [33, 112] on link "Tests" at bounding box center [42, 112] width 84 height 18
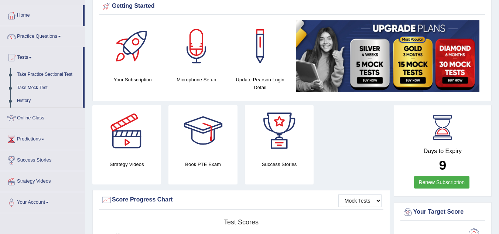
scroll to position [31, 0]
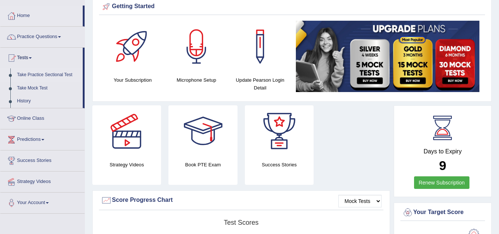
click at [27, 73] on link "Take Practice Sectional Test" at bounding box center [48, 74] width 69 height 13
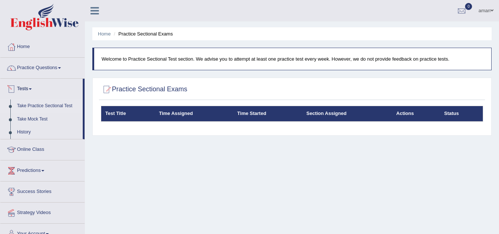
click at [14, 89] on div at bounding box center [11, 88] width 11 height 11
click at [32, 88] on span at bounding box center [30, 88] width 3 height 1
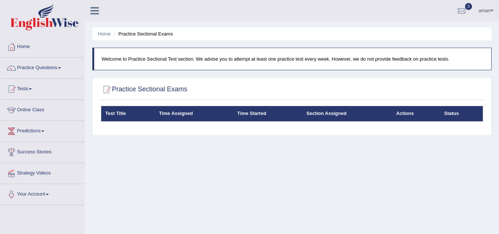
click at [32, 88] on span at bounding box center [30, 88] width 3 height 1
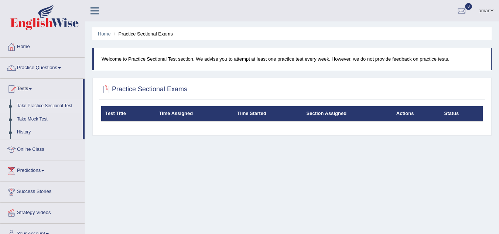
click at [204, 58] on p "Welcome to Practice Sectional Test section. We advise you to attempt at least o…" at bounding box center [293, 58] width 382 height 7
click at [105, 90] on div at bounding box center [106, 89] width 11 height 11
click at [94, 10] on icon at bounding box center [94, 11] width 8 height 10
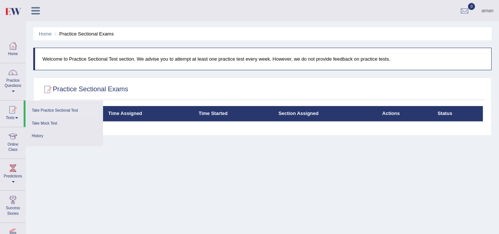
click at [43, 59] on p "Welcome to Practice Sectional Test section. We advise you to attempt at least o…" at bounding box center [262, 58] width 441 height 7
click at [45, 94] on div at bounding box center [47, 89] width 11 height 11
click at [45, 124] on link "Take Mock Test" at bounding box center [64, 123] width 70 height 13
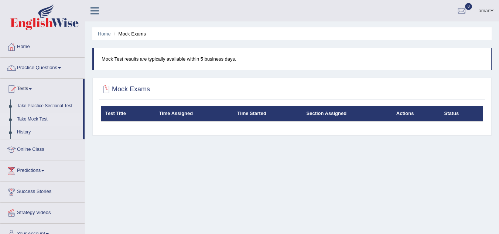
click at [105, 90] on div at bounding box center [106, 89] width 11 height 11
click at [461, 6] on div at bounding box center [461, 11] width 11 height 11
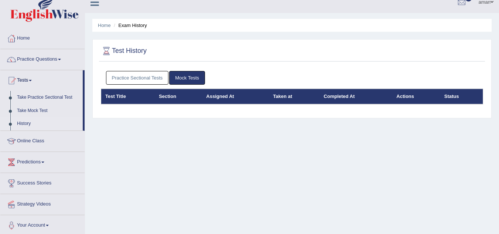
click at [192, 79] on link "Mock Tests" at bounding box center [187, 78] width 36 height 14
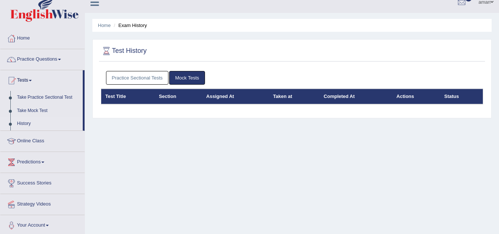
click at [147, 80] on link "Practice Sectional Tests" at bounding box center [137, 78] width 63 height 14
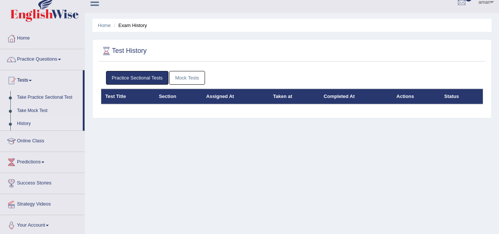
click at [140, 28] on li "Exam History" at bounding box center [129, 25] width 35 height 7
click at [182, 73] on link "Mock Tests" at bounding box center [187, 78] width 36 height 14
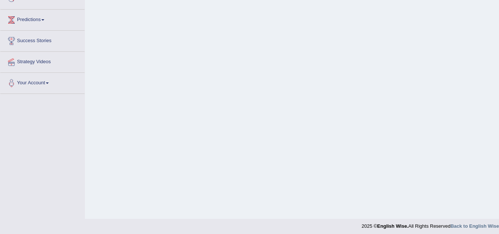
scroll to position [154, 0]
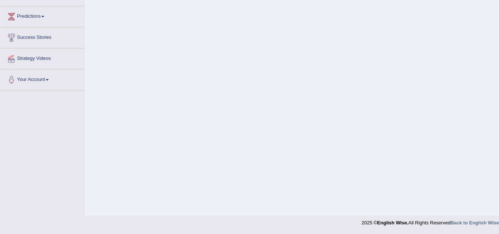
click at [412, 219] on div "2025 © English Wise. All Rights Reserved Back to English Wise" at bounding box center [430, 220] width 137 height 11
click at [463, 222] on strong "Back to English Wise" at bounding box center [475, 223] width 48 height 6
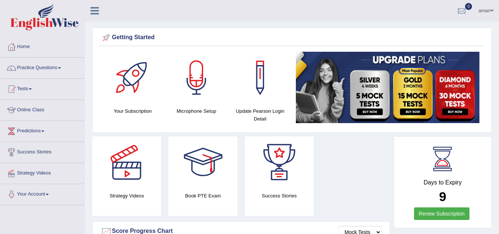
click at [31, 87] on link "Tests" at bounding box center [42, 88] width 84 height 18
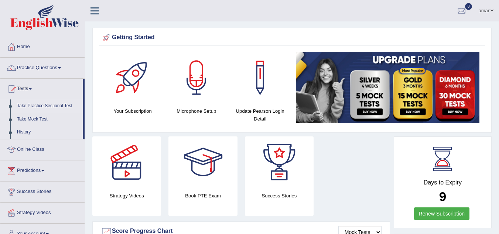
click at [28, 103] on link "Take Practice Sectional Test" at bounding box center [48, 105] width 69 height 13
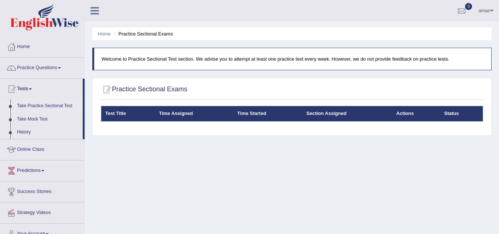
click at [104, 109] on th "Test Title" at bounding box center [128, 114] width 54 height 16
click at [108, 92] on div at bounding box center [106, 89] width 11 height 11
click at [120, 89] on h2 "Practice Sectional Exams" at bounding box center [144, 89] width 86 height 11
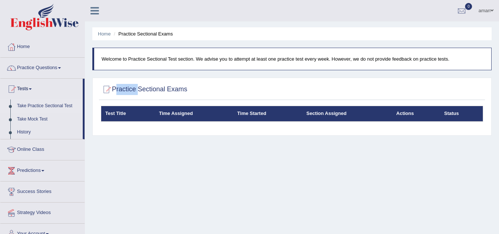
click at [120, 89] on h2 "Practice Sectional Exams" at bounding box center [144, 89] width 86 height 11
click at [122, 25] on div "Home Practice Sectional Exams Welcome to Practice Sectional Test section. We ad…" at bounding box center [292, 184] width 414 height 369
click at [168, 38] on ul "Home Practice Sectional Exams" at bounding box center [291, 33] width 399 height 13
click at [24, 104] on link "Take Practice Sectional Test" at bounding box center [48, 105] width 69 height 13
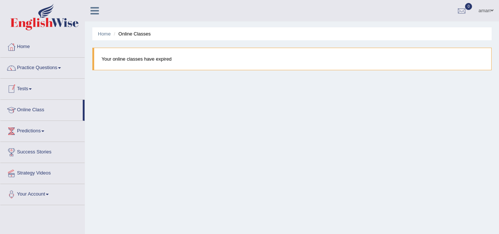
click at [28, 88] on link "Tests" at bounding box center [42, 88] width 84 height 18
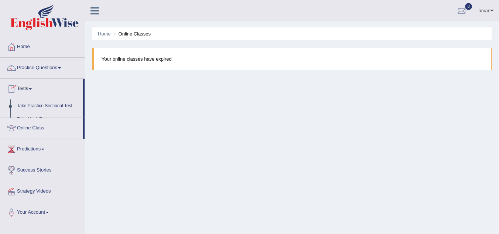
click at [28, 88] on link "Tests" at bounding box center [41, 88] width 82 height 18
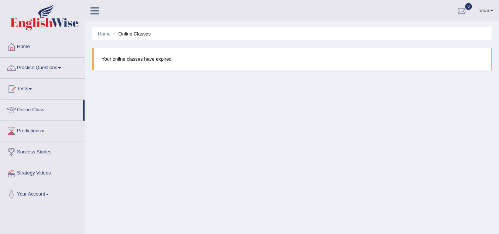
click at [104, 35] on link "Home" at bounding box center [104, 34] width 13 height 6
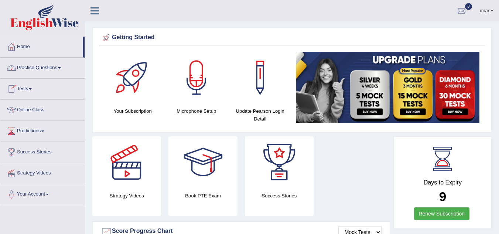
click at [27, 89] on link "Tests" at bounding box center [42, 88] width 84 height 18
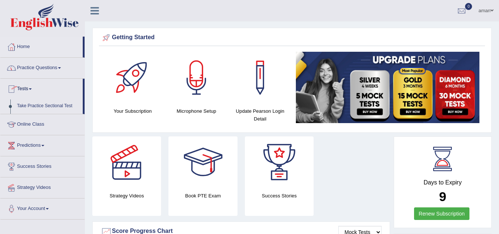
drag, startPoint x: 0, startPoint y: 0, endPoint x: 27, endPoint y: 89, distance: 93.1
click at [27, 89] on link "Tests" at bounding box center [41, 88] width 82 height 18
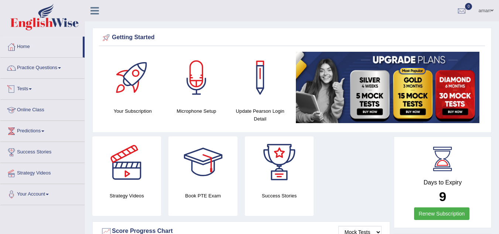
click at [27, 90] on link "Tests" at bounding box center [42, 88] width 84 height 18
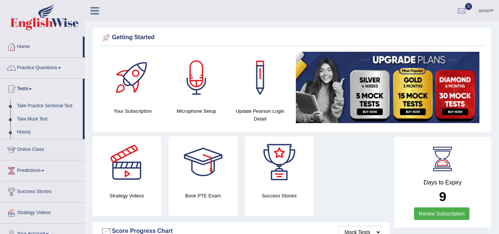
click at [32, 105] on link "Take Practice Sectional Test" at bounding box center [48, 105] width 69 height 13
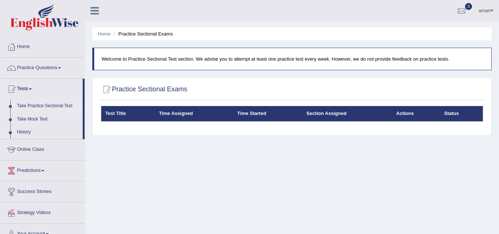
click at [156, 87] on h2 "Practice Sectional Exams" at bounding box center [144, 89] width 86 height 11
click at [40, 107] on link "Take Practice Sectional Test" at bounding box center [48, 105] width 69 height 13
drag, startPoint x: 0, startPoint y: 0, endPoint x: 40, endPoint y: 107, distance: 113.8
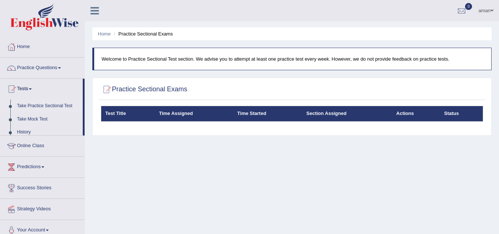
click at [40, 107] on link "Take Practice Sectional Test" at bounding box center [48, 105] width 69 height 13
drag, startPoint x: 0, startPoint y: 0, endPoint x: 40, endPoint y: 107, distance: 113.8
click at [40, 107] on link "Take Practice Sectional Test" at bounding box center [48, 105] width 69 height 13
click at [24, 106] on link "Take Practice Sectional Test" at bounding box center [48, 105] width 69 height 13
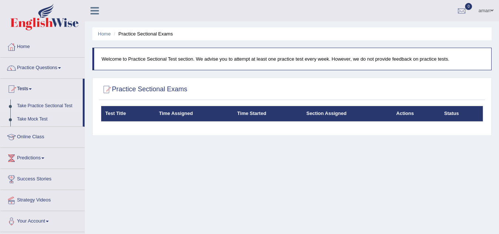
click at [24, 106] on link "Take Practice Sectional Test" at bounding box center [48, 105] width 69 height 13
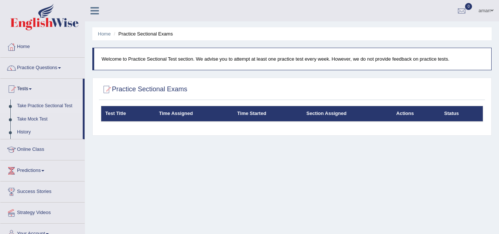
click at [24, 106] on link "Take Practice Sectional Test" at bounding box center [48, 105] width 69 height 13
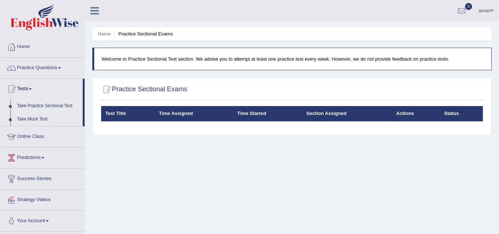
drag, startPoint x: 0, startPoint y: 0, endPoint x: 24, endPoint y: 106, distance: 108.4
click at [24, 106] on link "Take Practice Sectional Test" at bounding box center [48, 105] width 69 height 13
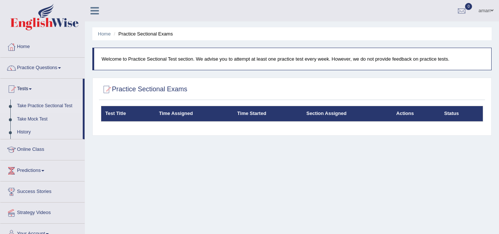
click at [24, 106] on link "Take Practice Sectional Test" at bounding box center [48, 105] width 69 height 13
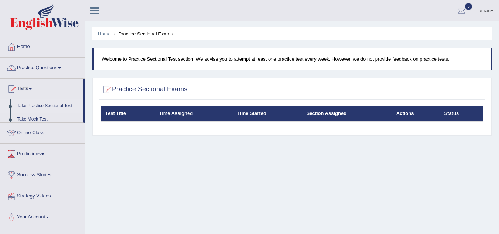
drag, startPoint x: 0, startPoint y: 0, endPoint x: 24, endPoint y: 106, distance: 108.4
click at [24, 106] on link "Take Practice Sectional Test" at bounding box center [48, 105] width 69 height 13
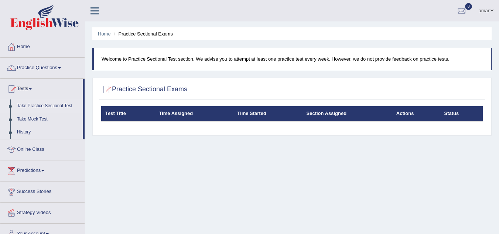
click at [35, 105] on link "Take Practice Sectional Test" at bounding box center [48, 105] width 69 height 13
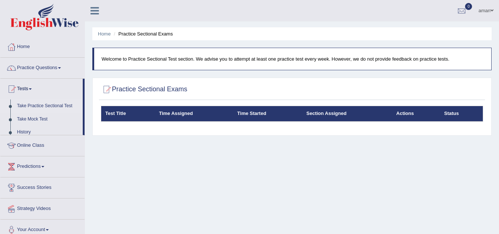
click at [35, 105] on link "Take Practice Sectional Test" at bounding box center [48, 105] width 69 height 13
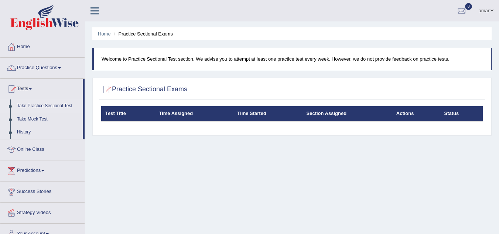
click at [35, 105] on link "Take Practice Sectional Test" at bounding box center [48, 105] width 69 height 13
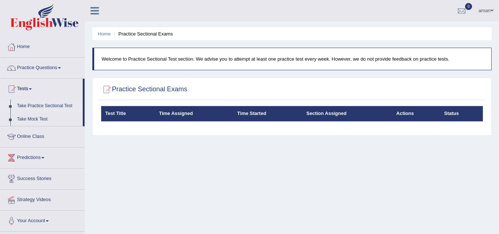
drag, startPoint x: 0, startPoint y: 0, endPoint x: 35, endPoint y: 105, distance: 110.5
click at [35, 105] on link "Take Practice Sectional Test" at bounding box center [48, 105] width 69 height 13
click at [35, 105] on ul "Home Practice Questions Speaking Practice Read Aloud Repeat Sentence Describe I…" at bounding box center [42, 134] width 84 height 195
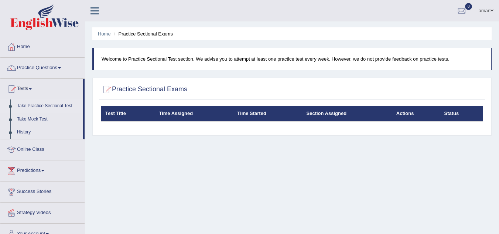
click at [40, 63] on link "Practice Questions" at bounding box center [42, 67] width 84 height 18
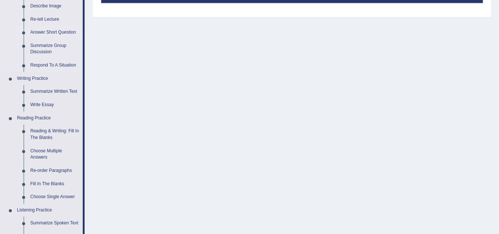
scroll to position [118, 0]
click at [53, 129] on link "Reading & Writing: Fill In The Blanks" at bounding box center [55, 134] width 56 height 20
click at [53, 129] on ul "Speaking Practice Read Aloud Repeat Sentence Describe Image Re-tell Lecture Ans…" at bounding box center [41, 157] width 82 height 394
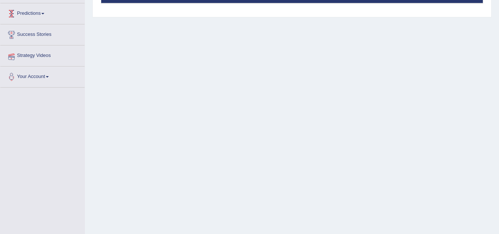
scroll to position [140, 0]
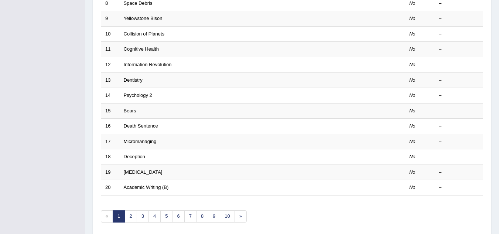
scroll to position [227, 0]
click at [143, 213] on link "3" at bounding box center [143, 216] width 12 height 12
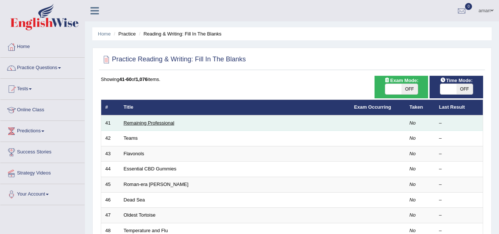
click at [144, 125] on link "Remaining Professional" at bounding box center [149, 123] width 51 height 6
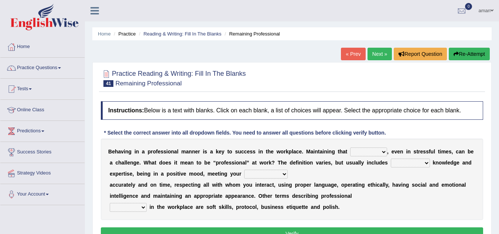
click at [362, 152] on select "demand domain direction demeanor" at bounding box center [368, 151] width 37 height 9
select select "domain"
click at [350, 147] on select "demand domain direction demeanor" at bounding box center [368, 151] width 37 height 9
click at [405, 158] on select "possessing appraising processing assessing" at bounding box center [410, 162] width 39 height 9
select select "appraising"
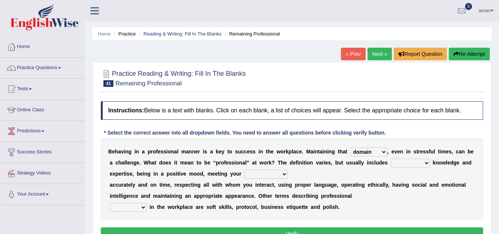
click at [391, 158] on select "possessing appraising processing assessing" at bounding box center [410, 162] width 39 height 9
click at [252, 170] on select "opportunities occupations observations obligations" at bounding box center [266, 174] width 44 height 9
select select "occupations"
click at [244, 170] on select "opportunities occupations observations obligations" at bounding box center [266, 174] width 44 height 9
drag, startPoint x: 273, startPoint y: 204, endPoint x: 282, endPoint y: 185, distance: 21.0
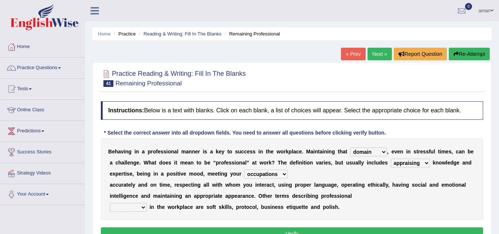
click at [282, 185] on div "B e h a v i n g i n a p r o f e s s i o n a l m a n n e r i s a k e y t o s u c…" at bounding box center [292, 178] width 382 height 81
click at [133, 205] on select "conduct contact condition contract" at bounding box center [128, 207] width 37 height 9
select select "contact"
click at [110, 203] on select "conduct contact condition contract" at bounding box center [128, 207] width 37 height 9
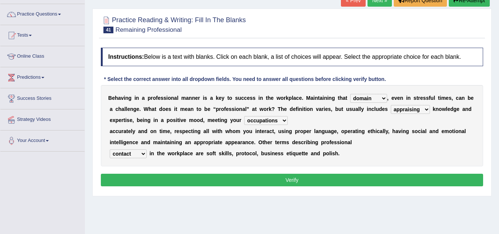
scroll to position [54, 0]
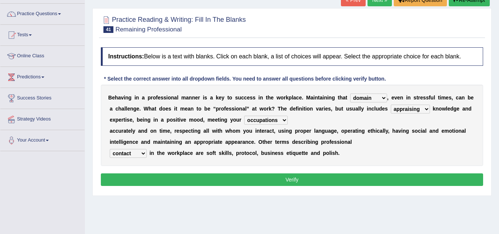
click at [224, 177] on button "Verify" at bounding box center [292, 179] width 382 height 13
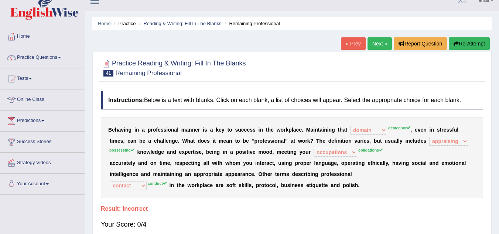
scroll to position [10, 0]
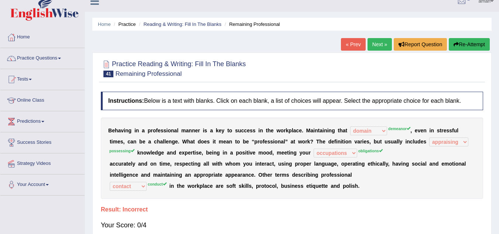
click at [383, 44] on link "Next »" at bounding box center [379, 44] width 24 height 13
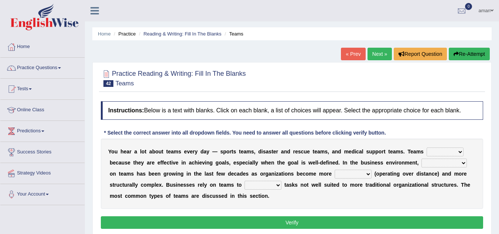
scroll to position [38, 0]
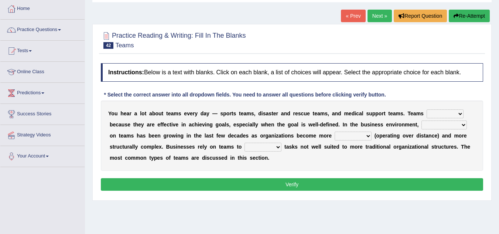
click at [439, 112] on select "exert extend express exist" at bounding box center [445, 113] width 37 height 9
click at [427, 109] on select "exert extend express exist" at bounding box center [445, 113] width 37 height 9
click at [457, 110] on select "exert extend express exist" at bounding box center [445, 113] width 37 height 9
select select "express"
click at [427, 109] on select "exert extend express exist" at bounding box center [445, 113] width 37 height 9
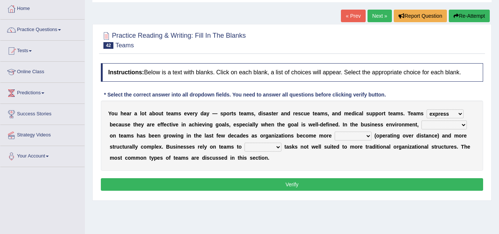
click at [421, 125] on select "reliability reliance realization independence" at bounding box center [443, 124] width 45 height 9
select select "independence"
click at [421, 120] on select "reliability reliance realization independence" at bounding box center [443, 124] width 45 height 9
click at [347, 131] on div "Y o u h e a r a l o t a b o u t t e a m s e v e r y d a y — s p o r t s t e a m…" at bounding box center [292, 135] width 382 height 70
click at [366, 134] on select "authentic virtual simplified veritable" at bounding box center [353, 135] width 37 height 9
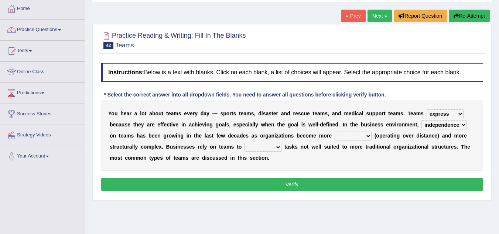
select select "virtual"
click at [335, 131] on select "authentic virtual simplified veritable" at bounding box center [353, 135] width 37 height 9
click at [276, 140] on div "Y o u h e a r a l o t a b o u t t e a m s e v e r y d a y — s p o r t s t e a m…" at bounding box center [292, 135] width 382 height 70
click at [277, 144] on select "perform possess compare conform" at bounding box center [262, 147] width 37 height 9
select select "perform"
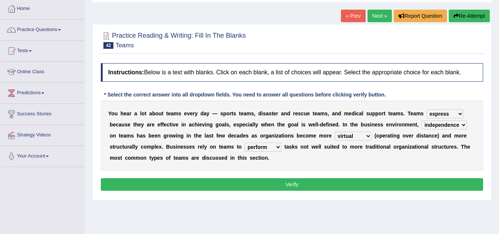
click at [244, 143] on select "perform possess compare conform" at bounding box center [262, 147] width 37 height 9
click at [271, 181] on button "Verify" at bounding box center [292, 184] width 382 height 13
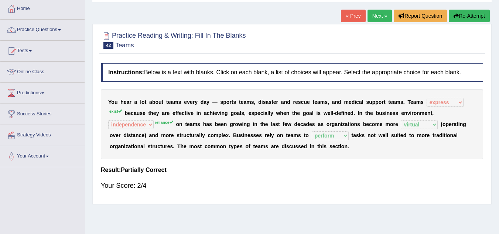
click at [371, 16] on link "Next »" at bounding box center [379, 16] width 24 height 13
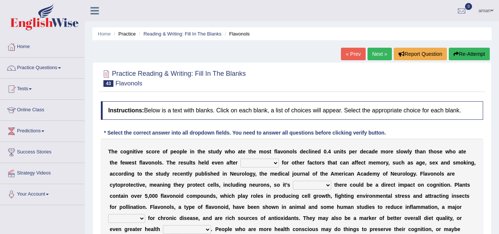
click at [245, 162] on select "consulting adjusting automating advertising" at bounding box center [259, 162] width 38 height 9
select select "consulting"
click at [240, 158] on select "consulting adjusting automating advertising" at bounding box center [259, 162] width 38 height 9
click at [298, 188] on select "irresistible purposeful plausible detrimental" at bounding box center [312, 185] width 38 height 9
select select "plausible"
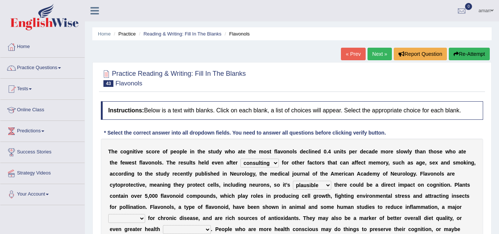
click at [293, 181] on select "irresistible purposeful plausible detrimental" at bounding box center [312, 185] width 38 height 9
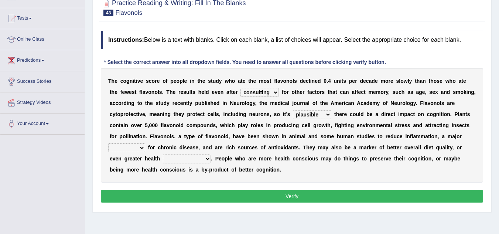
scroll to position [70, 0]
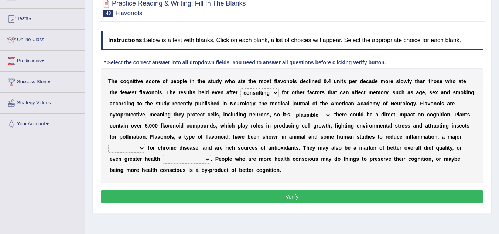
drag, startPoint x: 314, startPoint y: 165, endPoint x: 394, endPoint y: 130, distance: 88.0
click at [394, 130] on div "T h e c o g n i t i v e s c o r e o f p e o p l e i n t h e s t u d y w h o a t…" at bounding box center [292, 125] width 382 height 114
click at [138, 148] on select "nuance module fact trigger" at bounding box center [126, 148] width 37 height 9
select select "fact"
click at [108, 144] on select "nuance module fact trigger" at bounding box center [126, 148] width 37 height 9
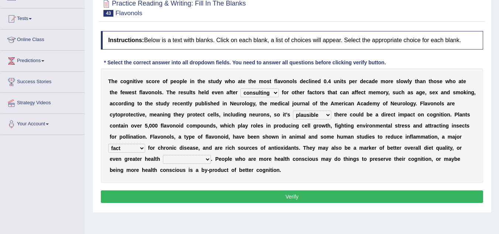
click at [178, 159] on select "intervention cognition protection consciousness" at bounding box center [187, 159] width 48 height 9
select select "protection"
click at [163, 155] on select "intervention cognition protection consciousness" at bounding box center [187, 159] width 48 height 9
click at [211, 193] on button "Verify" at bounding box center [292, 196] width 382 height 13
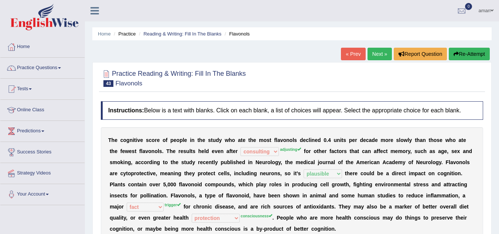
scroll to position [0, 0]
click at [379, 49] on link "Next »" at bounding box center [379, 53] width 24 height 13
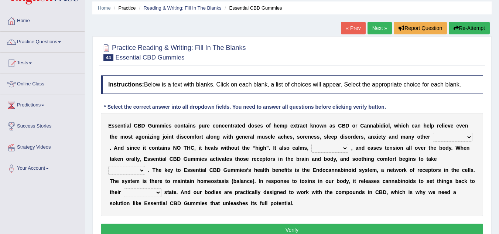
scroll to position [26, 0]
click at [435, 138] on select "pains phenomena poisons ailments" at bounding box center [453, 137] width 40 height 9
click at [447, 186] on div "E s s e n t i a l C B D G u m m i e s c o n t a i n s p u r e c o n c e n t r a…" at bounding box center [292, 164] width 382 height 103
click at [322, 147] on select "excites relaxes cures digests" at bounding box center [329, 148] width 37 height 9
select select "cures"
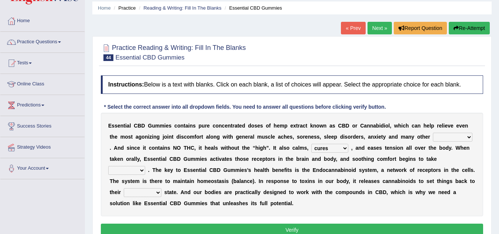
click at [311, 144] on select "excites relaxes cures digests" at bounding box center [329, 148] width 37 height 9
click at [445, 133] on select "pains phenomena poisons ailments" at bounding box center [453, 137] width 40 height 9
select select "ailments"
click at [433, 133] on select "pains phenomena poisons ailments" at bounding box center [453, 137] width 40 height 9
click at [133, 172] on select "it formation in form" at bounding box center [126, 170] width 37 height 9
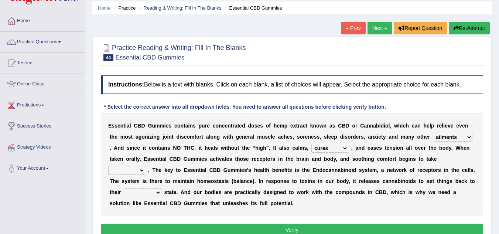
select select "it"
click at [108, 166] on select "it formation in form" at bounding box center [126, 170] width 37 height 9
click at [142, 194] on select "new next substantial natural" at bounding box center [143, 192] width 38 height 9
select select "next"
click at [124, 188] on select "new next substantial natural" at bounding box center [143, 192] width 38 height 9
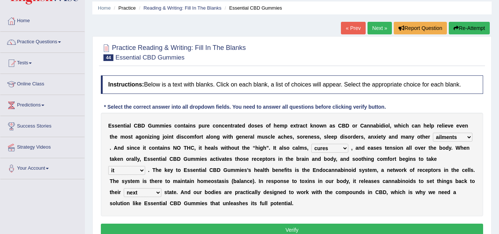
click at [198, 229] on button "Verify" at bounding box center [292, 229] width 382 height 13
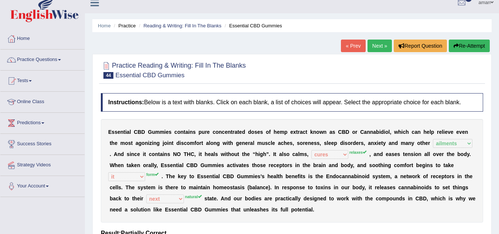
scroll to position [0, 0]
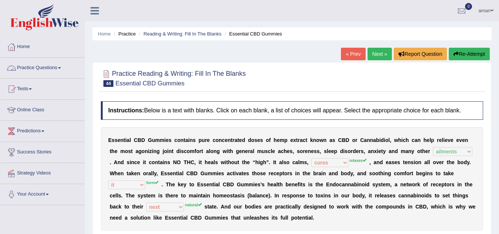
click at [33, 68] on link "Practice Questions" at bounding box center [42, 67] width 84 height 18
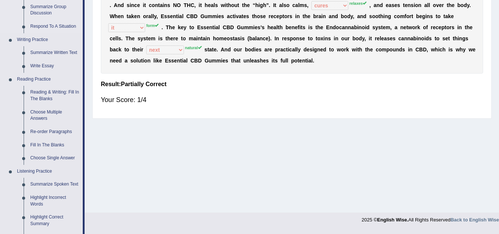
scroll to position [166, 0]
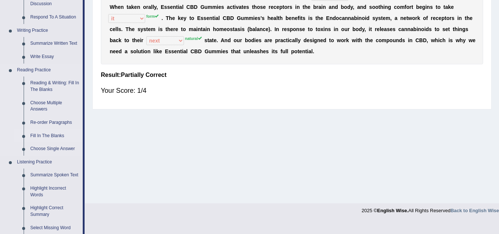
click at [57, 137] on link "Fill In The Blanks" at bounding box center [55, 135] width 56 height 13
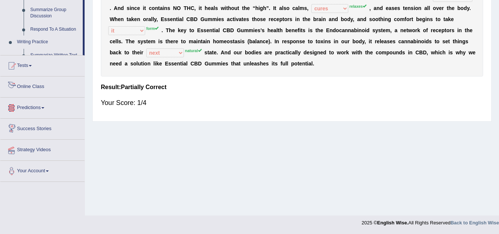
scroll to position [349, 0]
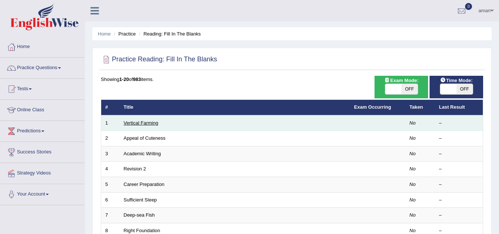
click at [151, 124] on link "Vertical Farming" at bounding box center [141, 123] width 35 height 6
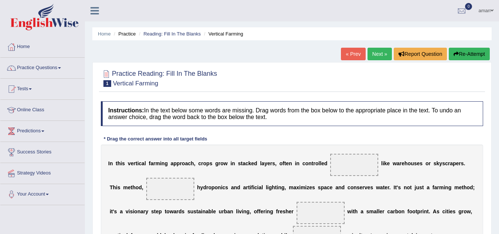
scroll to position [90, 0]
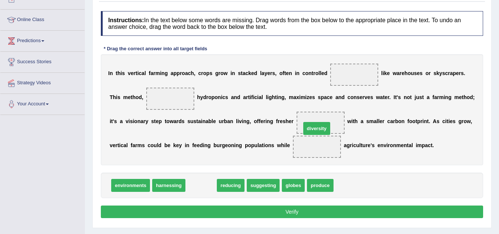
drag, startPoint x: 199, startPoint y: 182, endPoint x: 370, endPoint y: 84, distance: 196.7
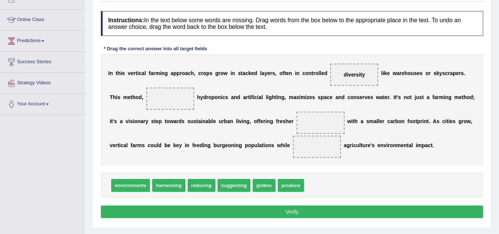
drag, startPoint x: 198, startPoint y: 187, endPoint x: 168, endPoint y: 95, distance: 96.8
drag, startPoint x: 195, startPoint y: 187, endPoint x: 166, endPoint y: 102, distance: 90.0
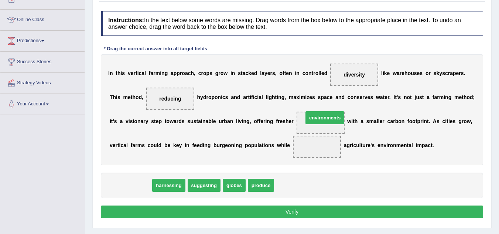
drag, startPoint x: 125, startPoint y: 186, endPoint x: 319, endPoint y: 119, distance: 205.7
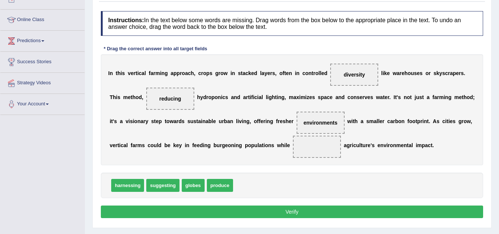
drag, startPoint x: 155, startPoint y: 185, endPoint x: 274, endPoint y: 153, distance: 123.4
drag, startPoint x: 167, startPoint y: 187, endPoint x: 323, endPoint y: 150, distance: 160.7
click at [313, 210] on button "Verify" at bounding box center [292, 211] width 382 height 13
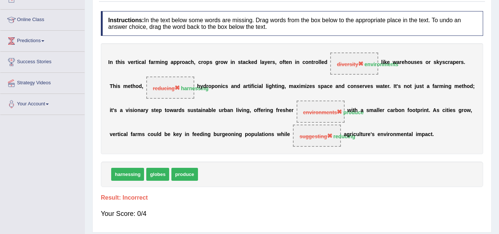
scroll to position [0, 0]
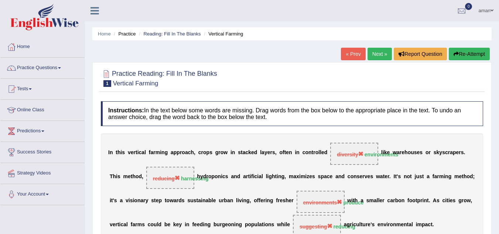
click at [380, 58] on link "Next »" at bounding box center [379, 54] width 24 height 13
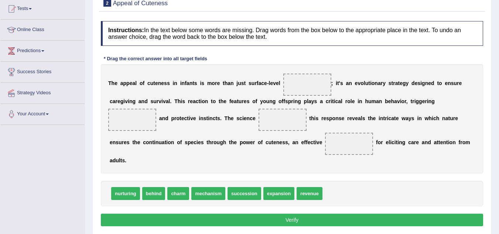
scroll to position [92, 0]
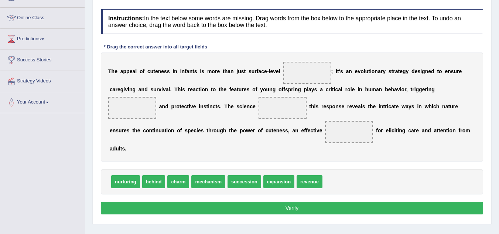
click at [180, 181] on span "charm" at bounding box center [178, 181] width 22 height 13
drag, startPoint x: 180, startPoint y: 181, endPoint x: 297, endPoint y: 100, distance: 141.5
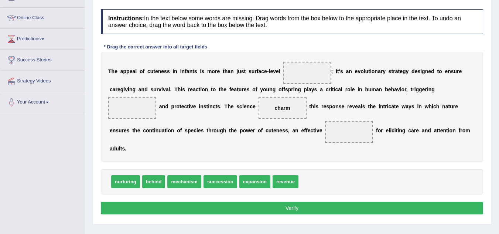
drag, startPoint x: 287, startPoint y: 105, endPoint x: 322, endPoint y: 40, distance: 73.9
click at [322, 40] on div "Instructions: In the text below some words are missing. Drag words from the box…" at bounding box center [292, 113] width 386 height 215
drag, startPoint x: 283, startPoint y: 106, endPoint x: 301, endPoint y: 79, distance: 32.7
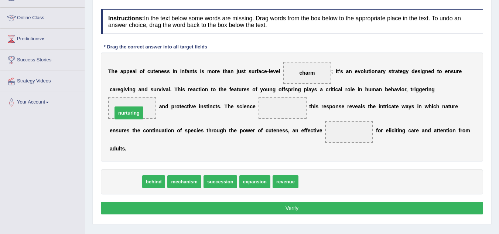
drag, startPoint x: 129, startPoint y: 183, endPoint x: 132, endPoint y: 114, distance: 68.4
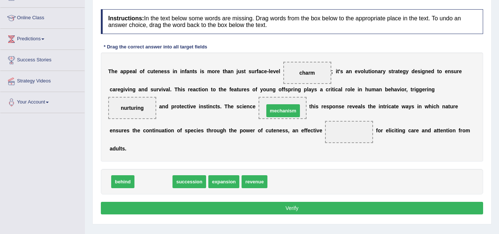
drag, startPoint x: 153, startPoint y: 184, endPoint x: 283, endPoint y: 113, distance: 147.7
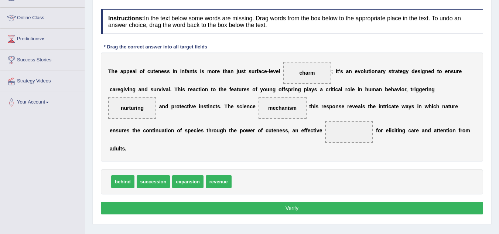
drag, startPoint x: 220, startPoint y: 182, endPoint x: 345, endPoint y: 131, distance: 134.7
drag, startPoint x: 223, startPoint y: 180, endPoint x: 370, endPoint y: 128, distance: 155.6
click at [325, 207] on button "Verify" at bounding box center [292, 208] width 382 height 13
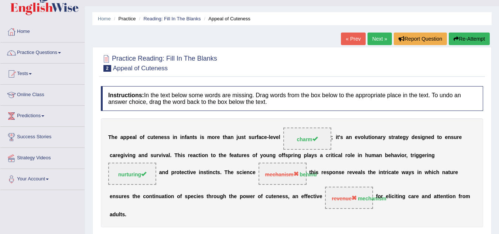
scroll to position [0, 0]
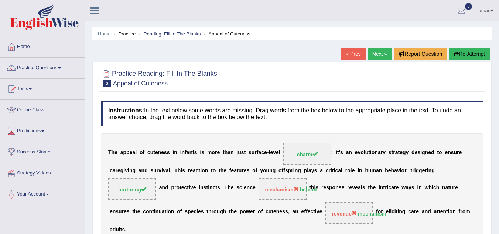
click at [374, 51] on link "Next »" at bounding box center [379, 54] width 24 height 13
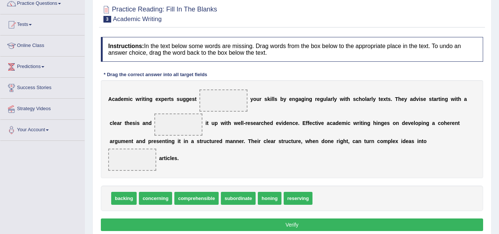
scroll to position [66, 0]
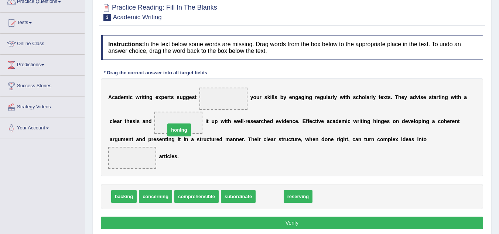
drag, startPoint x: 274, startPoint y: 195, endPoint x: 183, endPoint y: 128, distance: 112.7
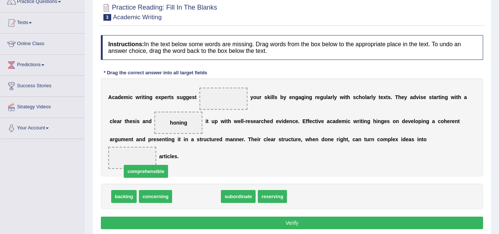
drag, startPoint x: 206, startPoint y: 197, endPoint x: 156, endPoint y: 172, distance: 56.5
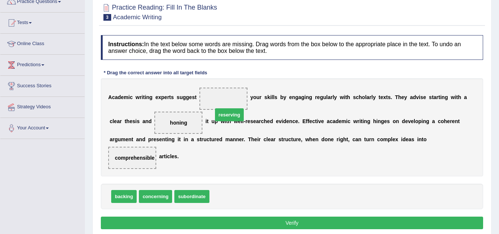
drag, startPoint x: 230, startPoint y: 196, endPoint x: 233, endPoint y: 113, distance: 83.2
drag, startPoint x: 184, startPoint y: 197, endPoint x: 170, endPoint y: 143, distance: 56.0
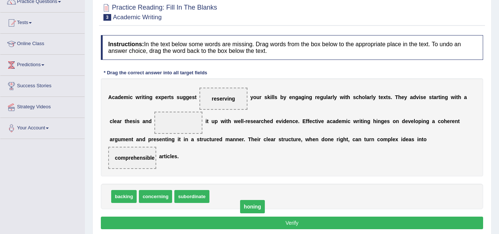
drag, startPoint x: 184, startPoint y: 123, endPoint x: 263, endPoint y: 205, distance: 113.6
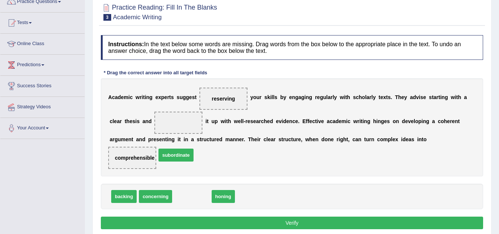
drag, startPoint x: 197, startPoint y: 195, endPoint x: 190, endPoint y: 90, distance: 105.1
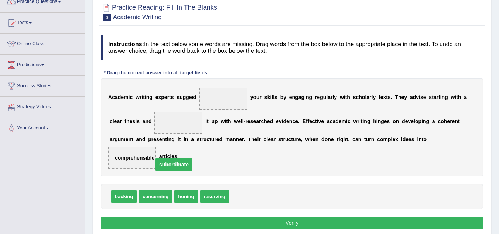
drag, startPoint x: 225, startPoint y: 96, endPoint x: 174, endPoint y: 160, distance: 80.9
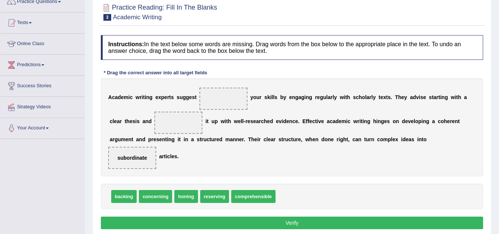
drag, startPoint x: 148, startPoint y: 160, endPoint x: 164, endPoint y: 137, distance: 28.0
click at [164, 137] on div "A c a d e m i c w r i t i n g e x p e r t s s u g g e s t y o u r s k i l l s b…" at bounding box center [292, 127] width 382 height 98
drag, startPoint x: 127, startPoint y: 155, endPoint x: 160, endPoint y: 123, distance: 46.5
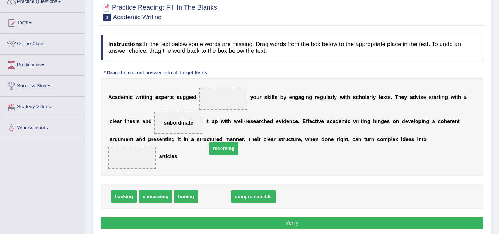
drag, startPoint x: 218, startPoint y: 198, endPoint x: 227, endPoint y: 145, distance: 53.7
click at [227, 145] on span "reserving" at bounding box center [223, 148] width 29 height 13
click at [218, 181] on div "Instructions: In the text below some words are missing. Drag words from the box…" at bounding box center [292, 132] width 386 height 203
drag, startPoint x: 215, startPoint y: 196, endPoint x: 214, endPoint y: 122, distance: 73.9
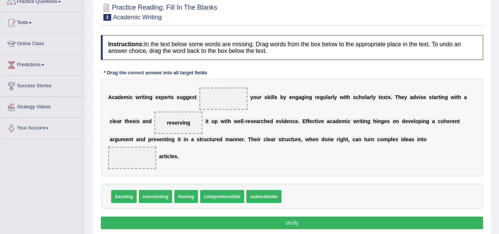
drag, startPoint x: 174, startPoint y: 119, endPoint x: 218, endPoint y: 90, distance: 52.5
click at [217, 91] on div "A c a d e m i c w r i t i n g e x p e r t s s u g g e s t y o u r s k i l l s b…" at bounding box center [292, 127] width 382 height 98
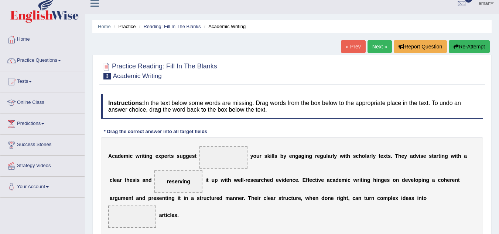
scroll to position [7, 0]
click at [46, 62] on link "Practice Questions" at bounding box center [42, 60] width 84 height 18
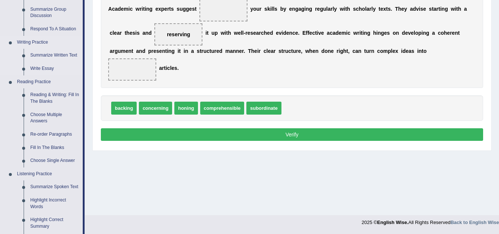
scroll to position [155, 0]
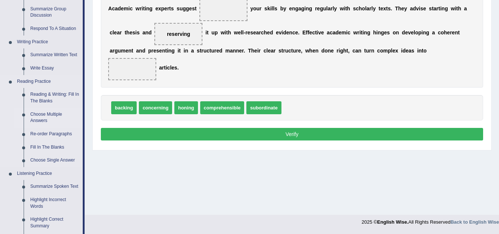
click at [42, 118] on link "Choose Multiple Answers" at bounding box center [55, 118] width 56 height 20
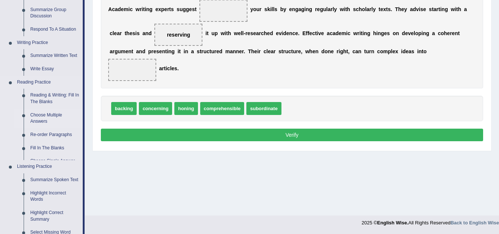
scroll to position [319, 0]
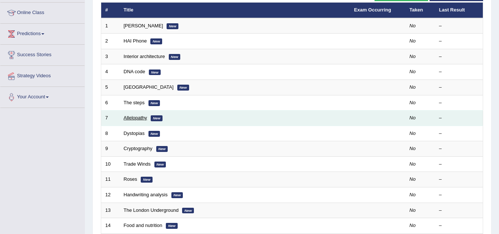
click at [127, 119] on link "Allelopathy" at bounding box center [136, 118] width 24 height 6
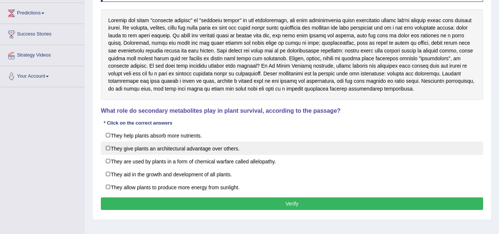
scroll to position [134, 0]
